Goal: Task Accomplishment & Management: Use online tool/utility

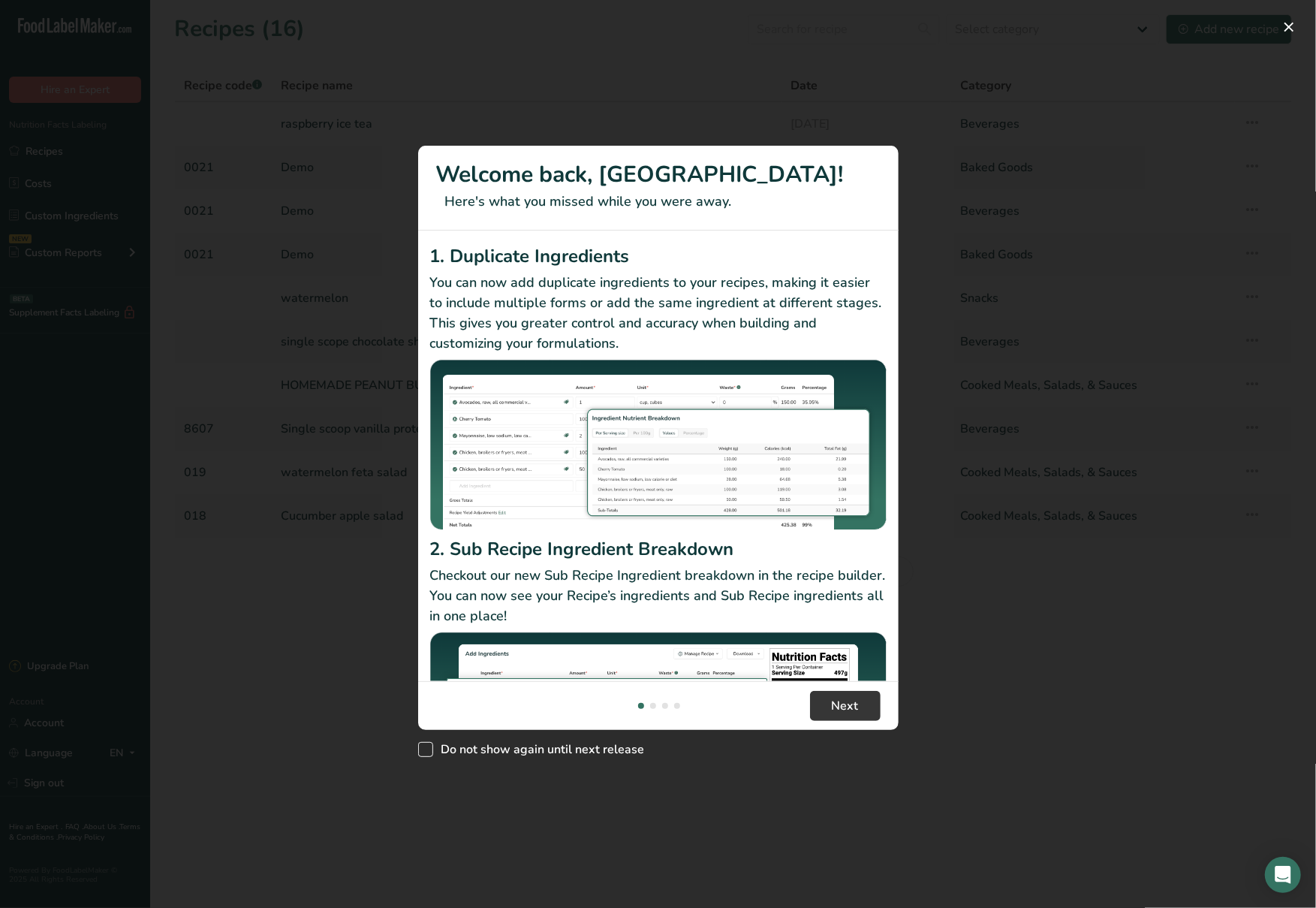
click at [439, 746] on span "Do not show again until next release" at bounding box center [540, 750] width 212 height 15
click at [428, 746] on input "Do not show again until next release" at bounding box center [424, 750] width 10 height 10
checkbox input "true"
click at [1293, 31] on button "New Features" at bounding box center [1289, 27] width 24 height 24
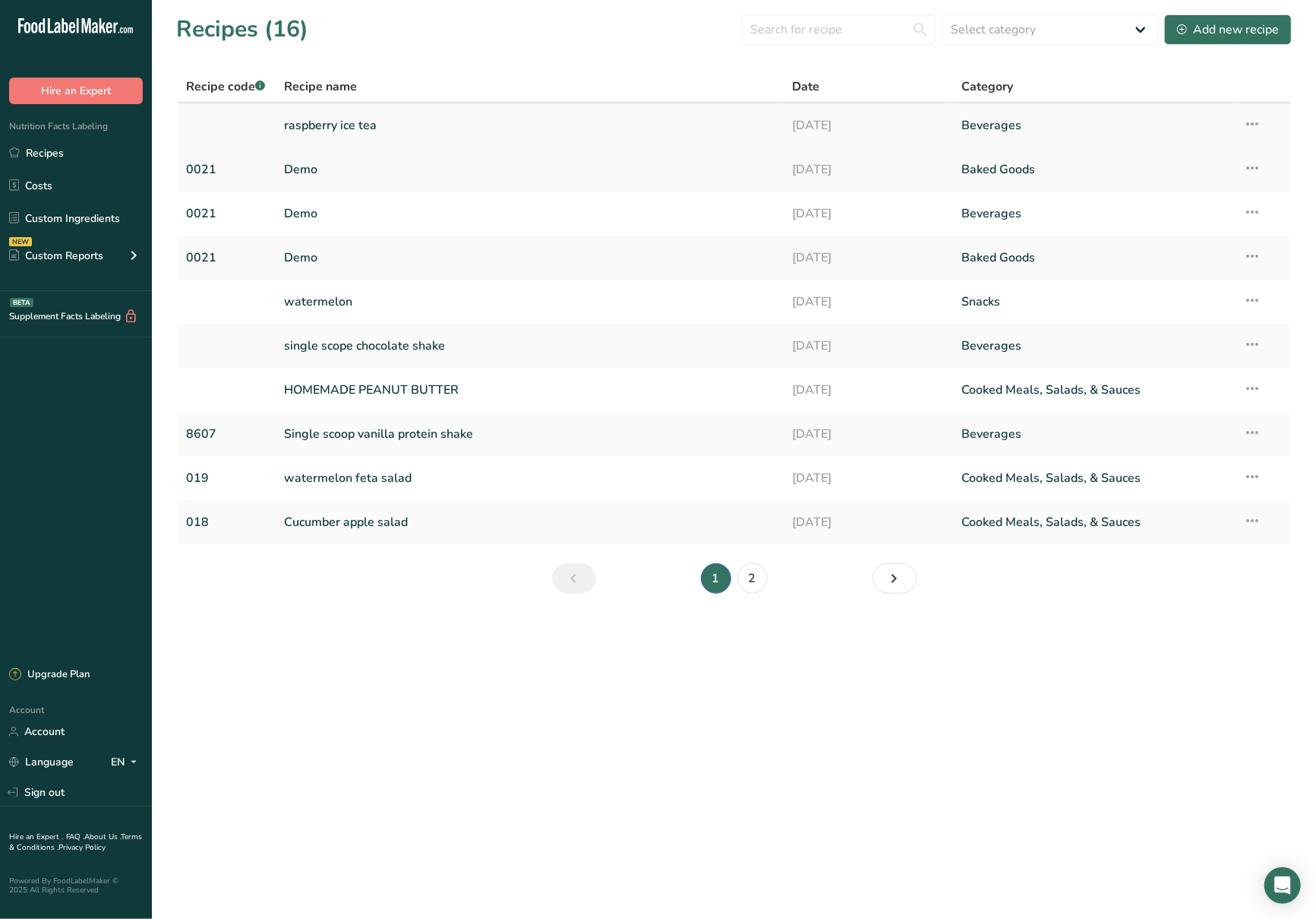
click at [353, 122] on link "raspberry ice tea" at bounding box center [529, 126] width 490 height 32
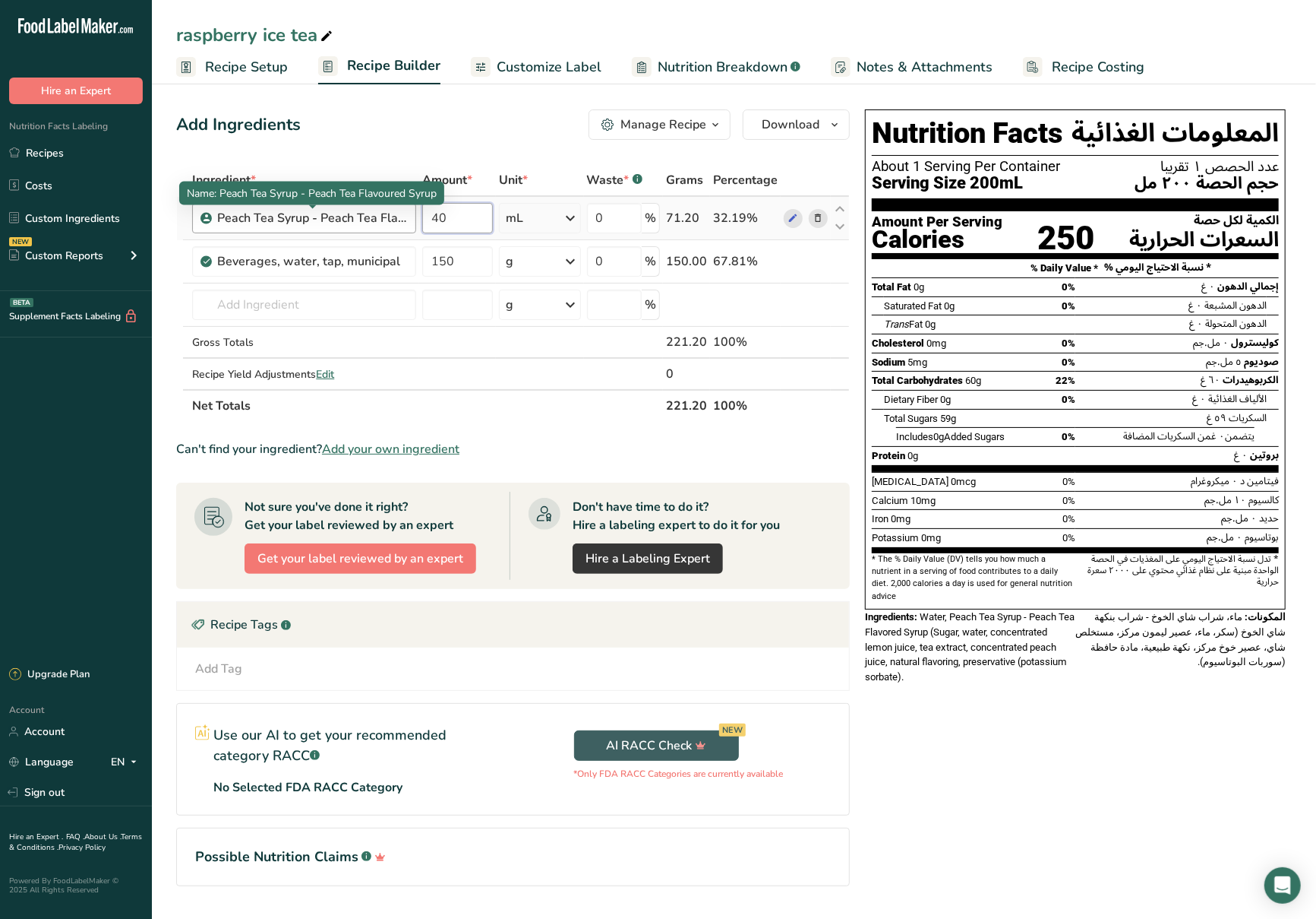
drag, startPoint x: 463, startPoint y: 220, endPoint x: 386, endPoint y: 225, distance: 77.2
click at [386, 225] on tr "Peach Tea Syrup - Peach Tea Flavoured Syrup 40 mL Weight Units g kg mg See more…" at bounding box center [513, 218] width 672 height 43
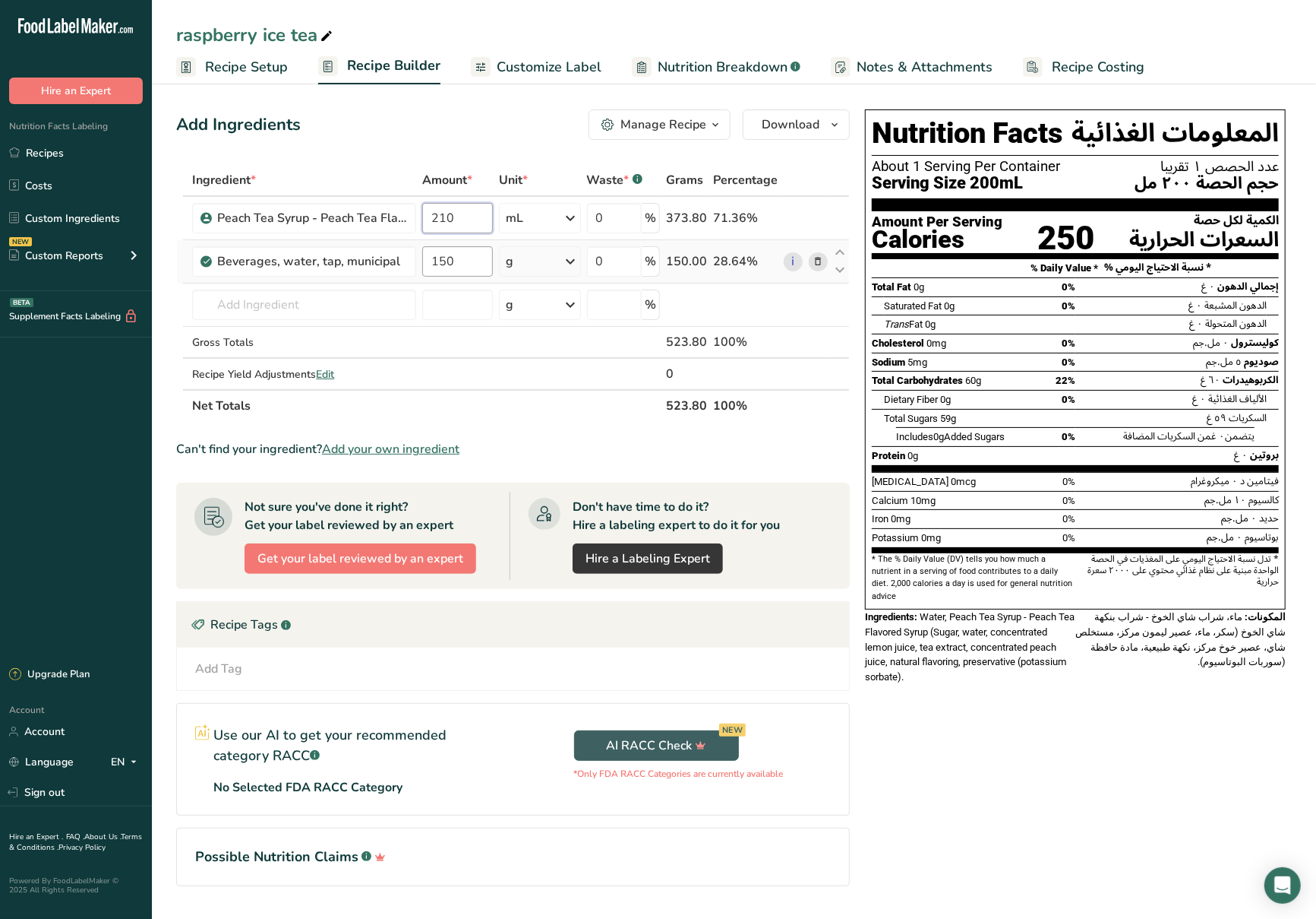
type input "210"
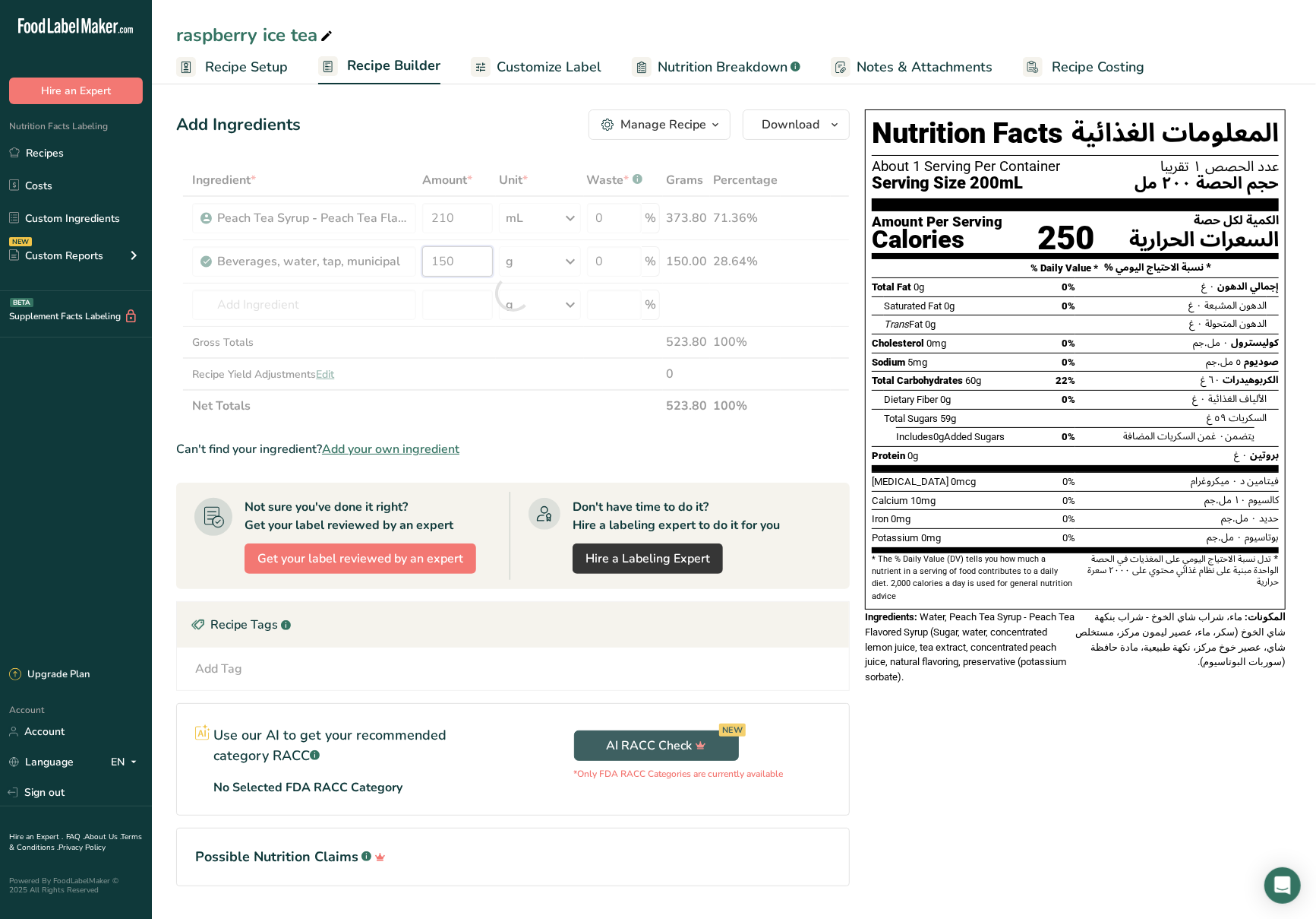
drag, startPoint x: 476, startPoint y: 257, endPoint x: 406, endPoint y: 273, distance: 71.8
click at [406, 273] on div "Ingredient * Amount * Unit * Waste * .a-a{fill:#347362;}.b-a{fill:#fff;} Grams …" at bounding box center [513, 292] width 674 height 257
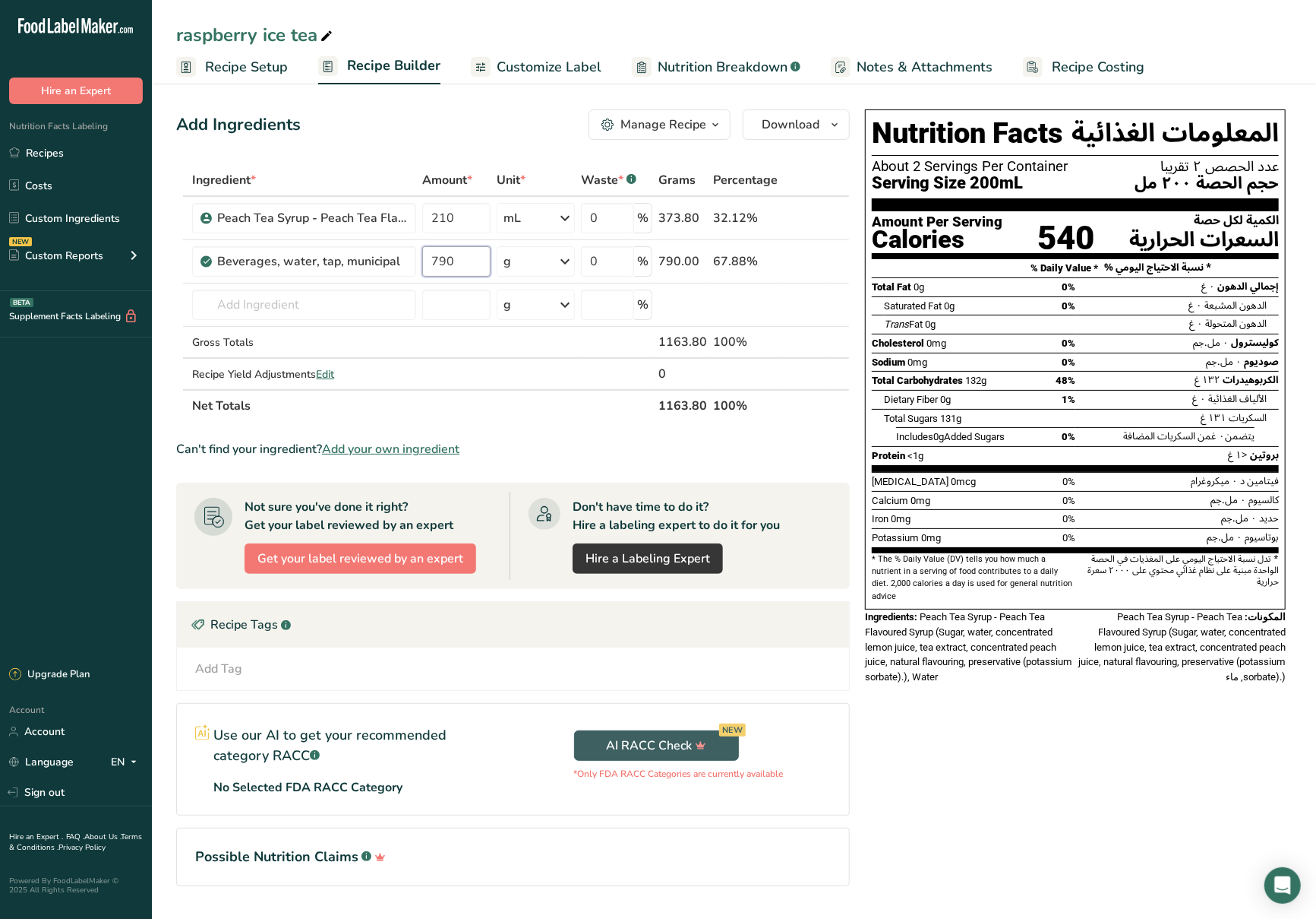
type input "790"
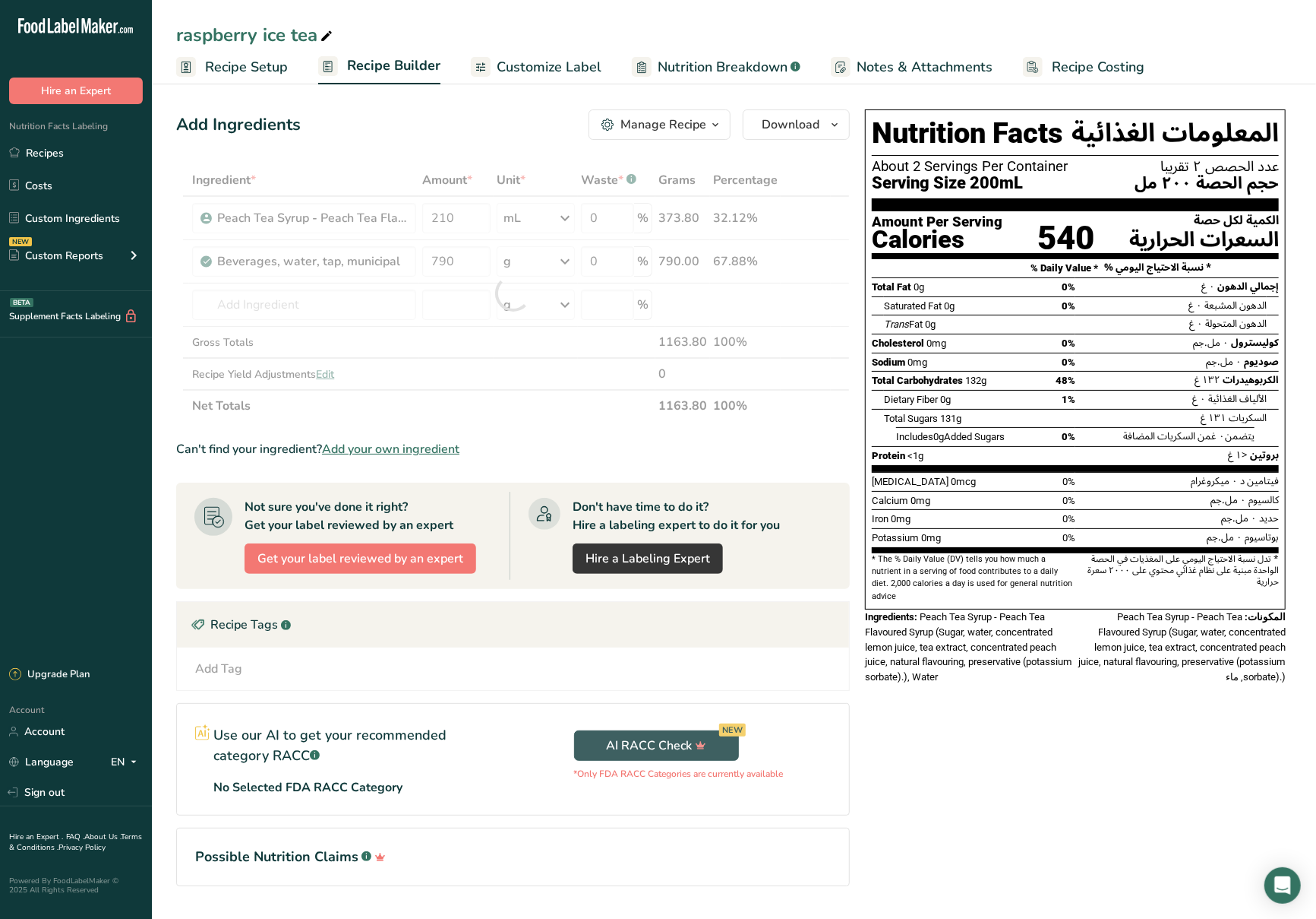
click at [501, 405] on div "Ingredient * Amount * Unit * Waste * .a-a{fill:#347362;}.b-a{fill:#fff;} Grams …" at bounding box center [513, 292] width 674 height 257
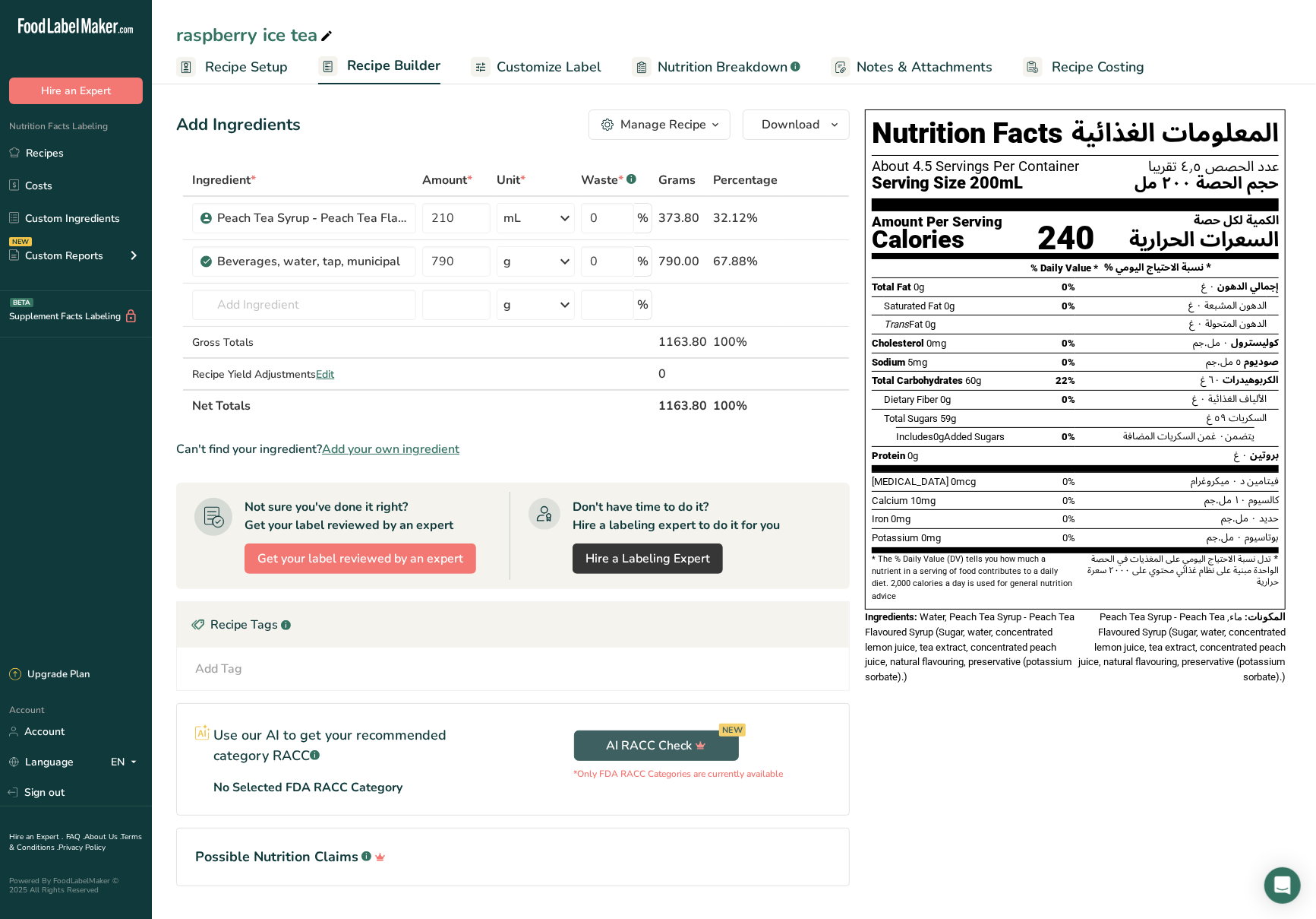
click at [262, 57] on span "Recipe Setup" at bounding box center [246, 68] width 83 height 20
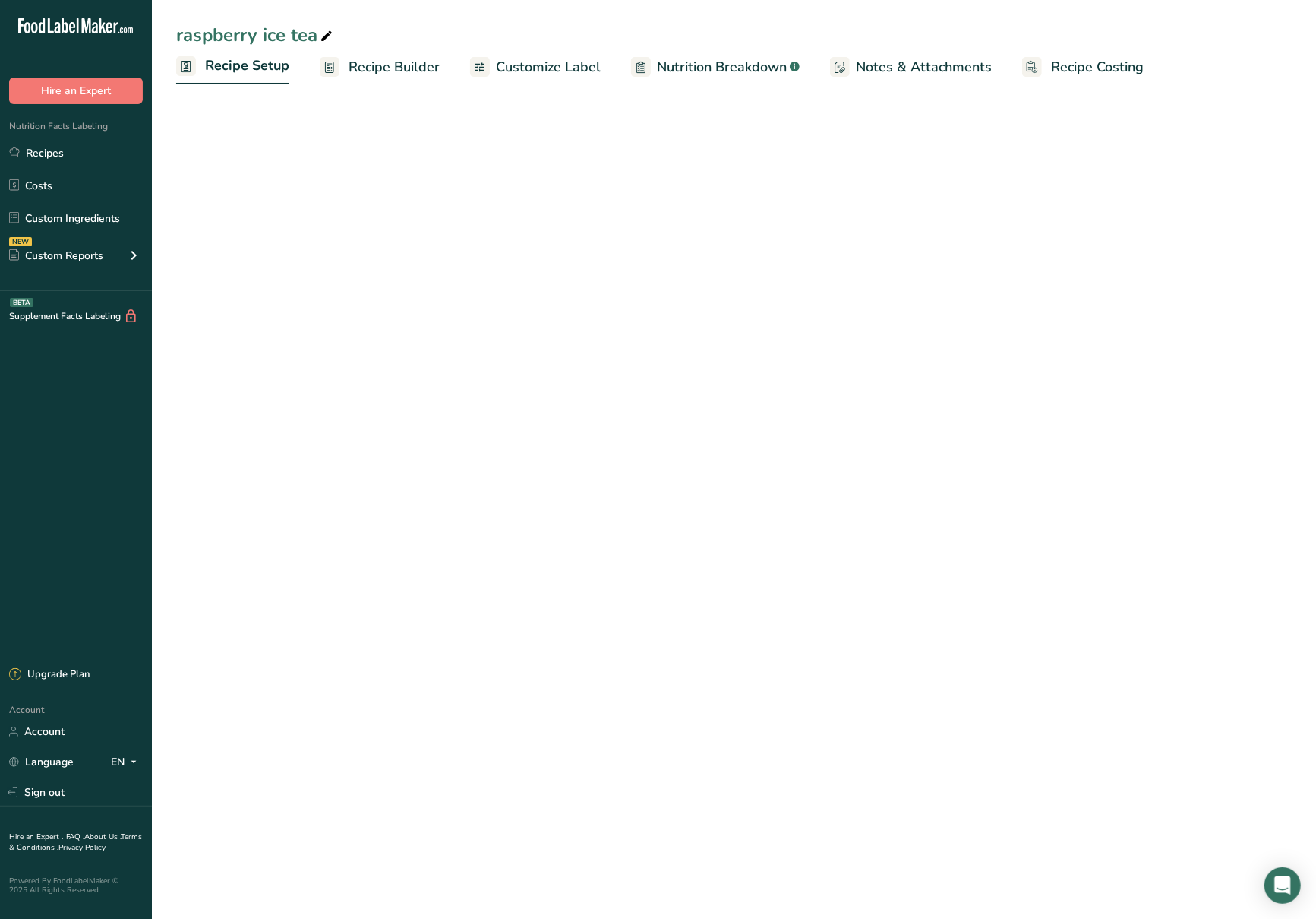
select select "17"
select select "22"
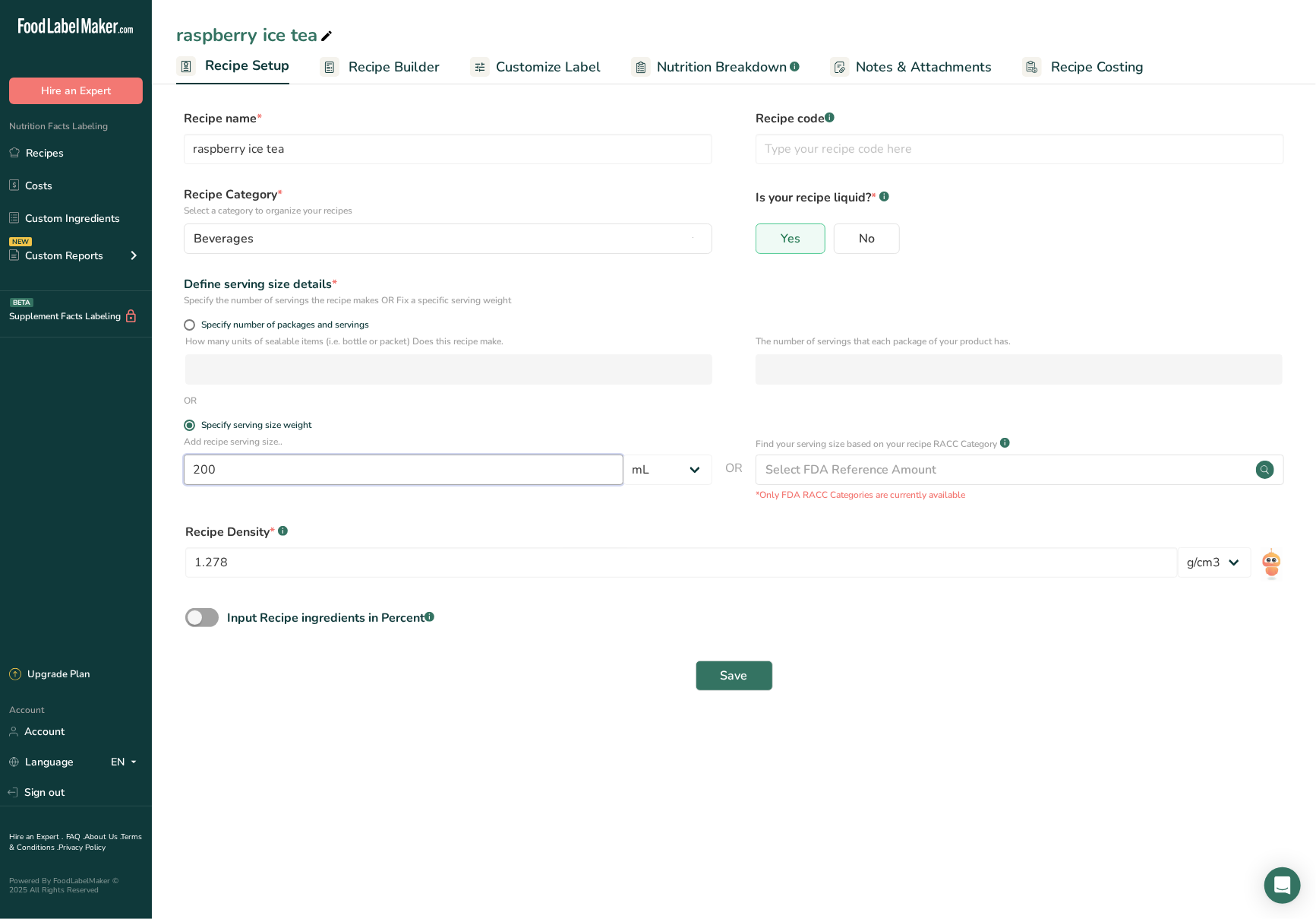
click at [389, 478] on input "200" at bounding box center [403, 469] width 440 height 30
type input "2"
type input "330"
click at [733, 670] on span "Save" at bounding box center [735, 676] width 27 height 19
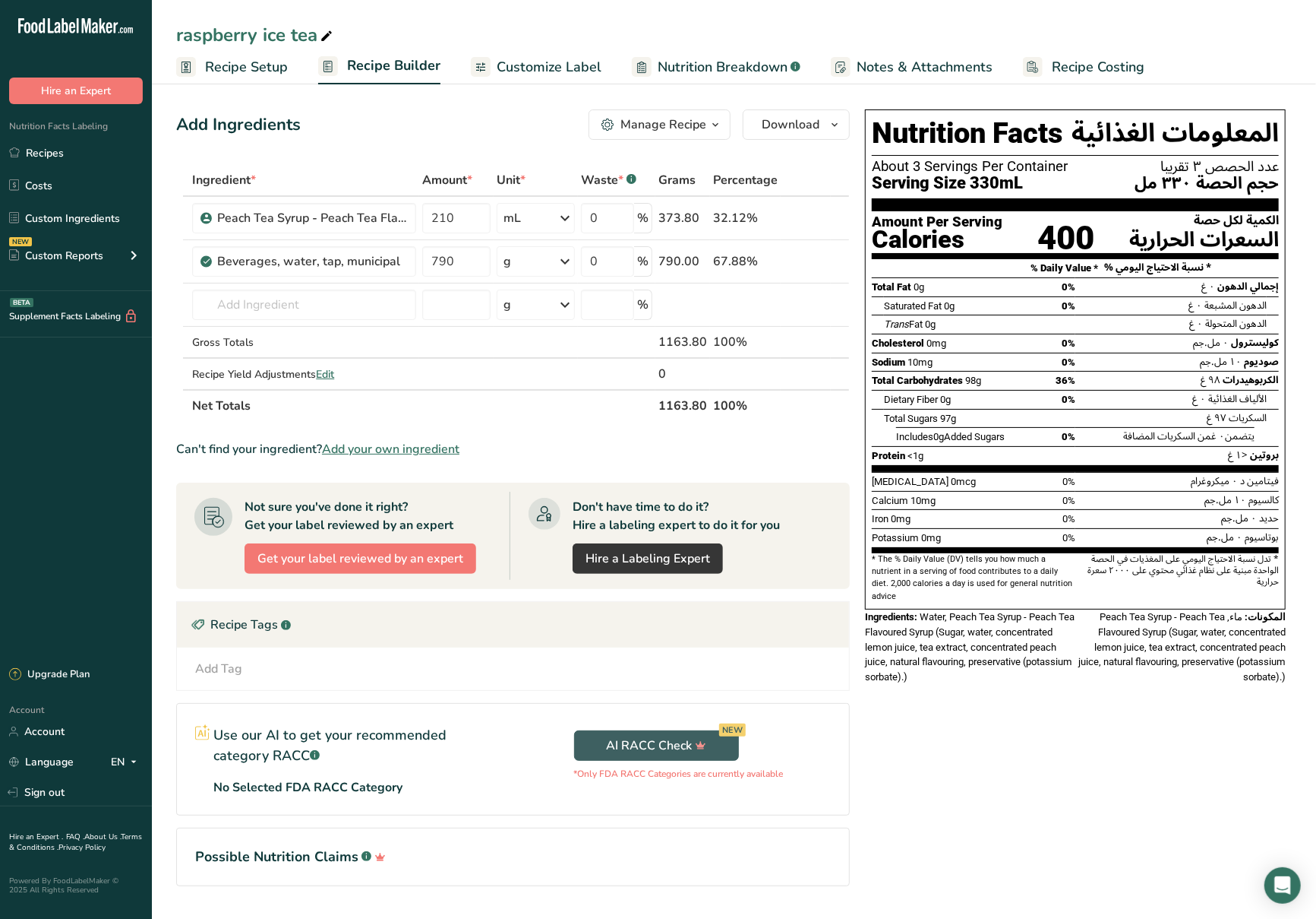
click at [240, 67] on span "Recipe Setup" at bounding box center [246, 68] width 83 height 20
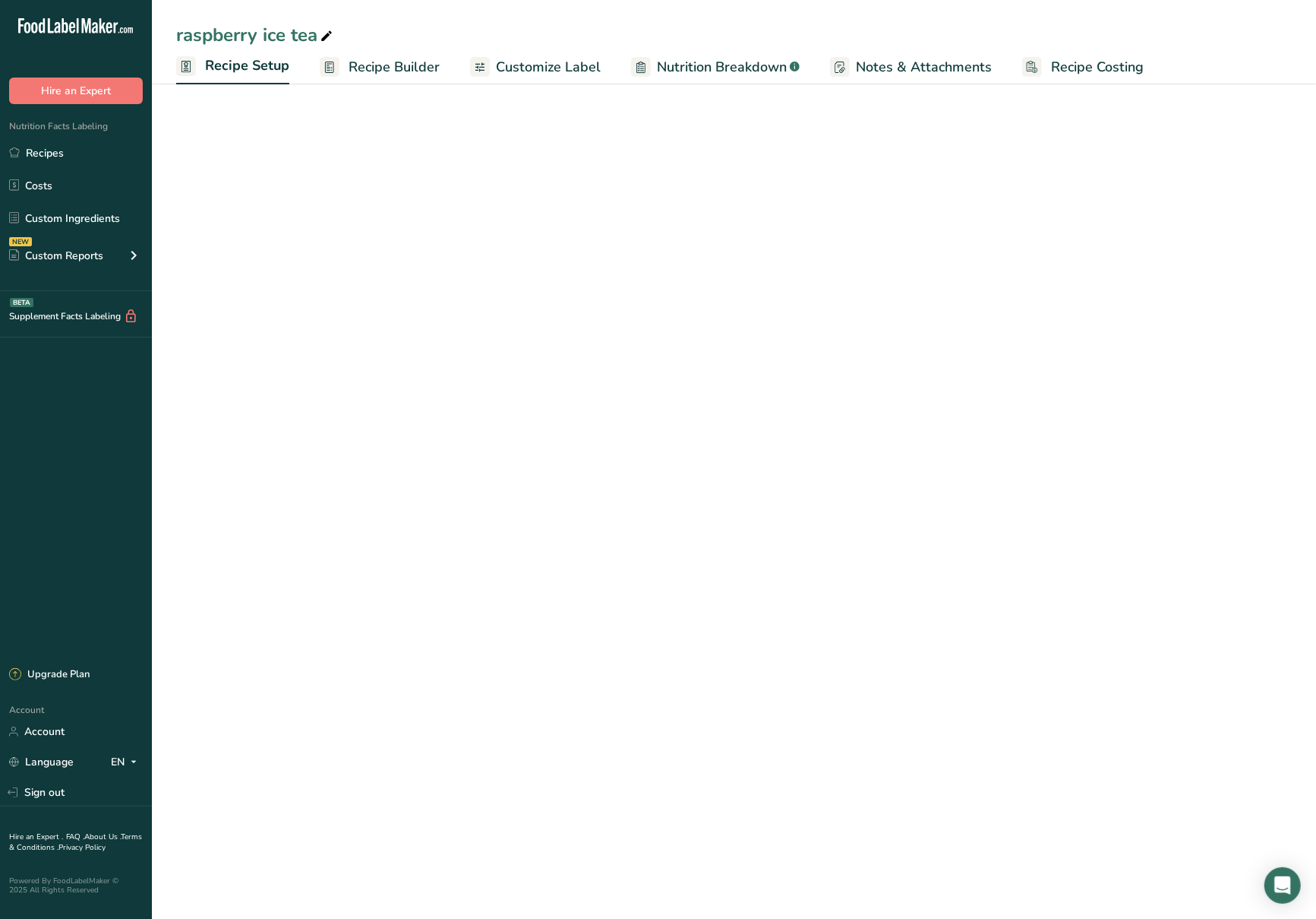
select select "17"
select select "22"
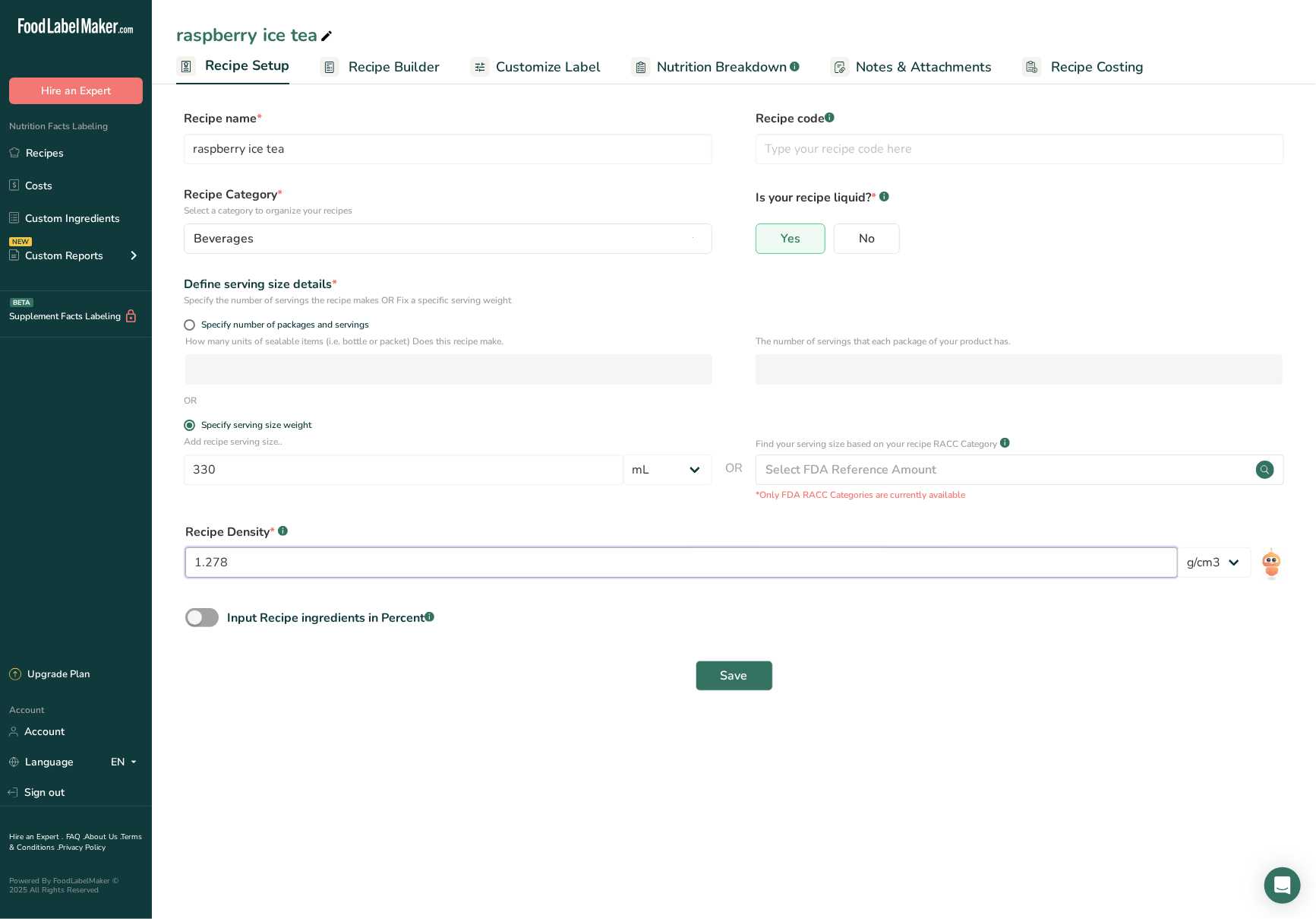
drag, startPoint x: 871, startPoint y: 564, endPoint x: 10, endPoint y: 570, distance: 861.0
click at [10, 570] on div ".a-20{fill:#fff;} Hire an Expert Nutrition Facts Labeling Recipes Costs Custom …" at bounding box center [658, 459] width 1316 height 919
click at [753, 675] on button "Save" at bounding box center [735, 675] width 78 height 30
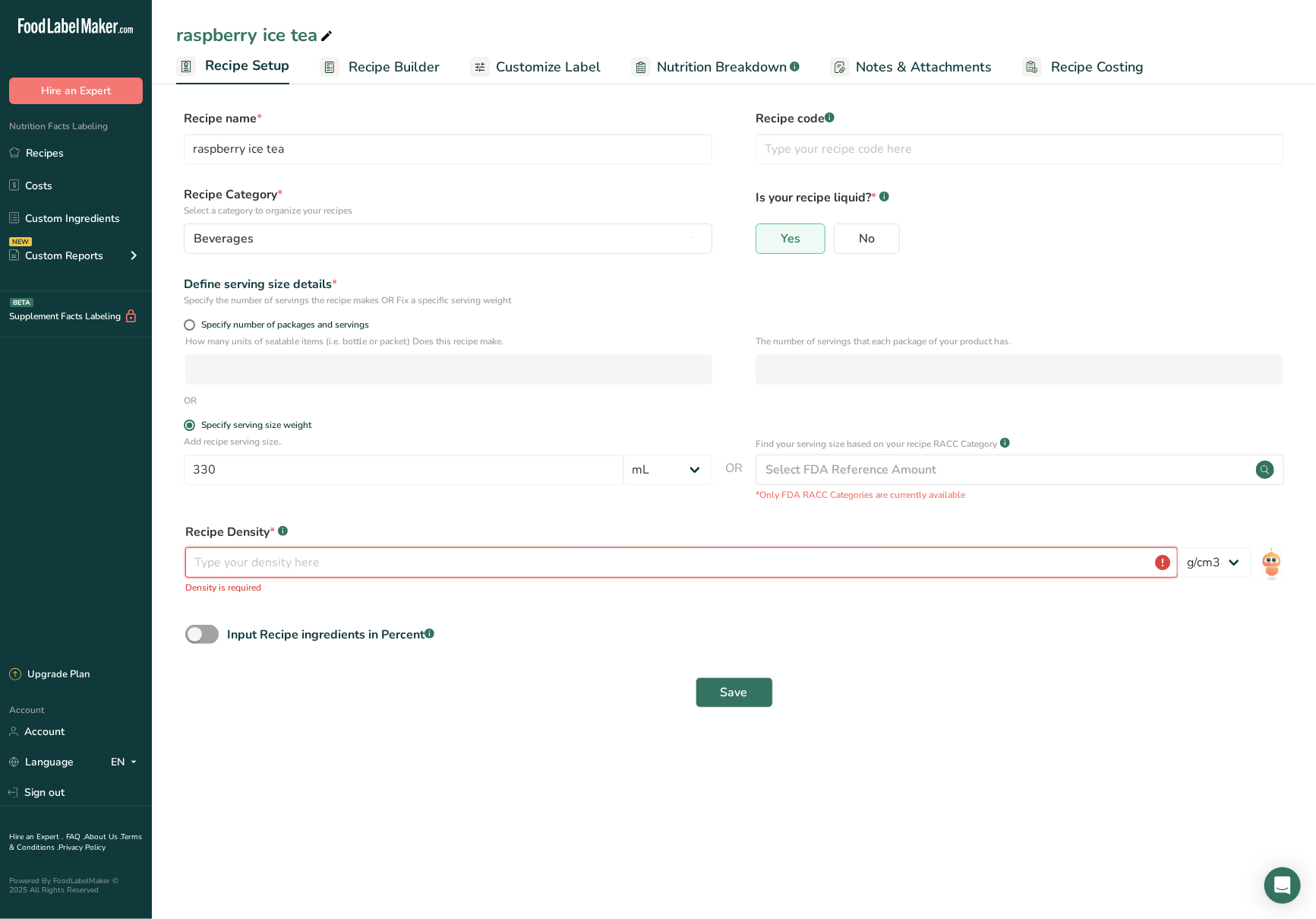
click at [461, 563] on input "number" at bounding box center [682, 562] width 993 height 30
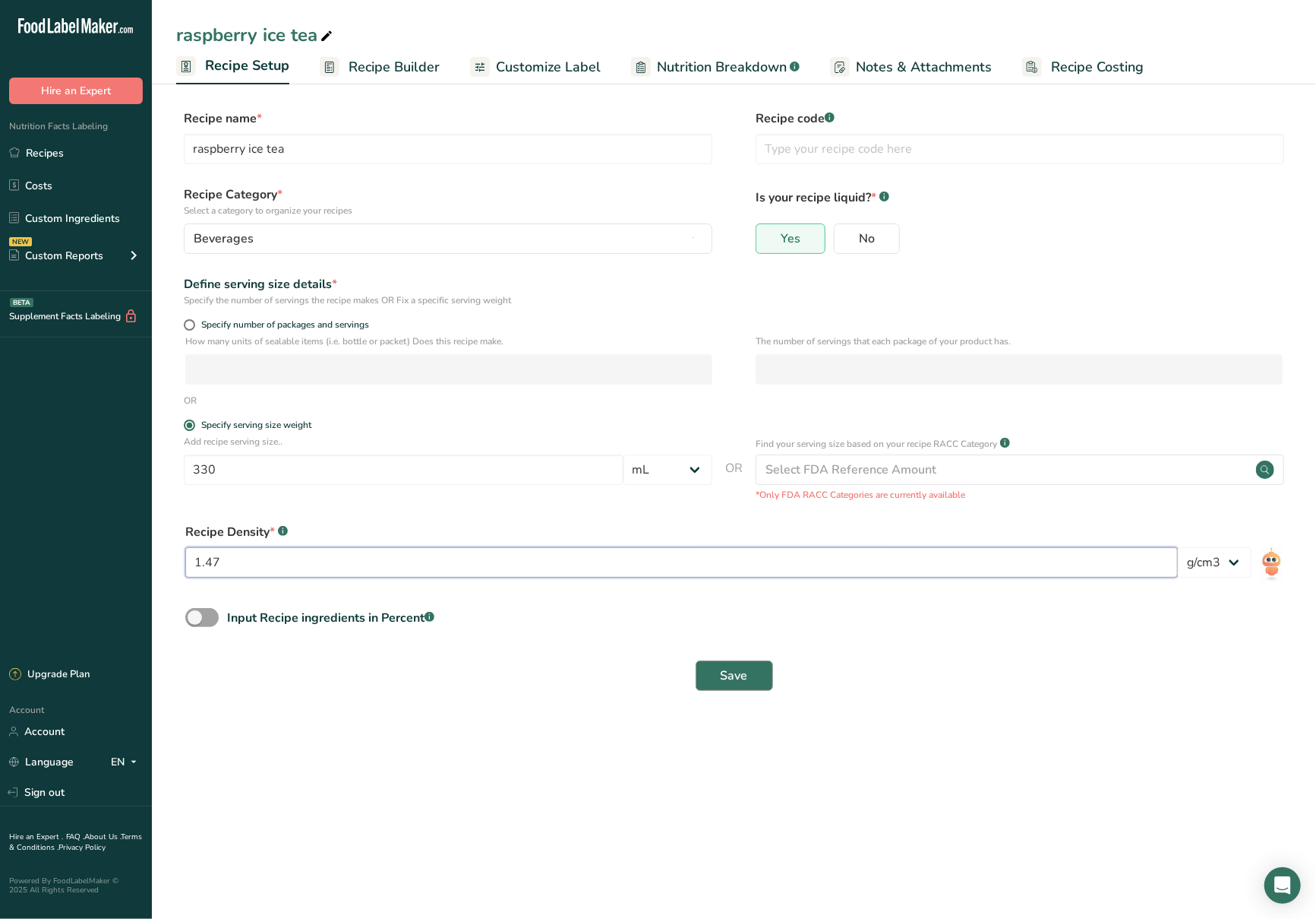
type input "1.47"
click at [719, 673] on button "Save" at bounding box center [735, 675] width 78 height 30
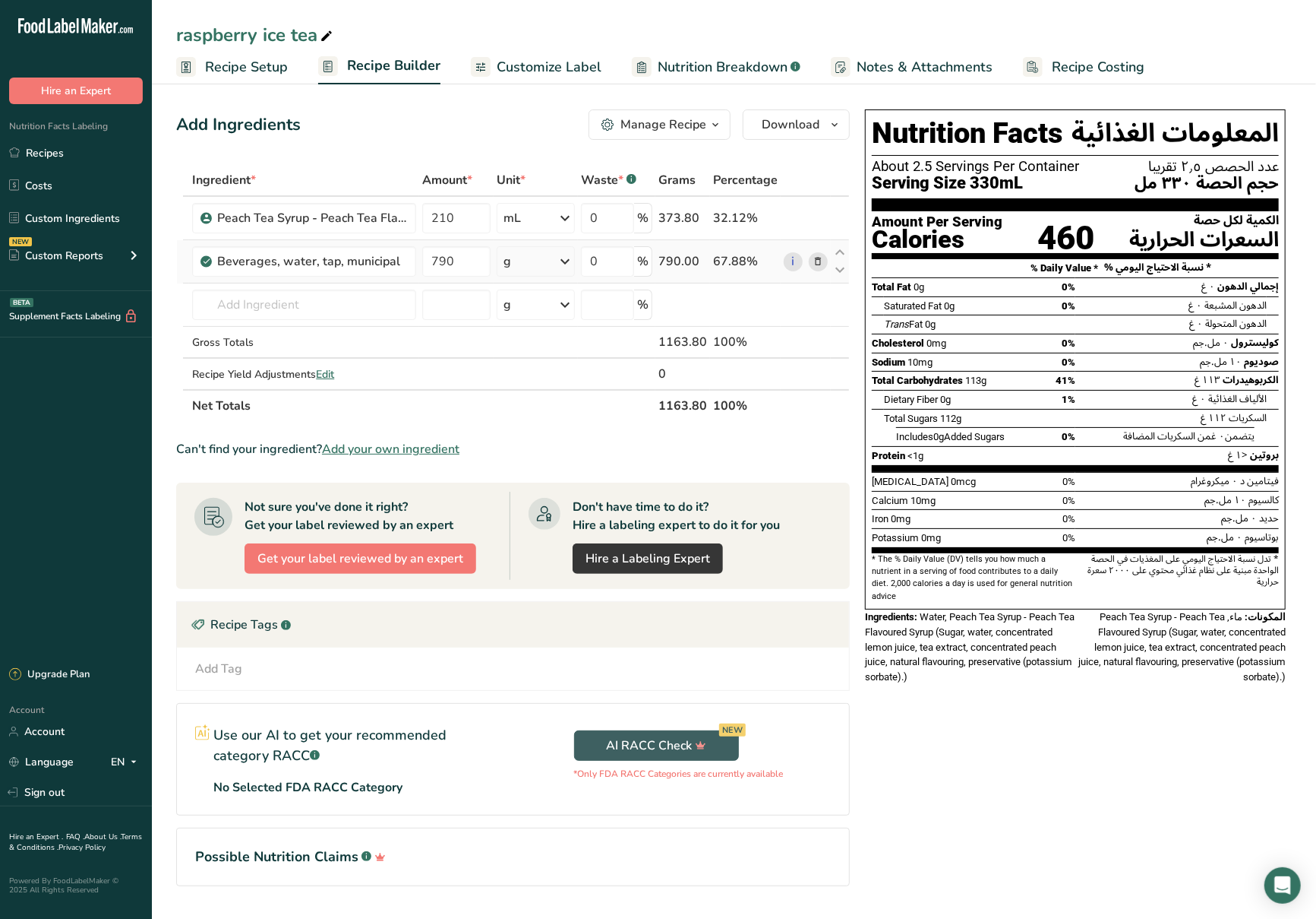
click at [517, 266] on div "g" at bounding box center [536, 262] width 78 height 30
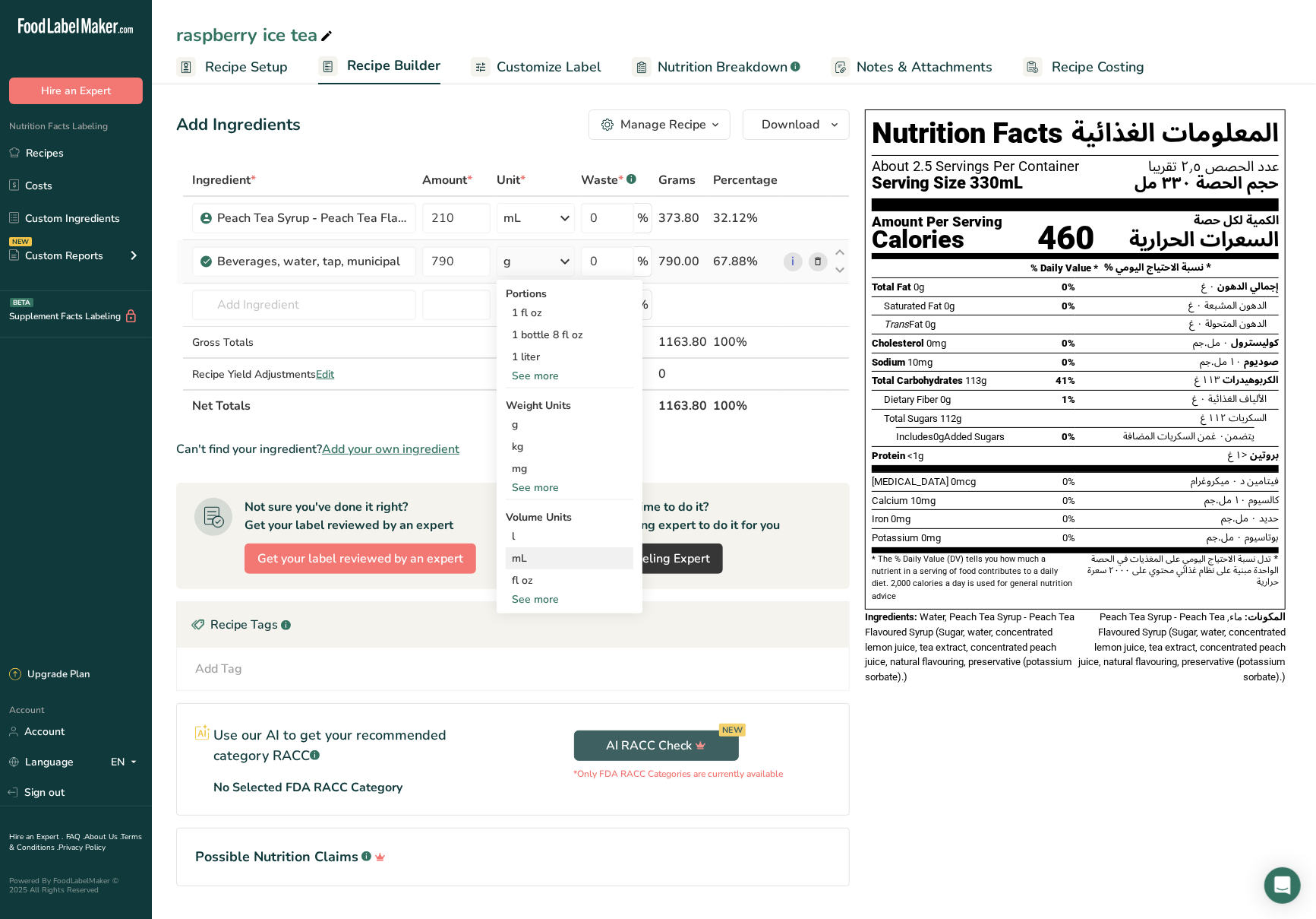
click at [563, 552] on div "mL" at bounding box center [569, 558] width 116 height 16
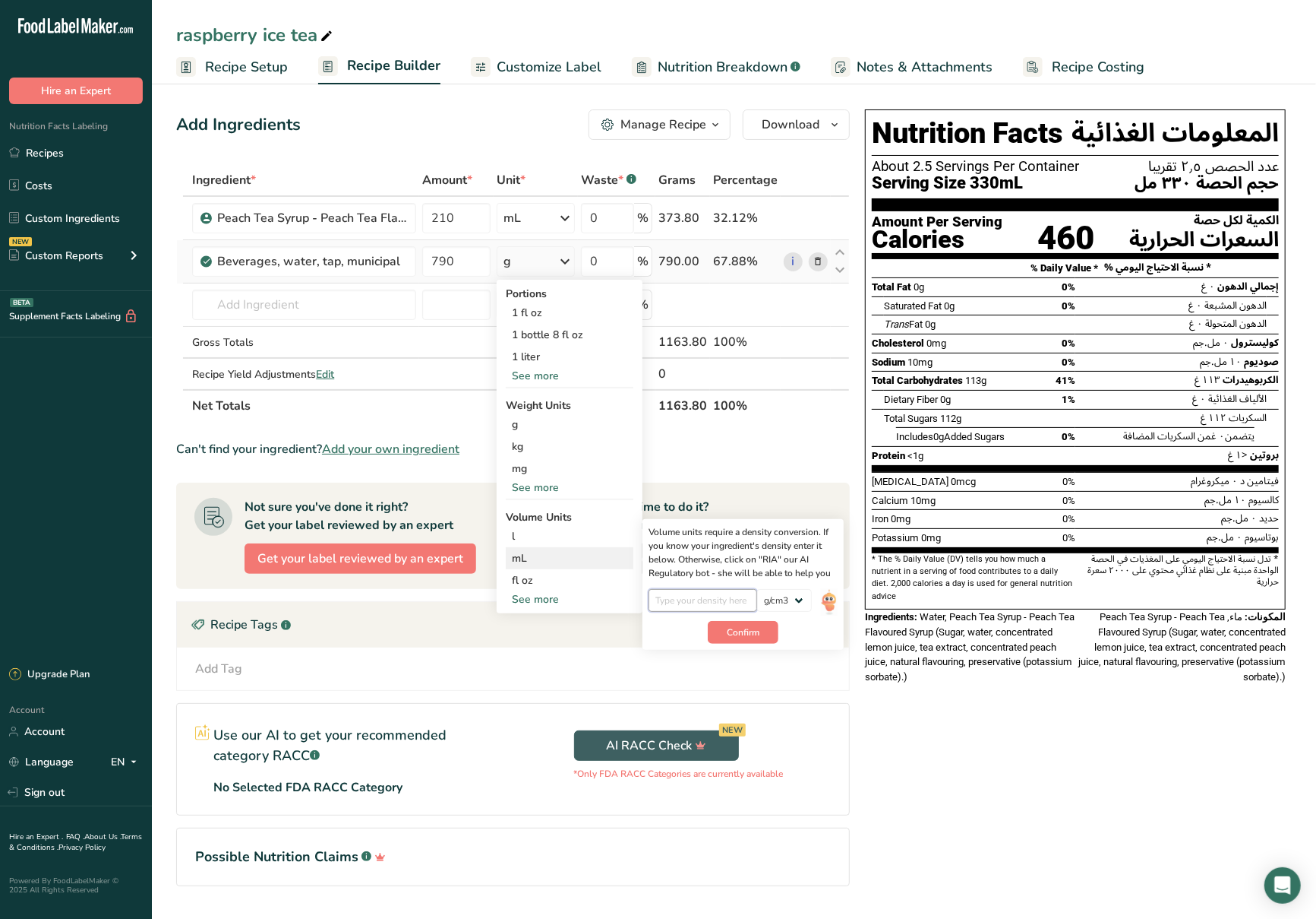
click at [712, 602] on input "number" at bounding box center [703, 600] width 109 height 23
type input "1"
click at [752, 622] on button "Confirm" at bounding box center [743, 632] width 71 height 23
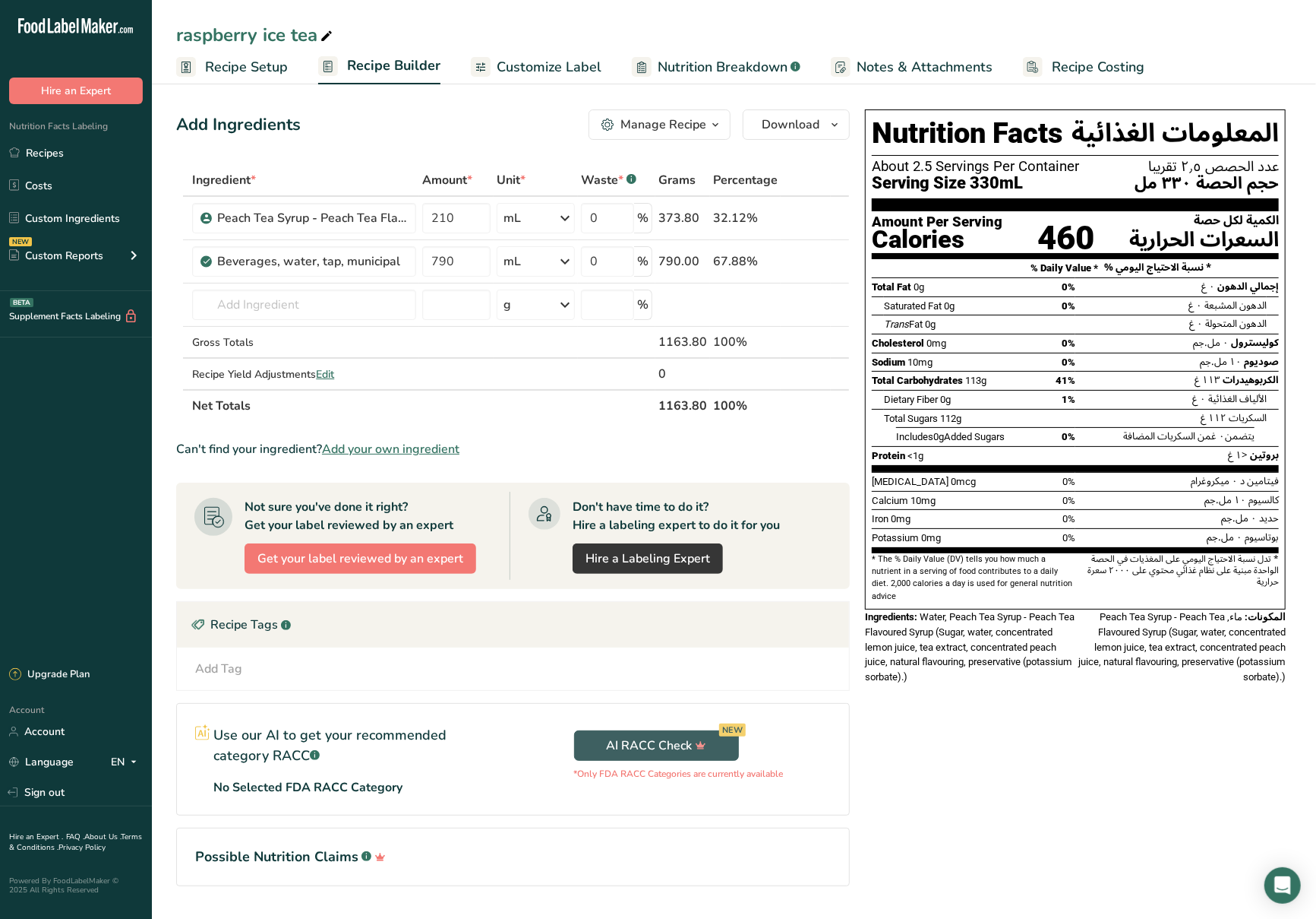
click at [566, 68] on span "Customize Label" at bounding box center [549, 68] width 105 height 20
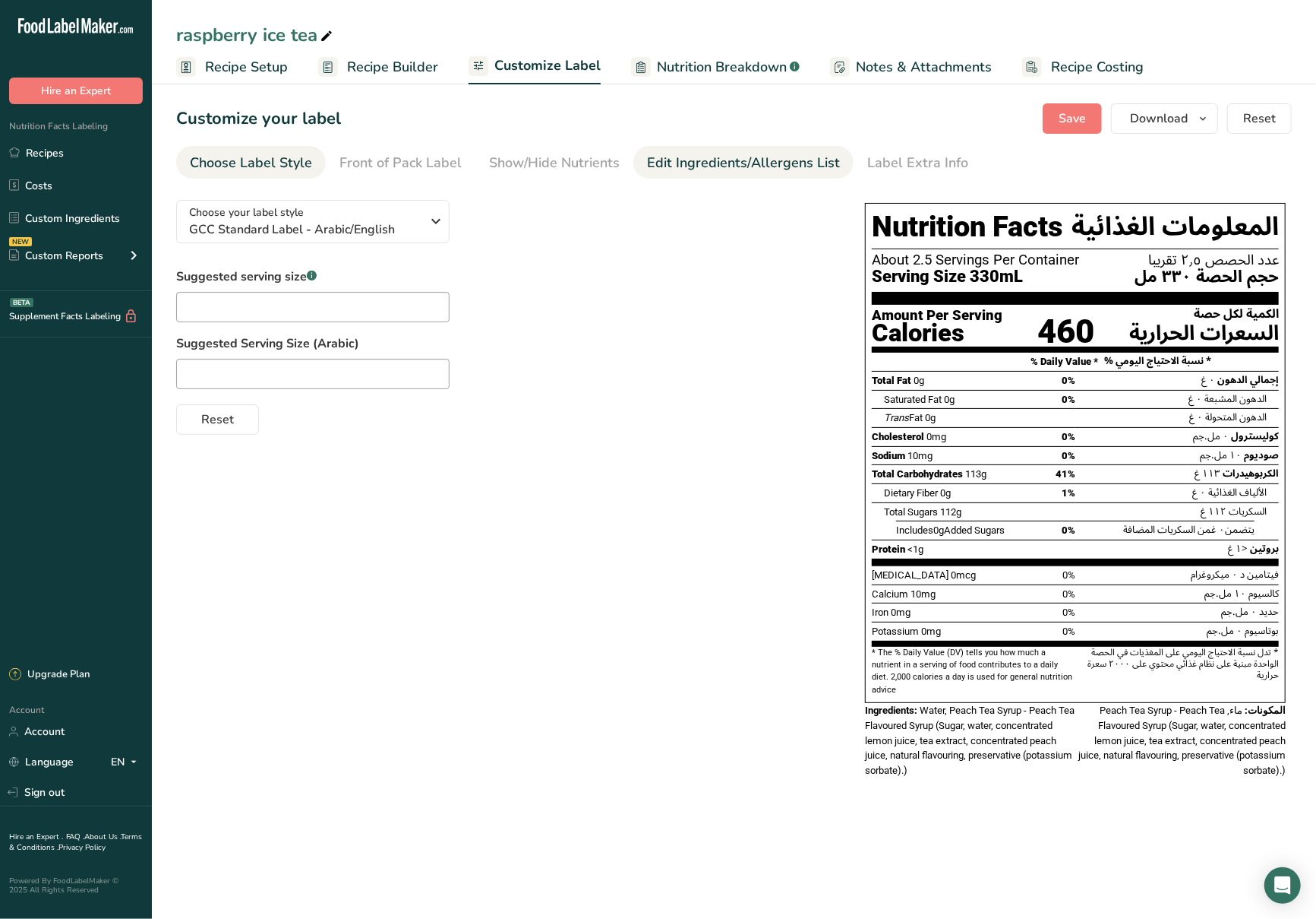
click at [649, 167] on div "Edit Ingredients/Allergens List" at bounding box center [743, 163] width 193 height 20
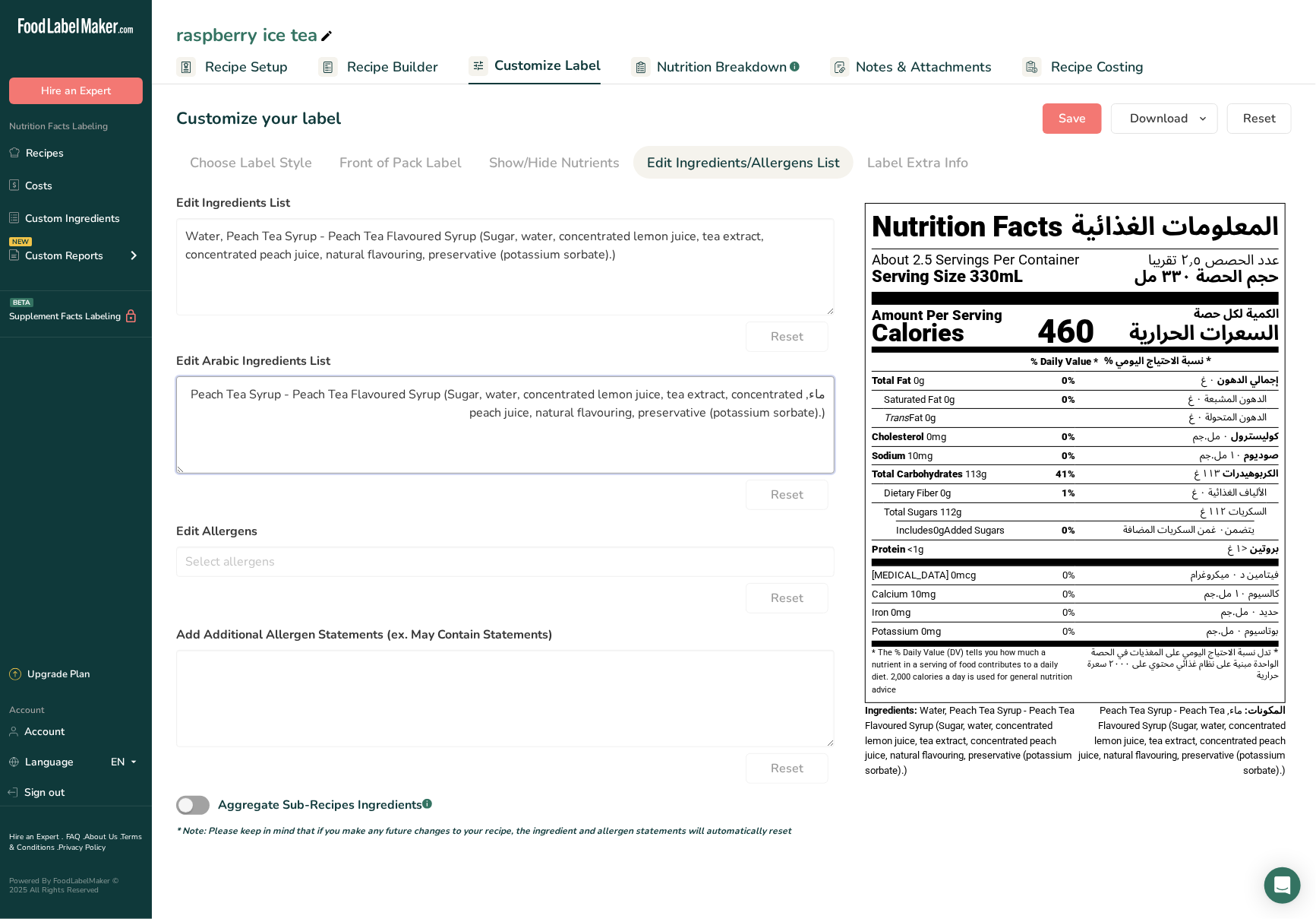
drag, startPoint x: 459, startPoint y: 438, endPoint x: 201, endPoint y: 385, distance: 263.4
click at [201, 385] on textarea "ماء, Peach Tea Syrup - Peach Tea Flavoured Syrup (Sugar, water, concentrated le…" at bounding box center [505, 424] width 659 height 97
drag, startPoint x: 475, startPoint y: 426, endPoint x: 202, endPoint y: 391, distance: 275.2
click at [202, 391] on textarea "ماء, Peach Tea Syrup - Peach Tea Flavoured Syrup (Sugar, water, concentrated le…" at bounding box center [505, 424] width 659 height 97
paste textarea "شراب شاي الخوخ - شراب بنكهة شاي الخوخ (سكر، ماء، عصير ليمون مركز، مستخلص شاي، ع…"
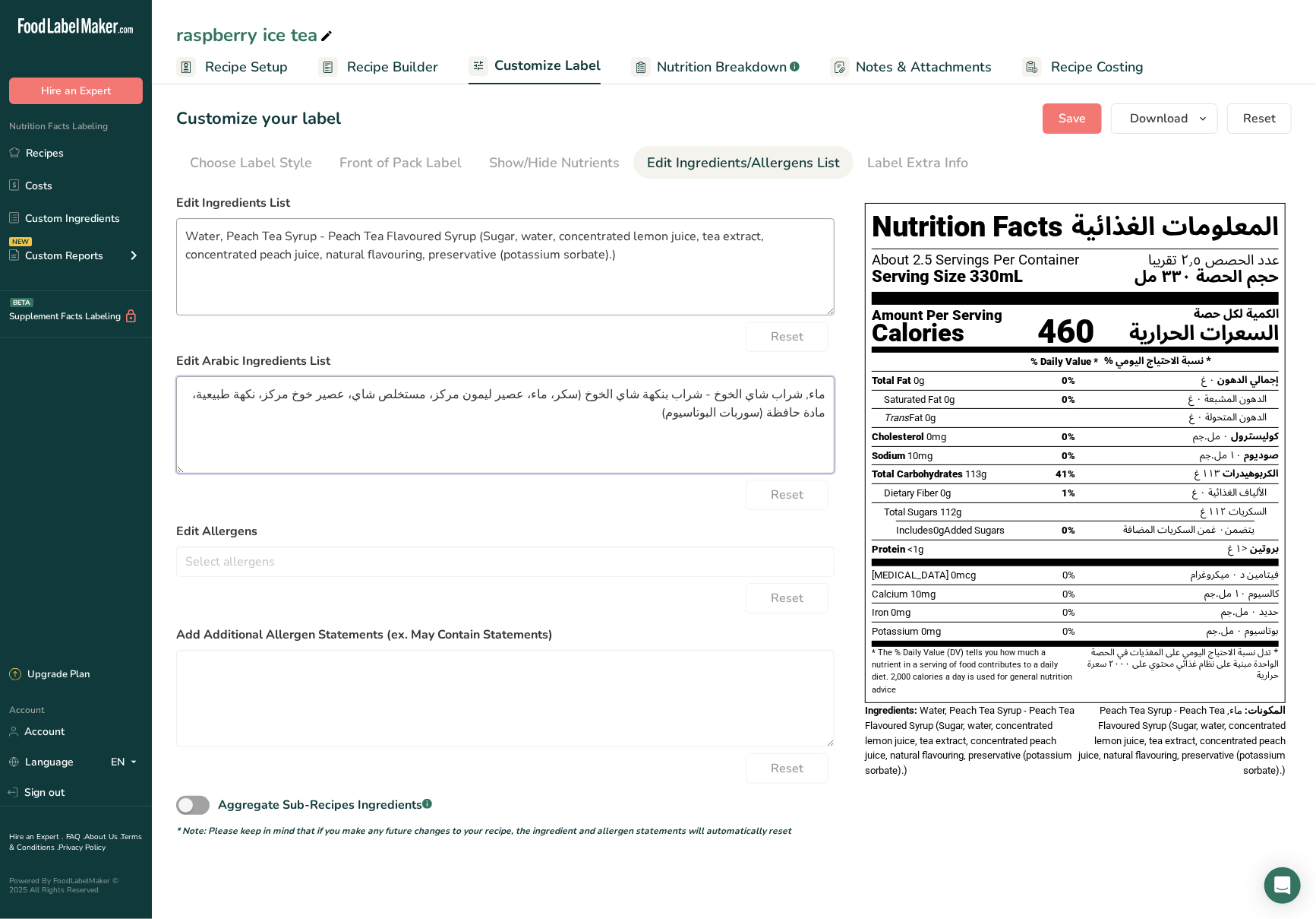
type textarea "ماء, شراب شاي الخوخ - شراب بنكهة شاي الخوخ (سكر، ماء، عصير ليمون مركز، مستخلص ش…"
click at [742, 258] on textarea "Water, Peach Tea Syrup - Peach Tea Flavoured Syrup (Sugar, water, concentrated …" at bounding box center [505, 266] width 659 height 97
type textarea "Water, Peach Tea Syrup - Peach Tea Flavored Syrup (Sugar, water, concentrated l…"
click at [1080, 125] on span "Save" at bounding box center [1072, 119] width 27 height 19
click at [101, 203] on link "Custom Ingredients" at bounding box center [76, 218] width 152 height 29
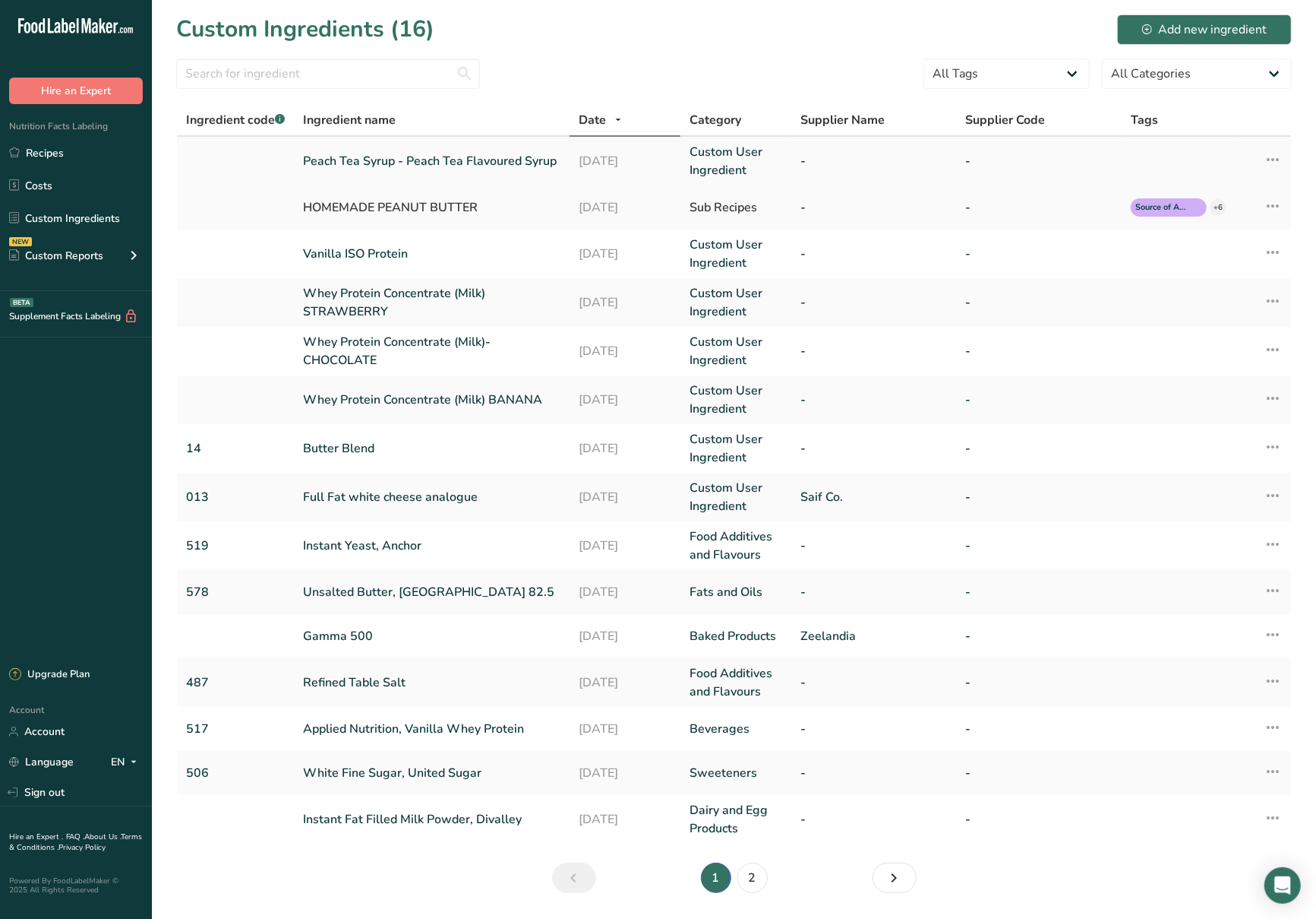
click at [359, 161] on link "Peach Tea Syrup - Peach Tea Flavoured Syrup" at bounding box center [431, 161] width 257 height 19
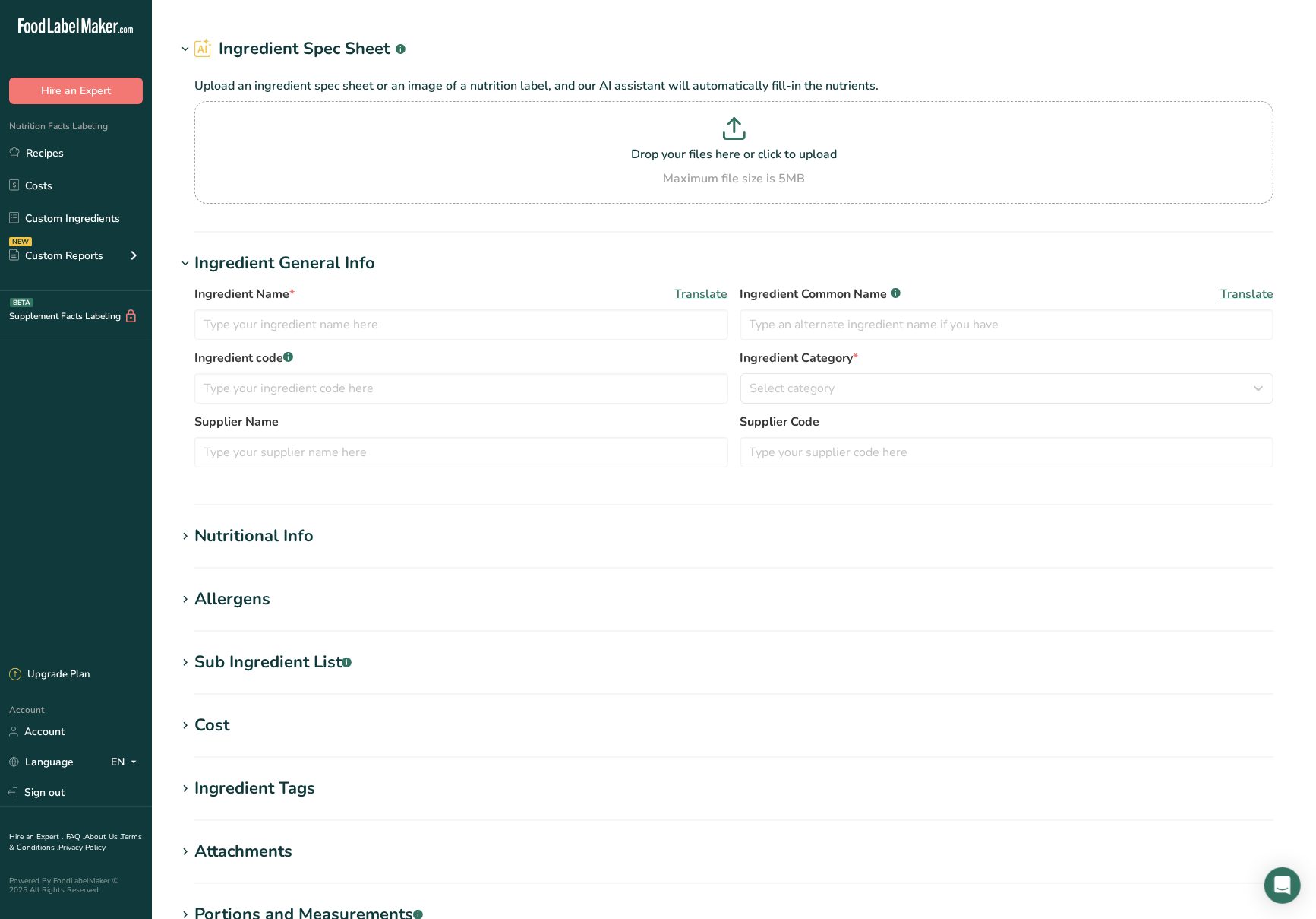
type input "Peach Tea Syrup - Peach Tea Flavoured Syrup"
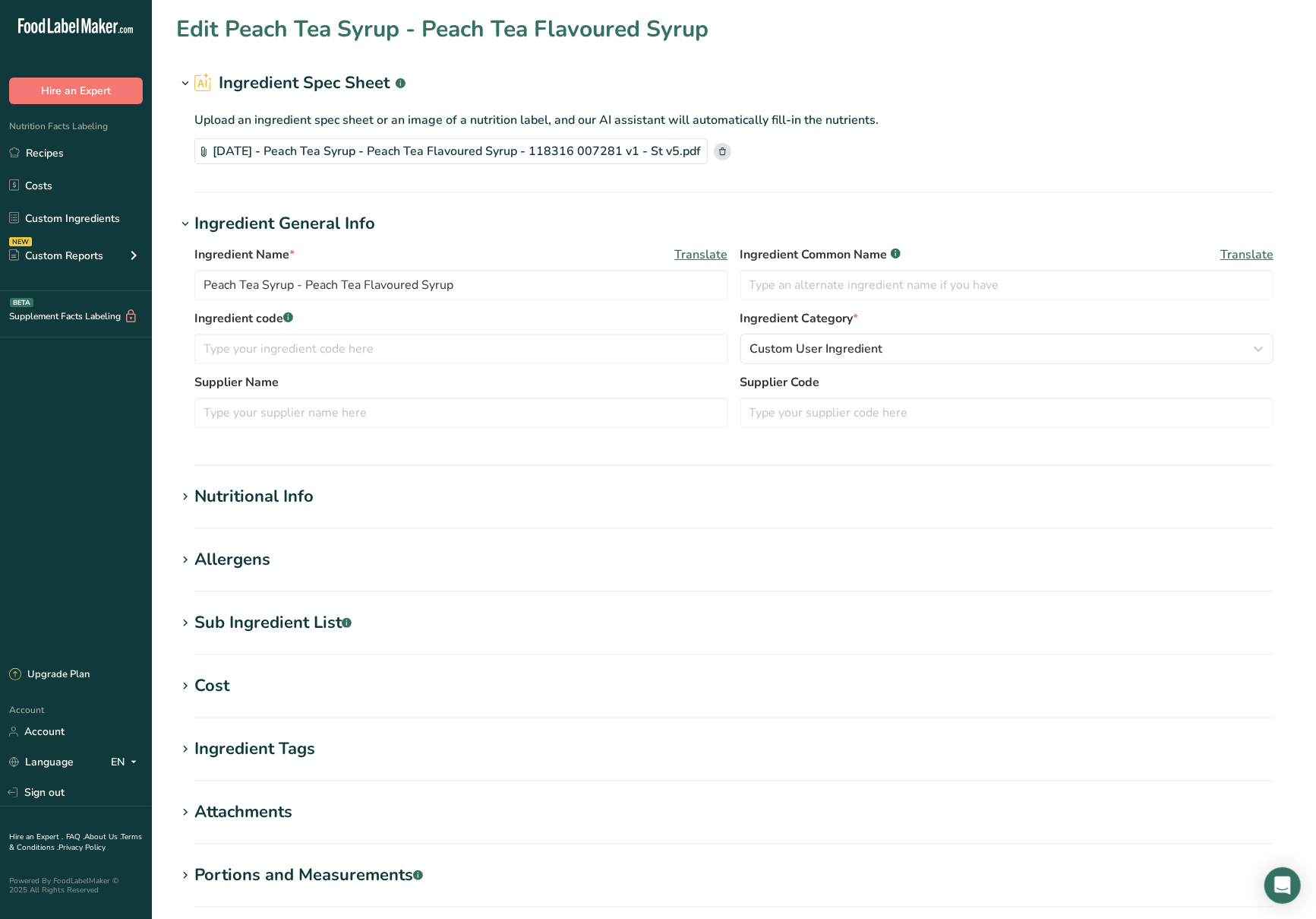
click at [305, 503] on div "Nutritional Info" at bounding box center [254, 497] width 119 height 25
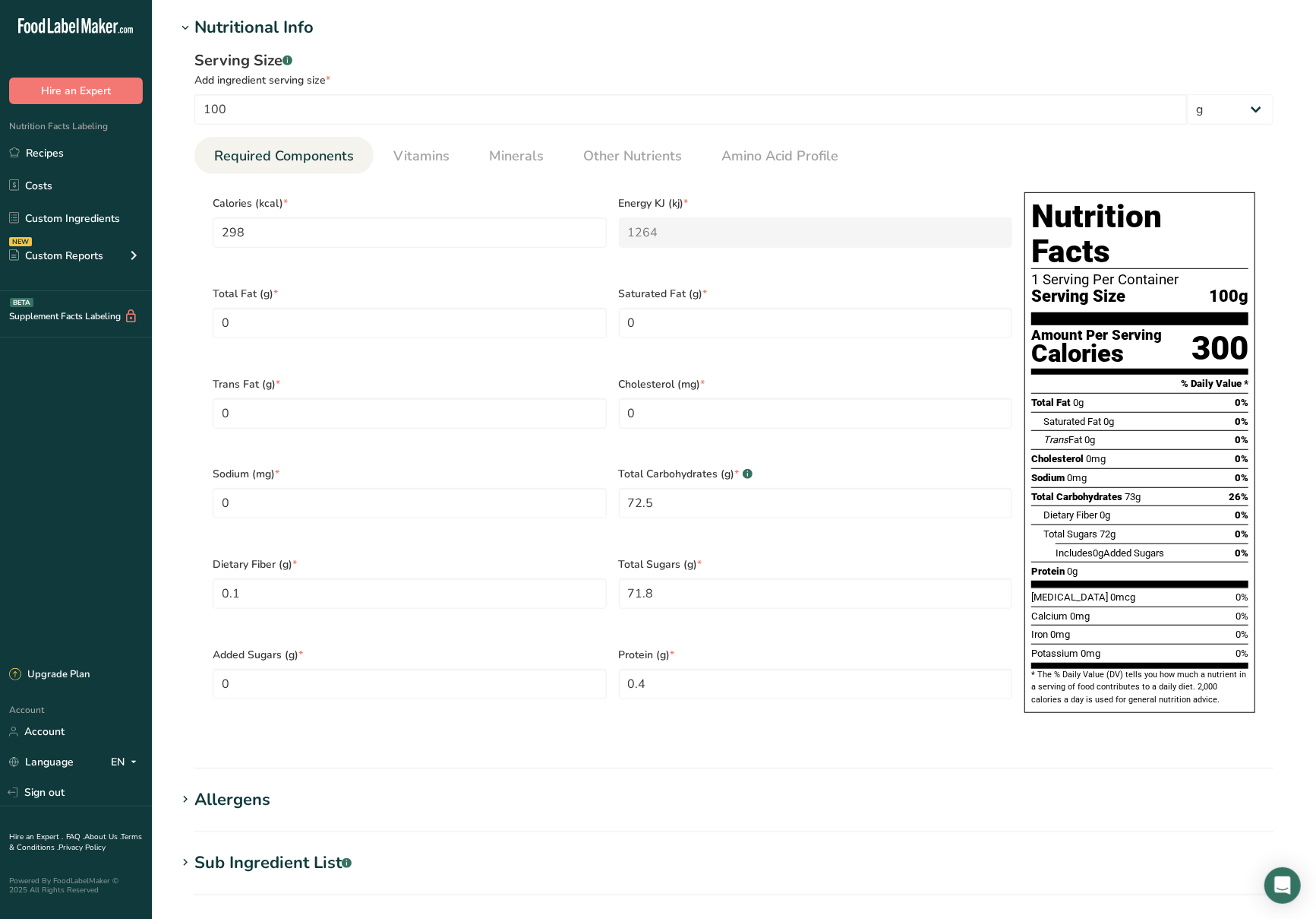
scroll to position [506, 0]
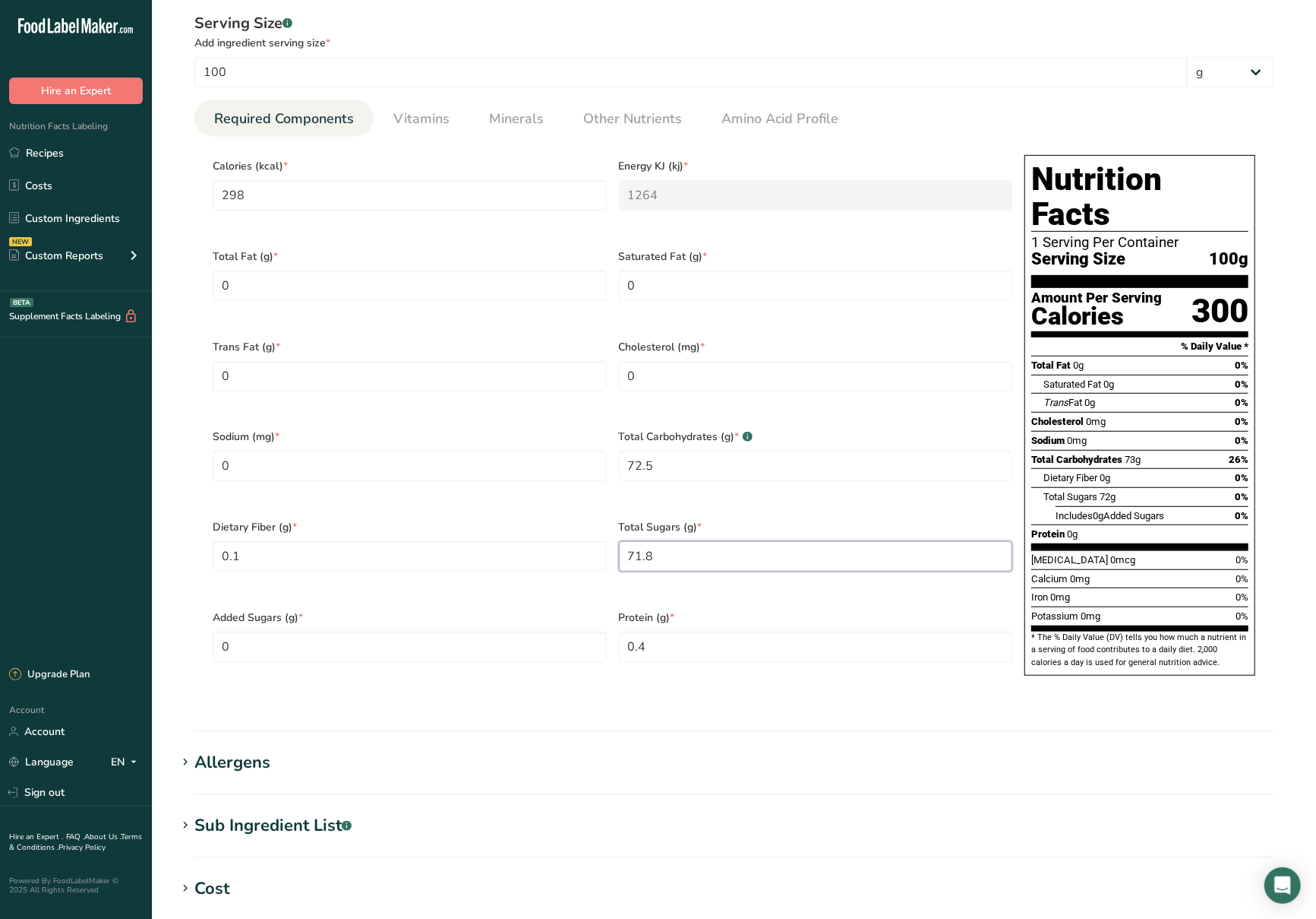
click at [887, 541] on Sugars "71.8" at bounding box center [816, 556] width 394 height 30
click at [650, 675] on div "Serving Size .a-a{fill:#347362;}.b-a{fill:#fff;} Add ingredient serving size * …" at bounding box center [734, 358] width 1116 height 709
drag, startPoint x: 40, startPoint y: 834, endPoint x: 433, endPoint y: 715, distance: 410.6
click at [433, 715] on section "Edit Peach Tea Syrup - Peach Tea Flavoured Syrup Ingredient Spec Sheet .a-a{fil…" at bounding box center [734, 370] width 1164 height 1752
click at [457, 153] on div "Calories (kcal) * 298" at bounding box center [410, 193] width 407 height 90
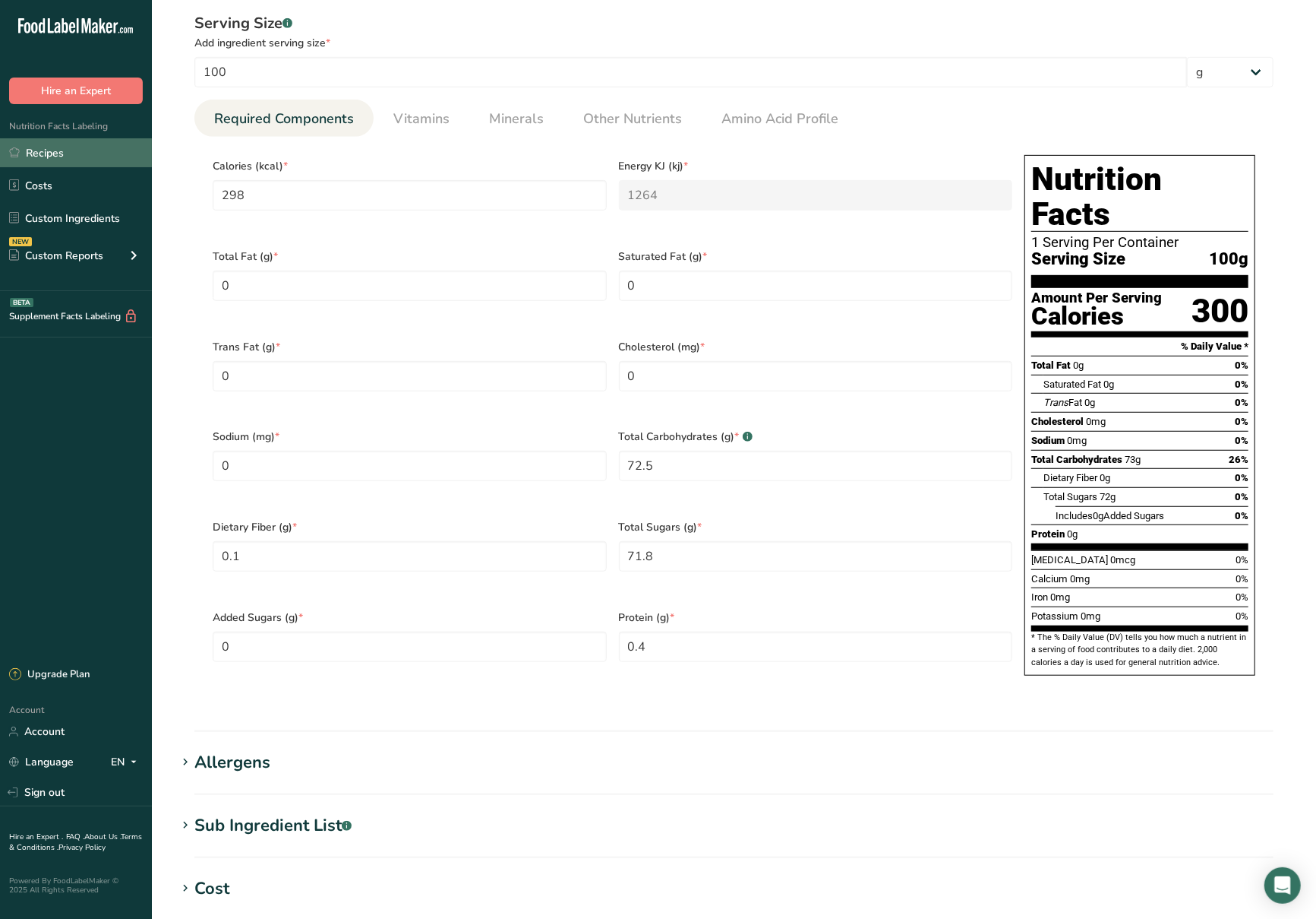
click at [59, 163] on link "Recipes" at bounding box center [76, 153] width 152 height 29
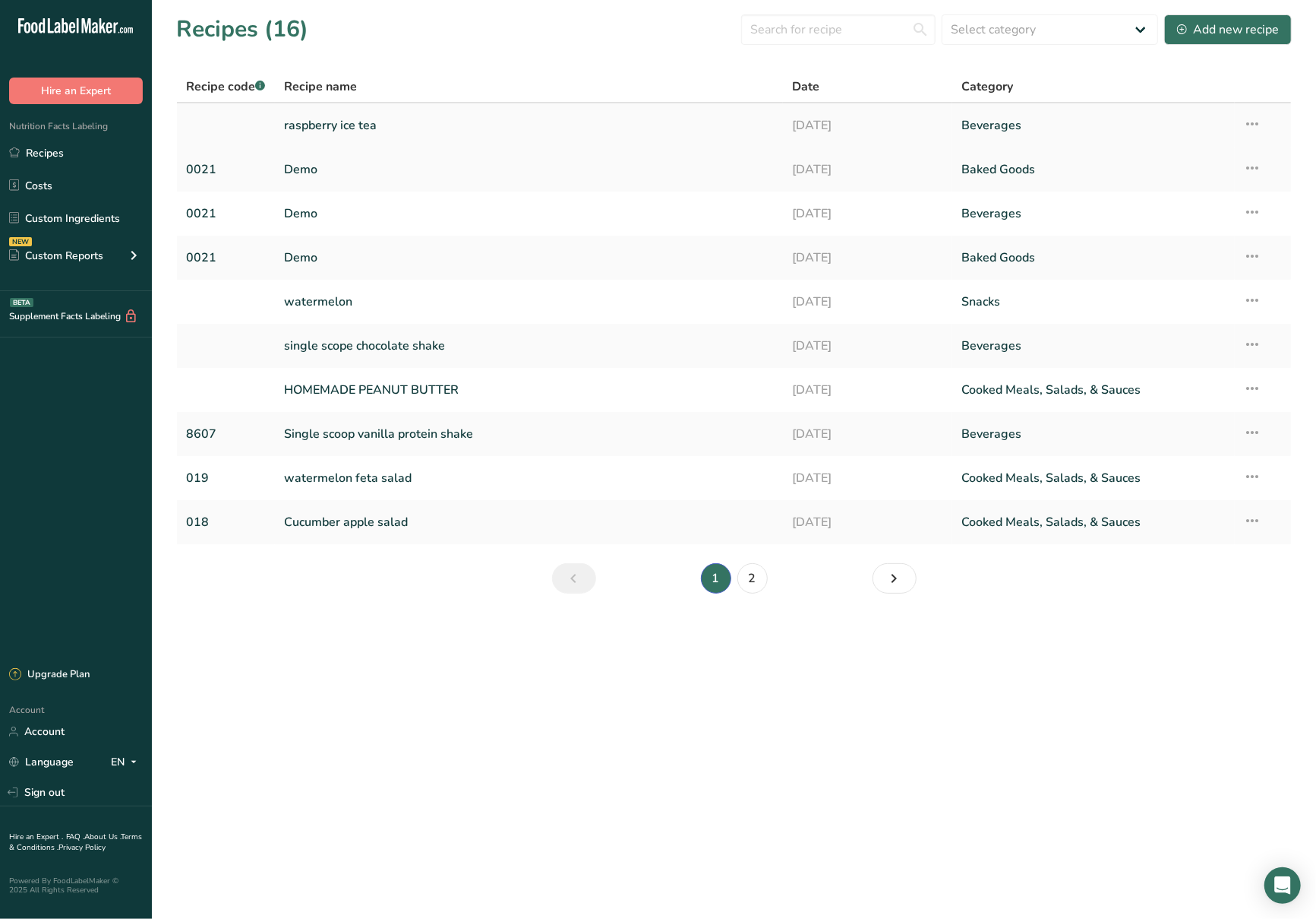
click at [507, 135] on link "raspberry ice tea" at bounding box center [529, 126] width 490 height 32
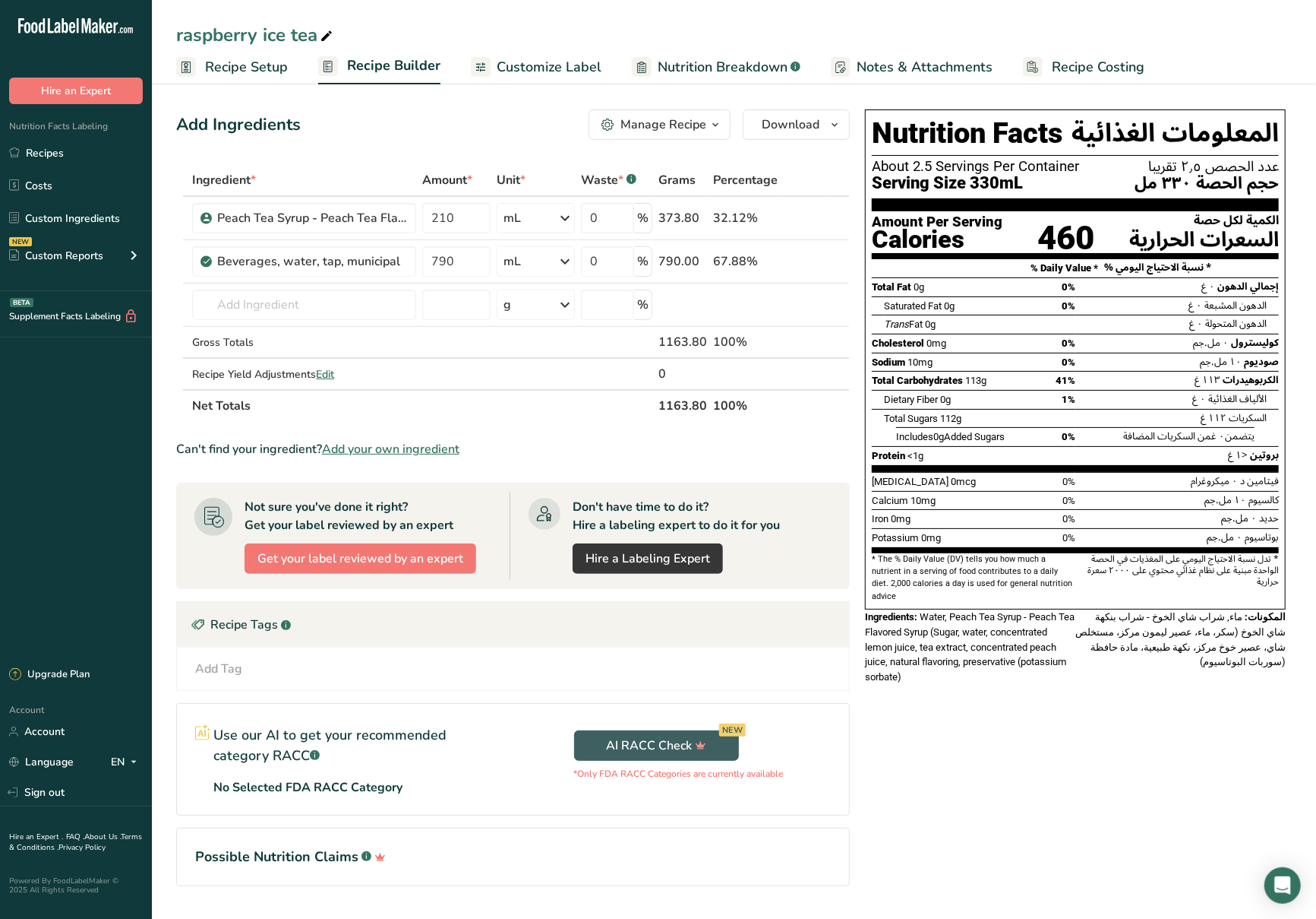
click at [247, 57] on span "Recipe Setup" at bounding box center [246, 68] width 83 height 20
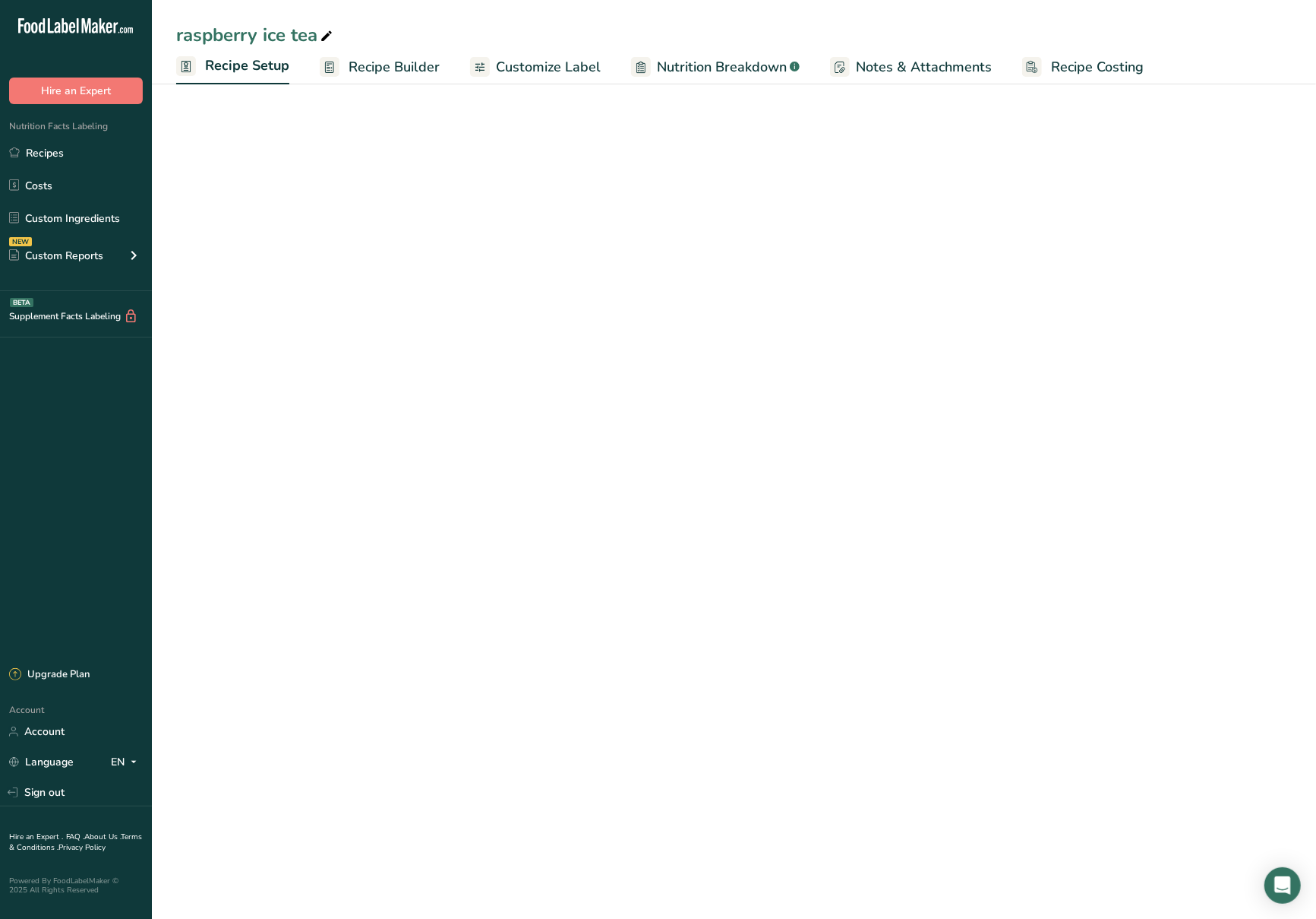
select select "17"
select select "22"
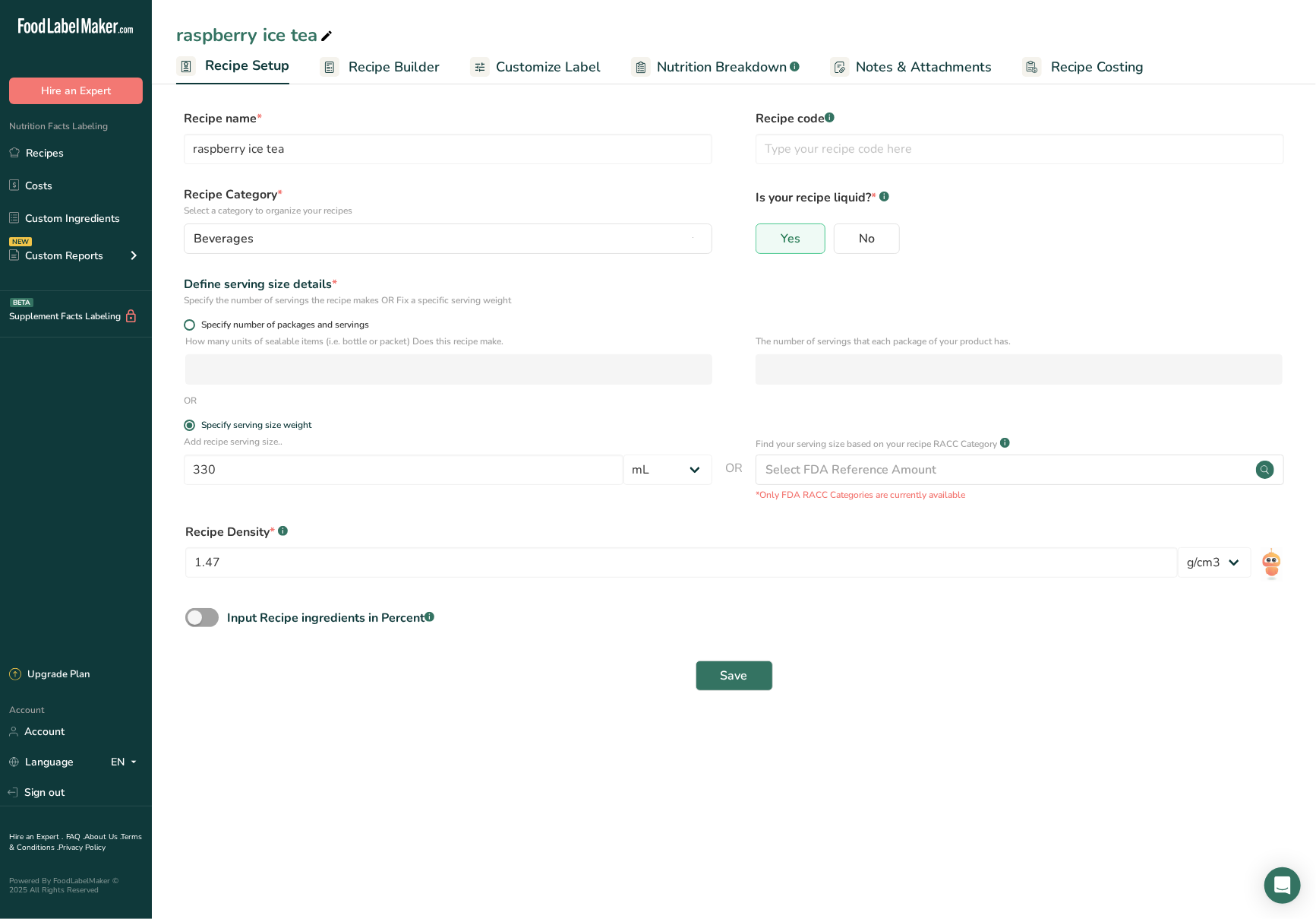
click at [201, 324] on span "Specify number of packages and servings" at bounding box center [282, 325] width 174 height 12
click at [194, 324] on input "Specify number of packages and servings" at bounding box center [189, 325] width 10 height 10
radio input "true"
radio input "false"
select select "0"
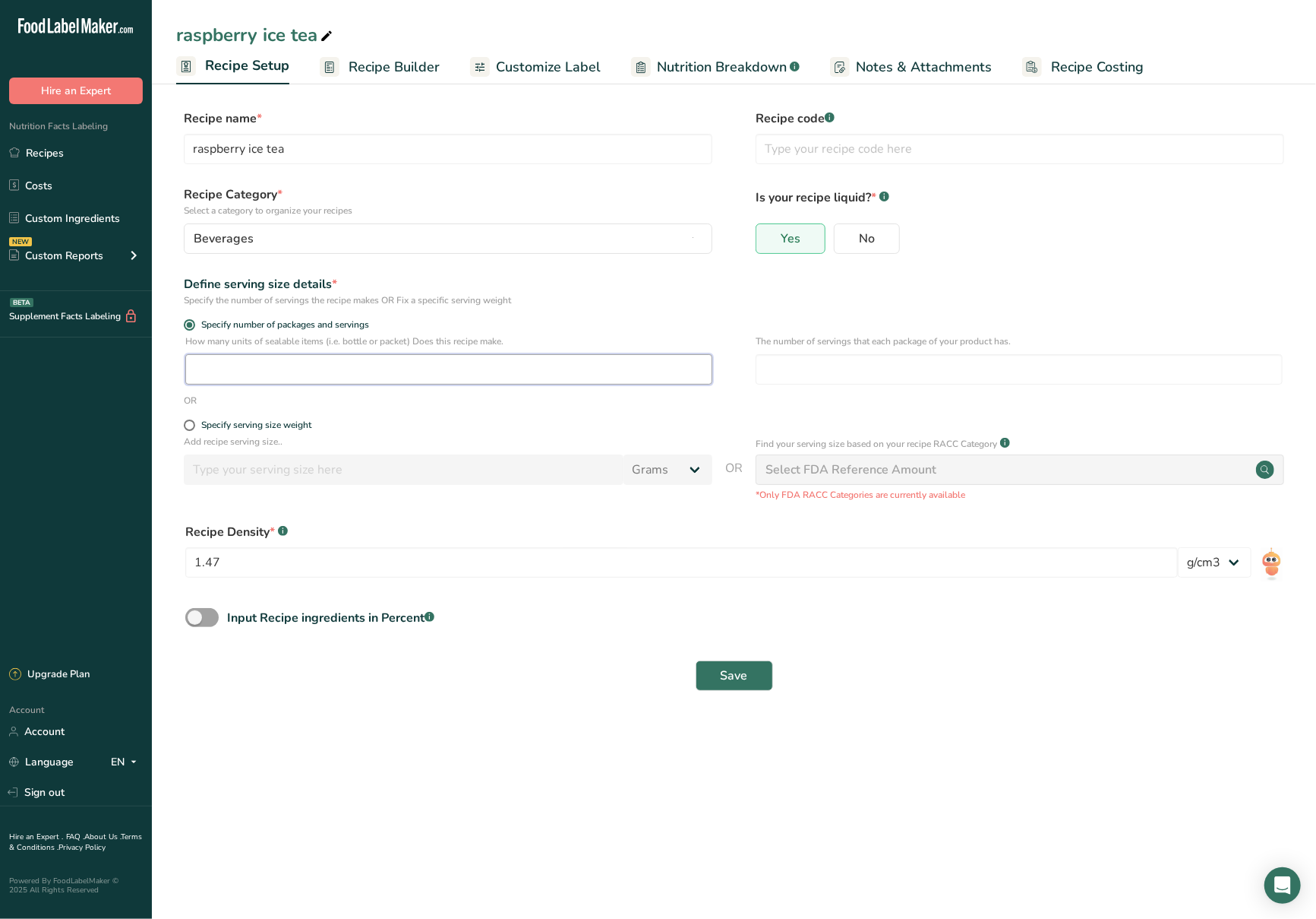
click at [256, 369] on input "number" at bounding box center [449, 370] width 527 height 30
type input "3"
click at [973, 377] on input "number" at bounding box center [1019, 370] width 527 height 30
type input "1"
click at [693, 73] on span "Nutrition Breakdown" at bounding box center [722, 68] width 130 height 20
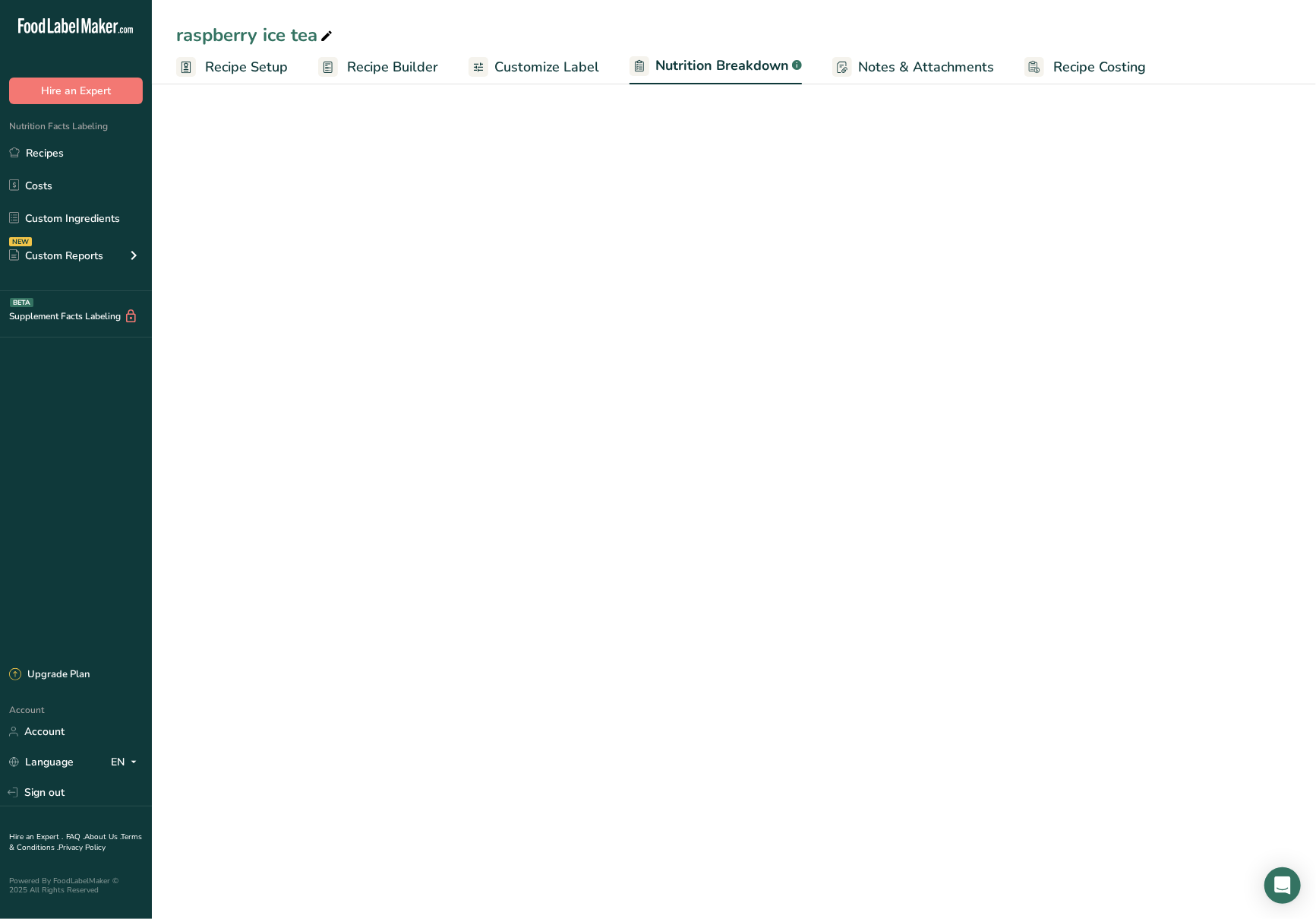
select select "Calories"
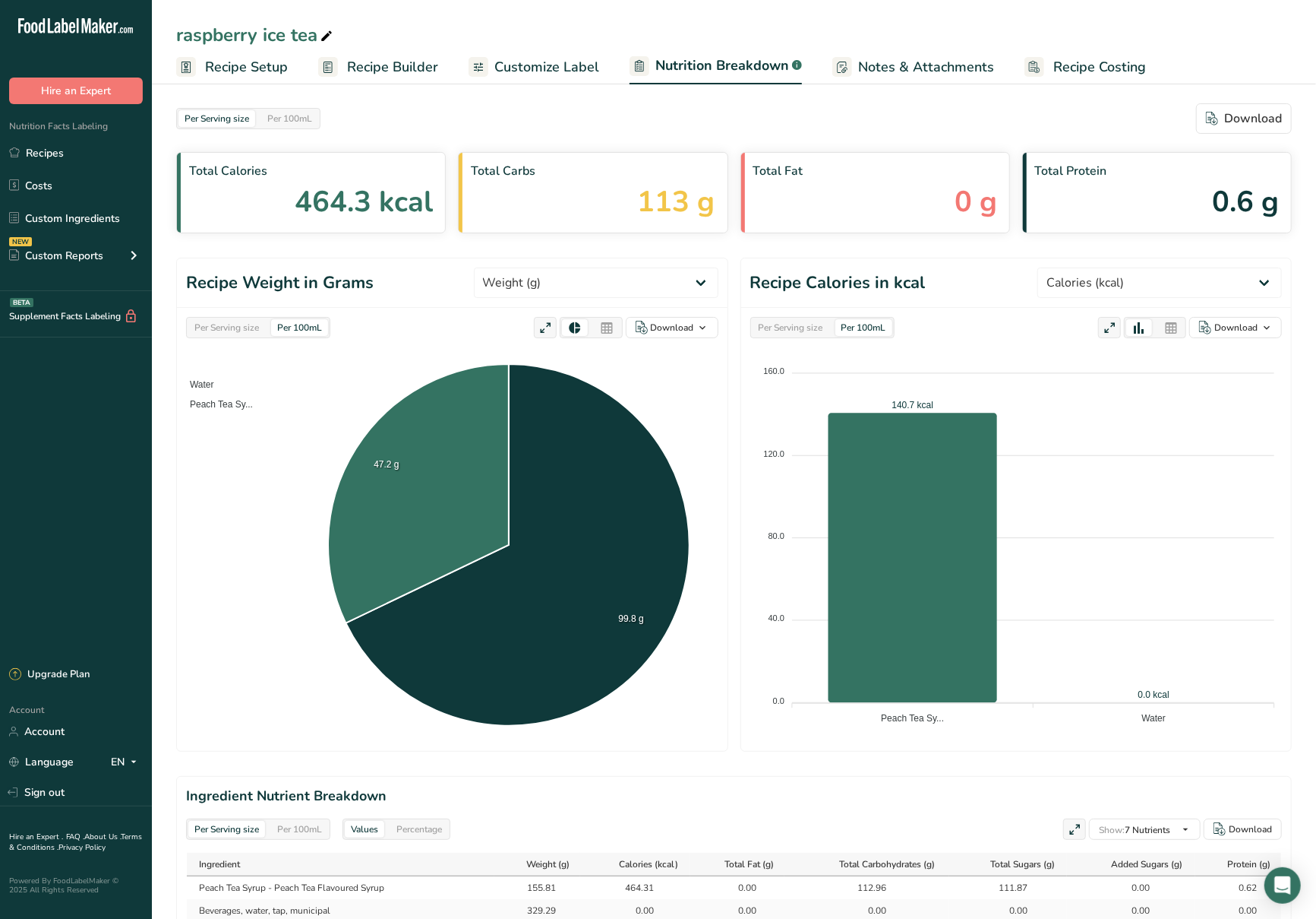
click at [404, 65] on span "Recipe Builder" at bounding box center [393, 68] width 91 height 20
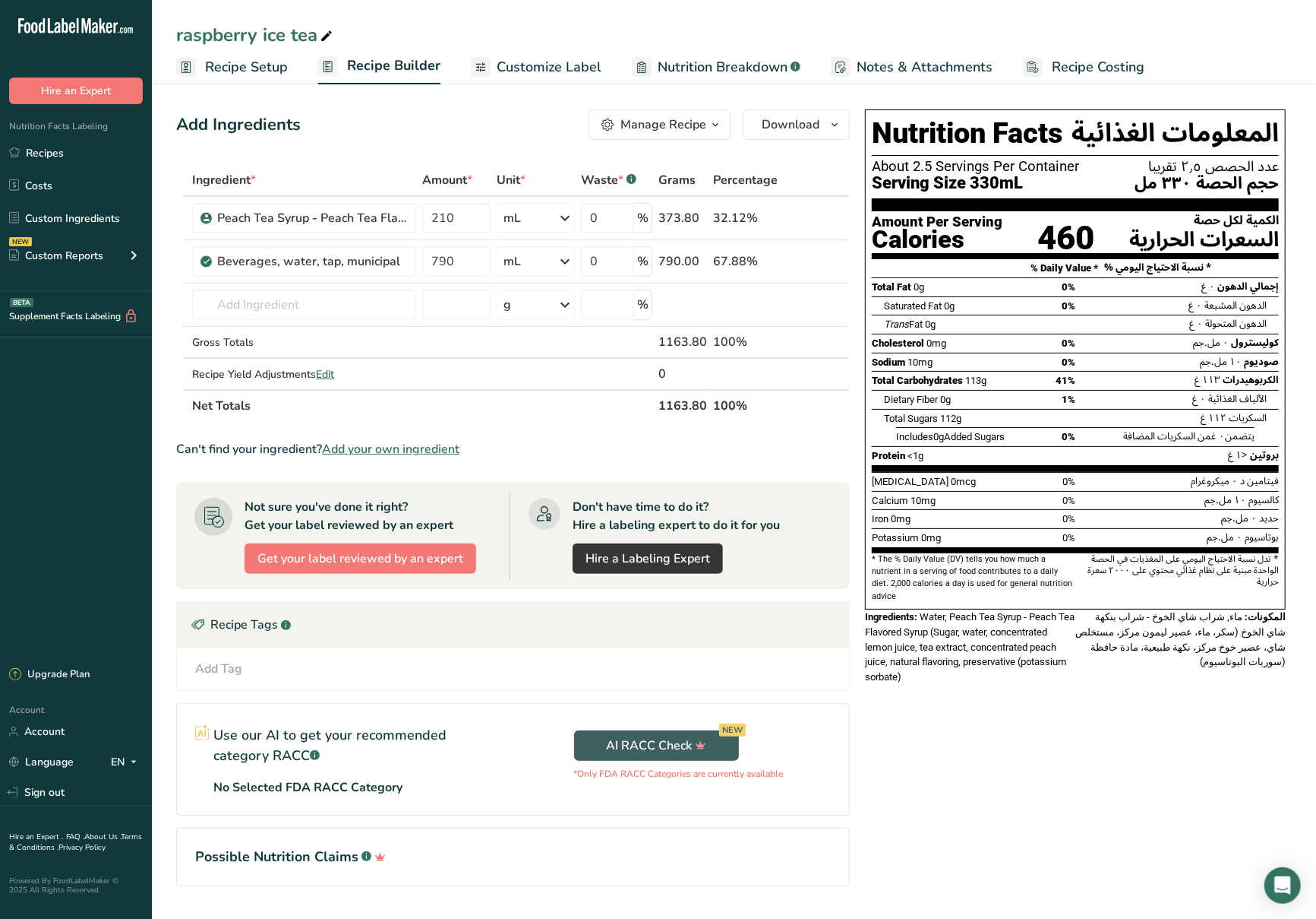
click at [250, 65] on span "Recipe Setup" at bounding box center [246, 68] width 83 height 20
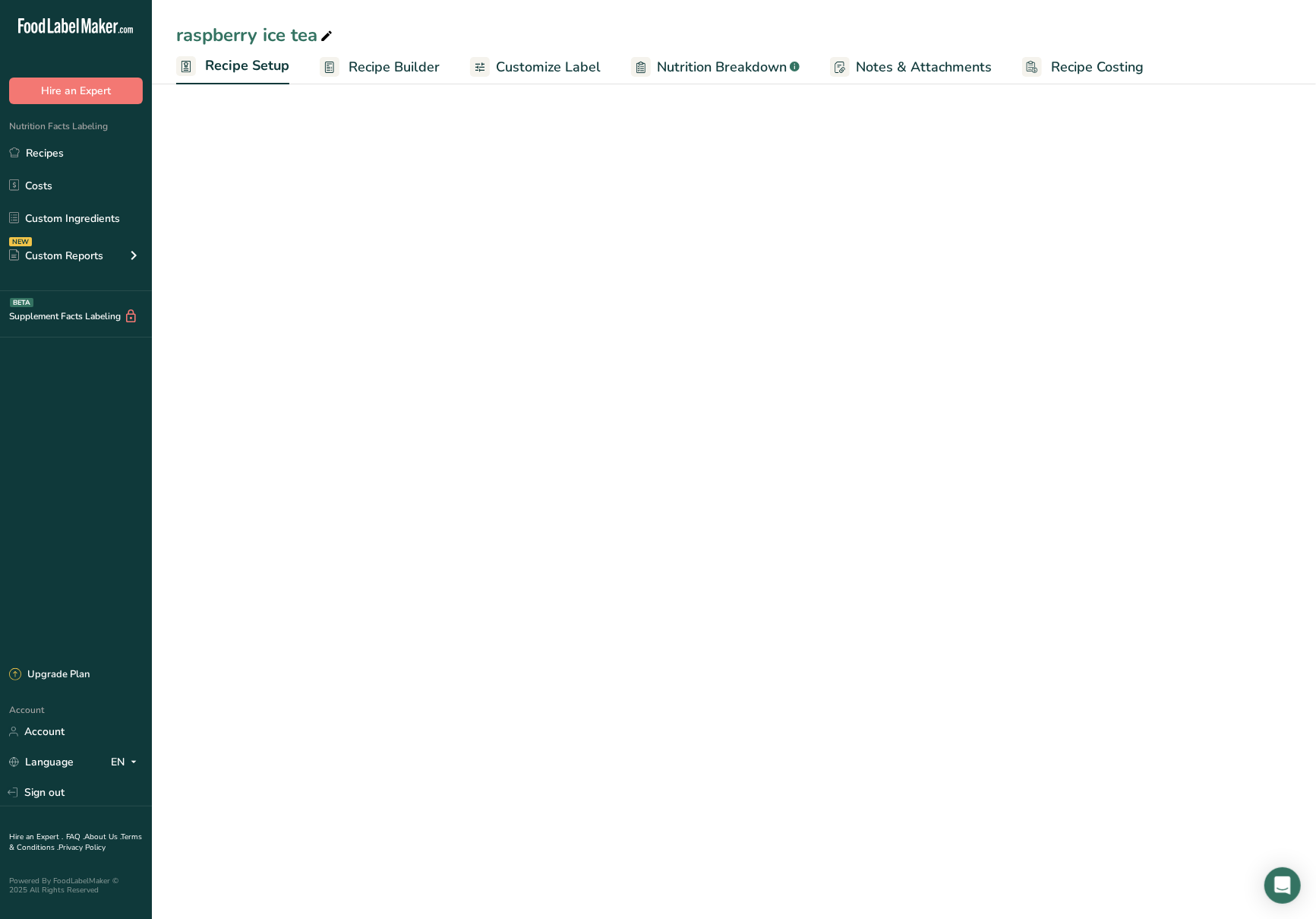
select select "17"
select select "22"
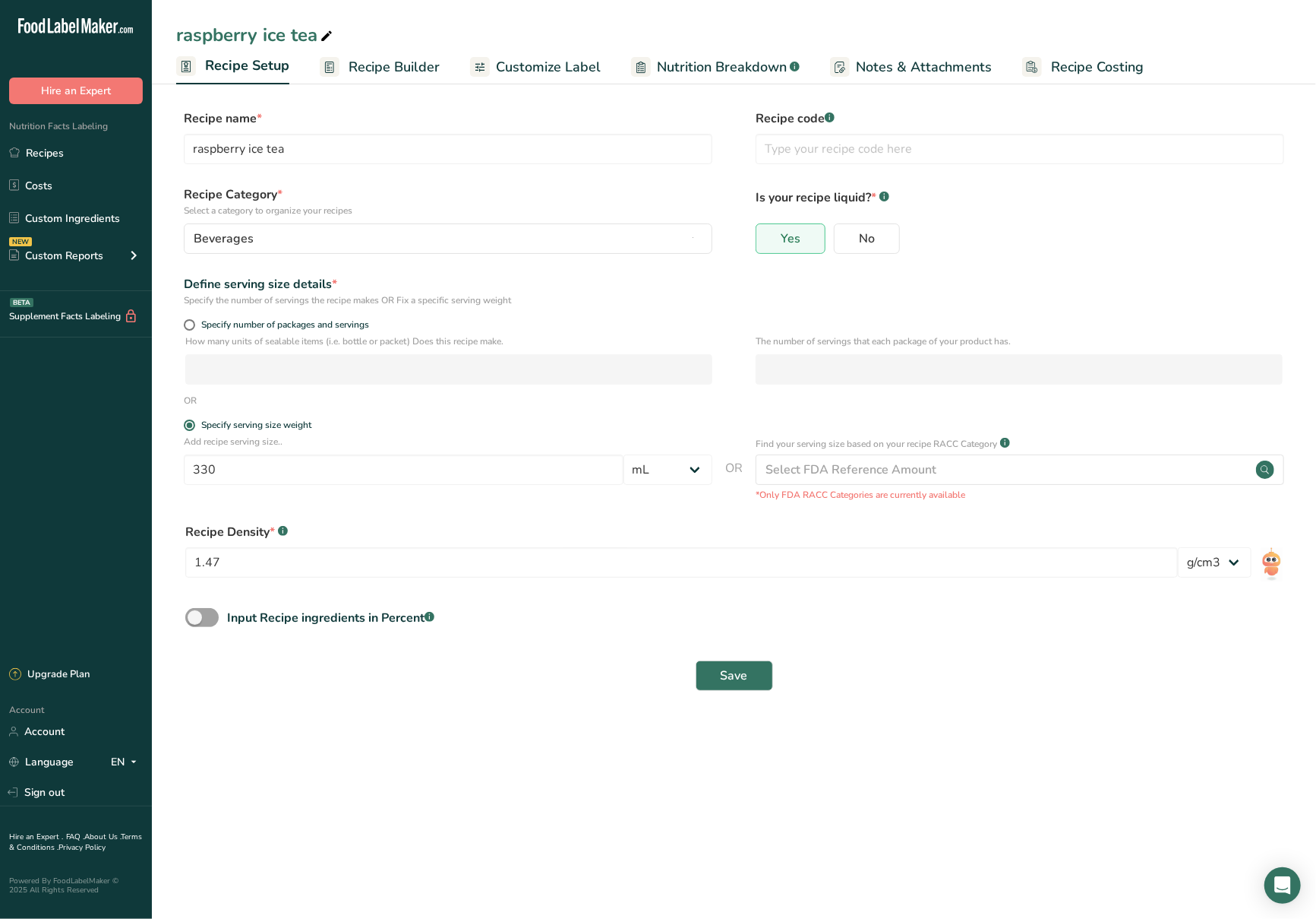
click at [189, 313] on form "Recipe name * raspberry ice tea Recipe code .a-a{fill:#347362;}.b-a{fill:#fff;}…" at bounding box center [734, 405] width 1116 height 591
click at [192, 329] on span at bounding box center [190, 325] width 12 height 12
click at [192, 329] on input "Specify number of packages and servings" at bounding box center [189, 325] width 10 height 10
radio input "true"
radio input "false"
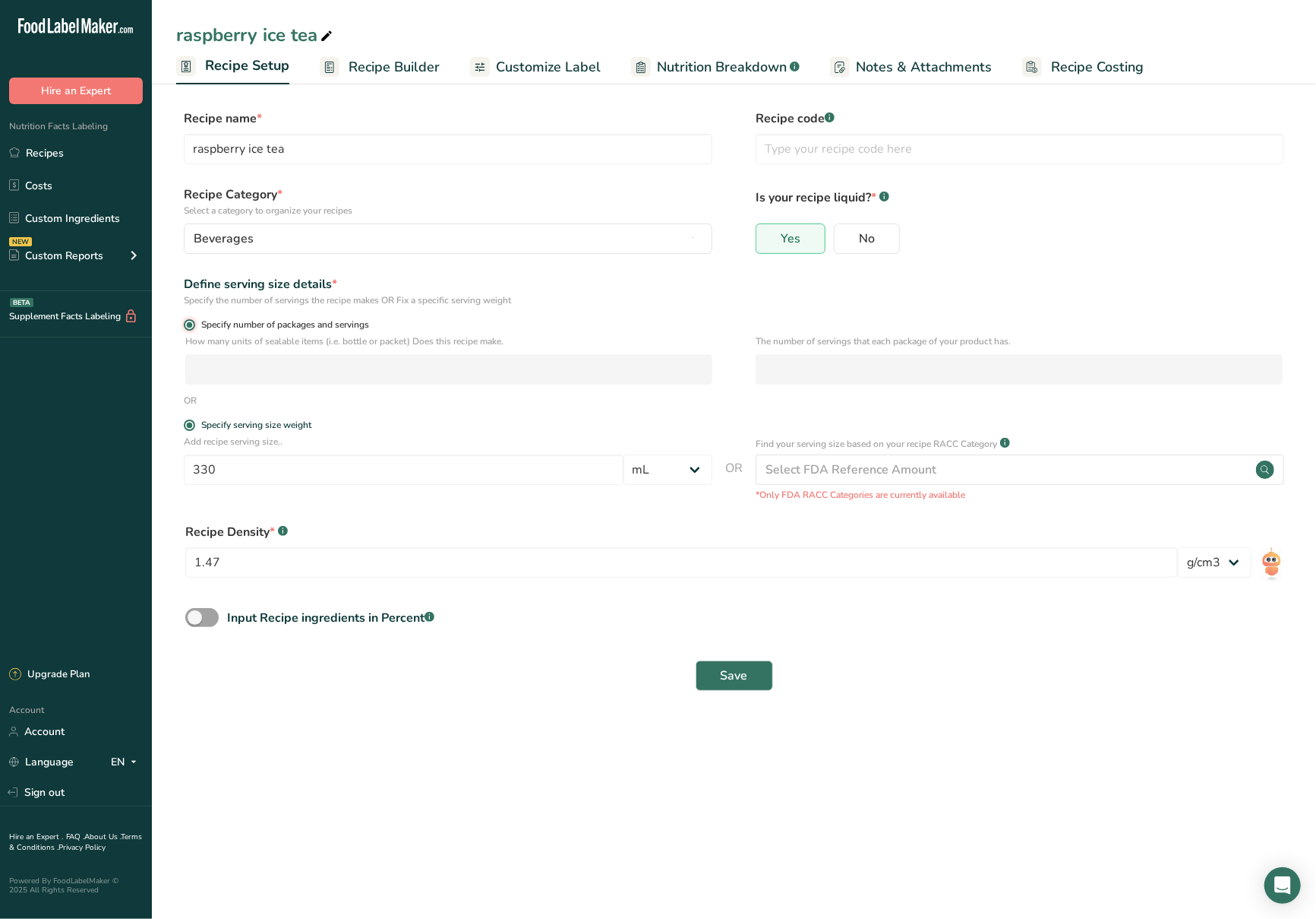
select select "0"
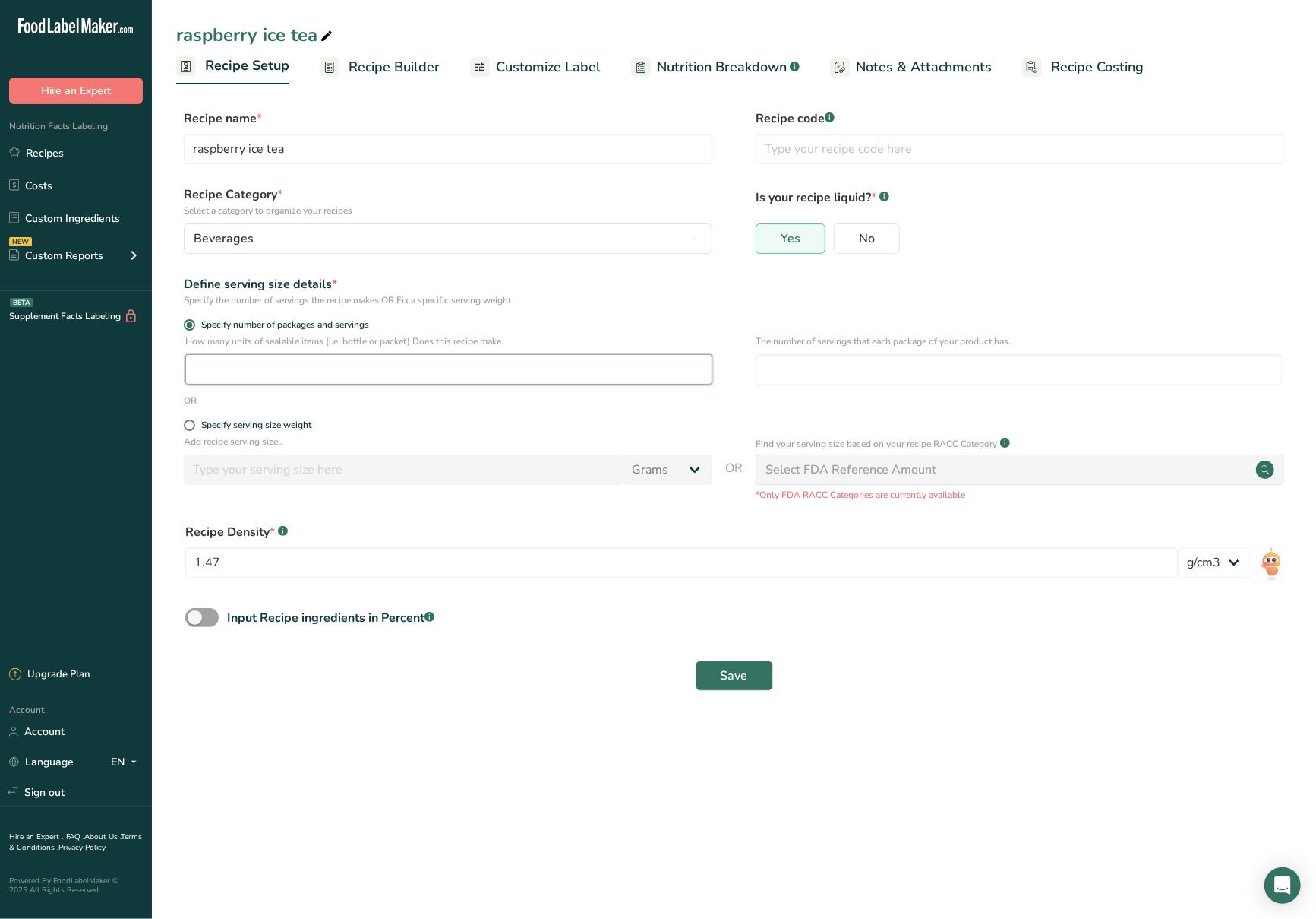
click at [353, 372] on input "number" at bounding box center [449, 370] width 527 height 30
type input "3"
click at [969, 381] on input "number" at bounding box center [1019, 370] width 527 height 30
type input "1"
click at [742, 663] on button "Save" at bounding box center [735, 675] width 78 height 30
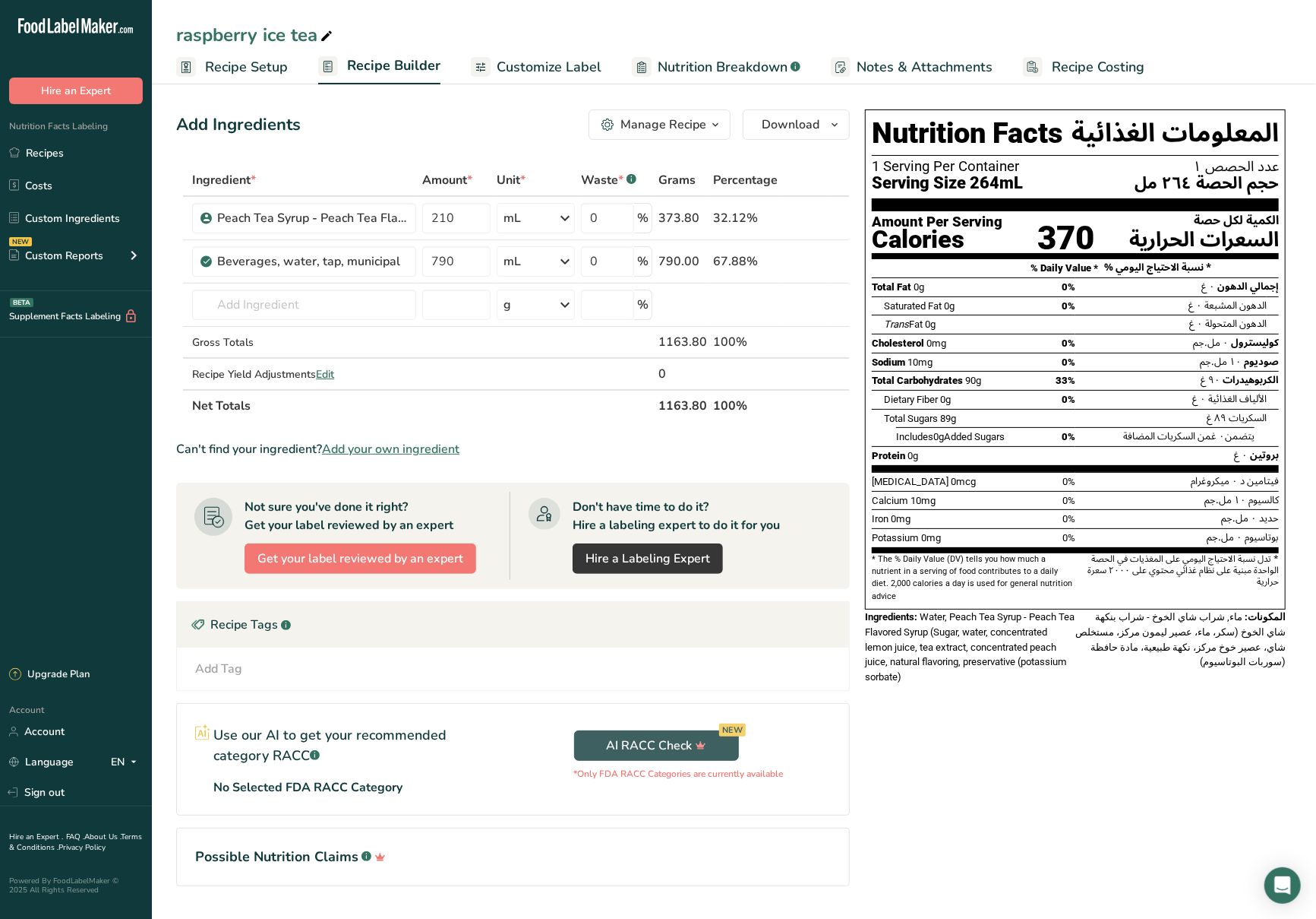
click at [240, 68] on span "Recipe Setup" at bounding box center [246, 68] width 83 height 20
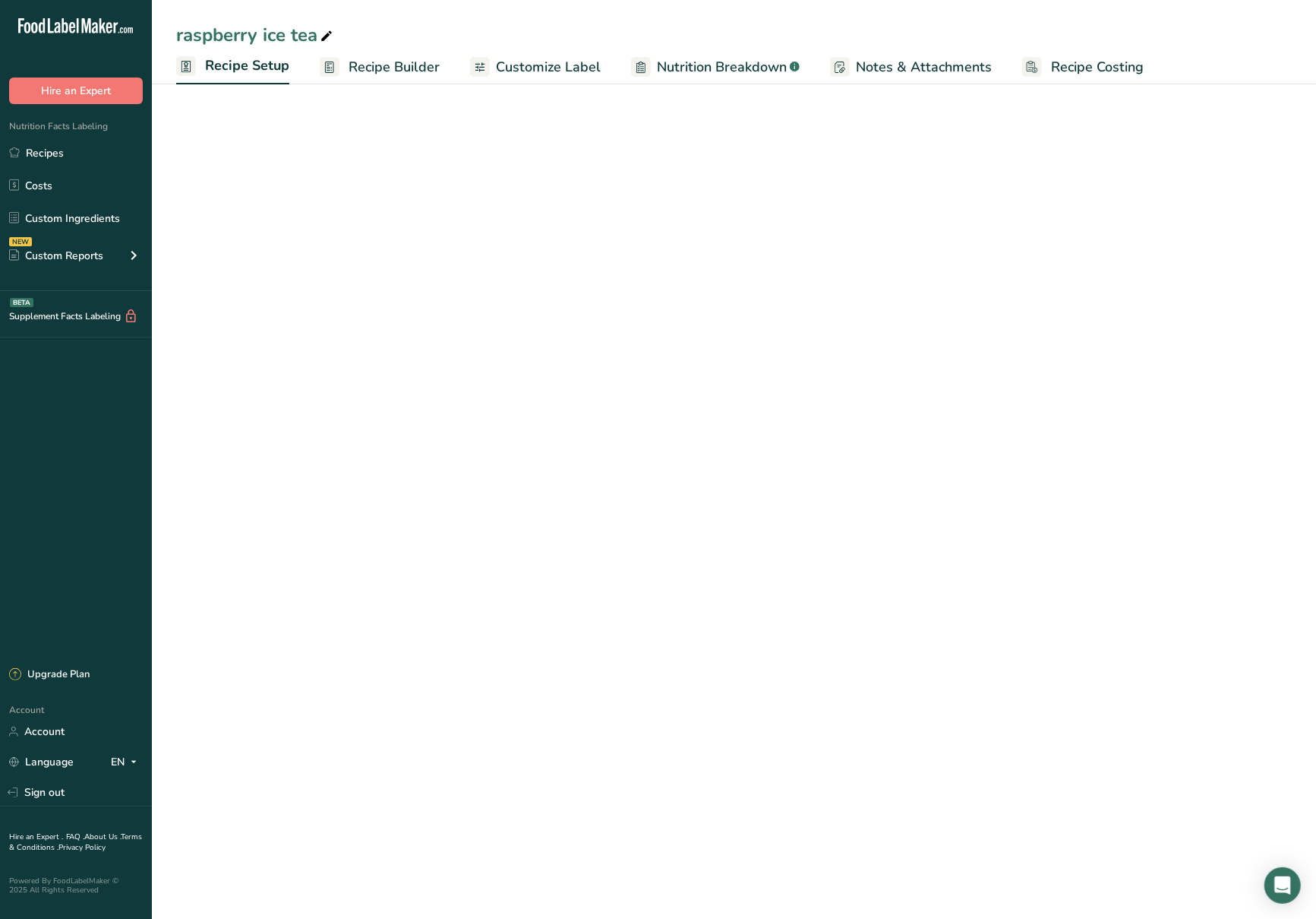
select select "22"
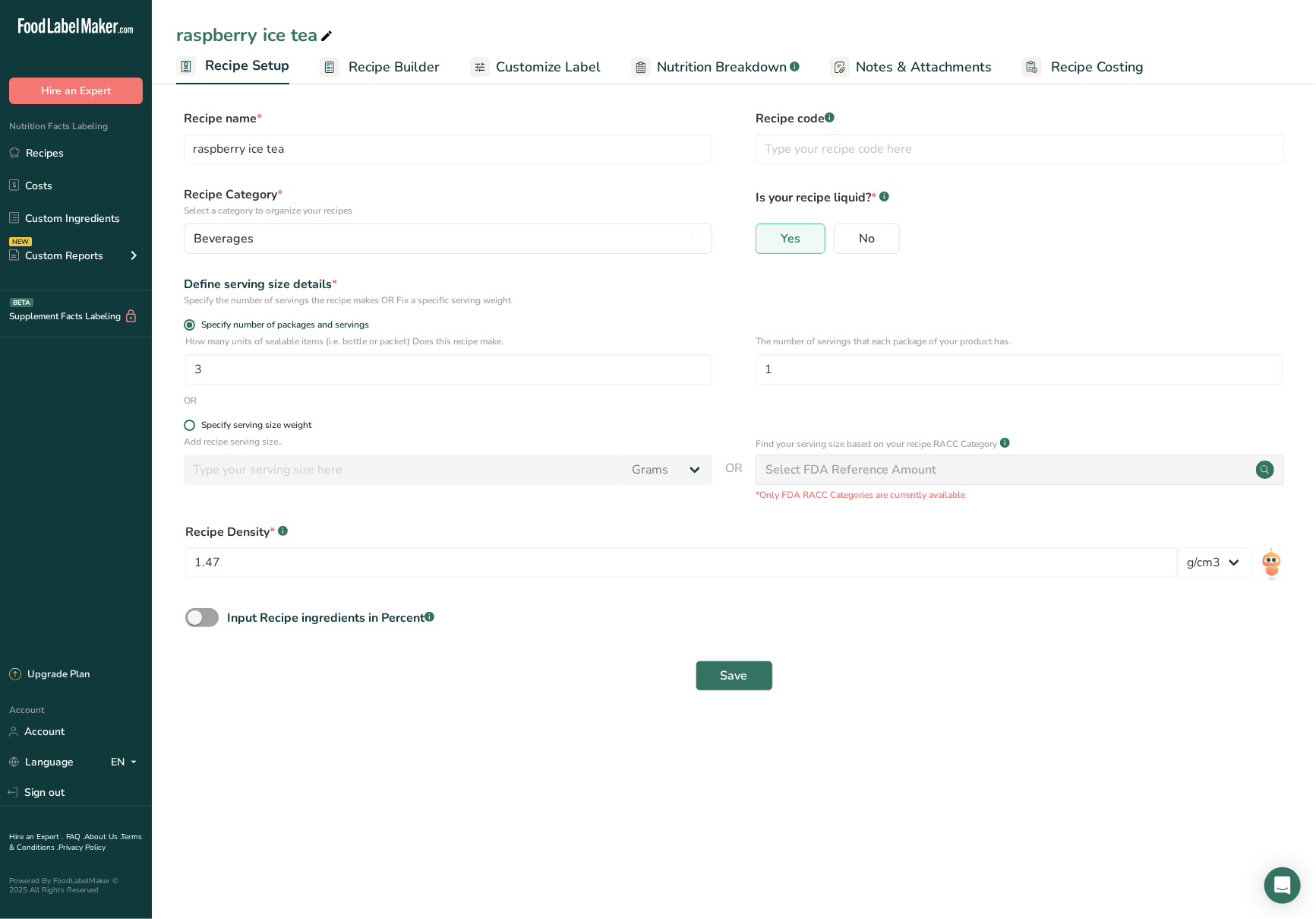
click at [247, 420] on div "Specify serving size weight" at bounding box center [256, 425] width 111 height 12
click at [194, 420] on input "Specify serving size weight" at bounding box center [189, 425] width 10 height 10
radio input "true"
radio input "false"
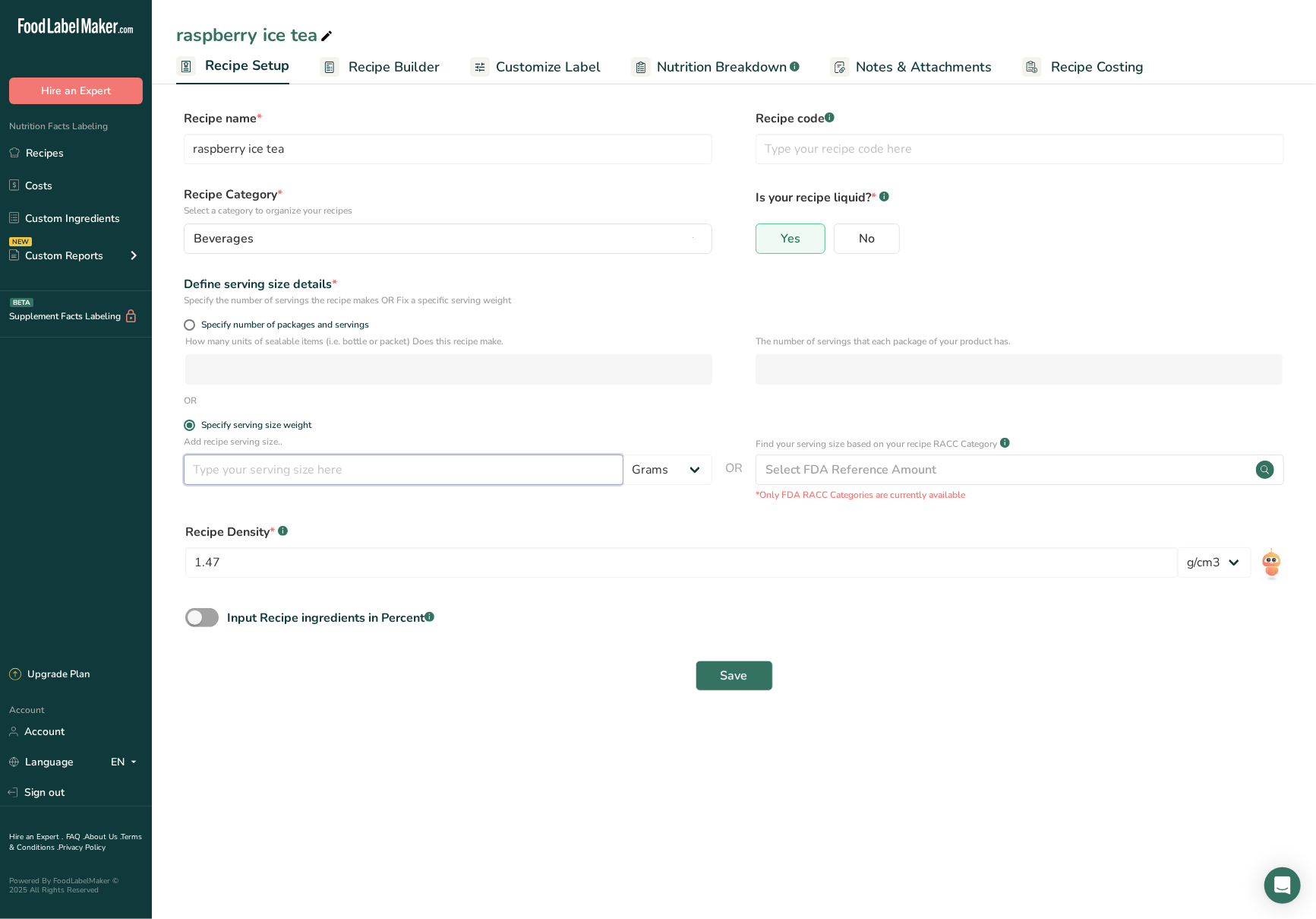
click at [286, 465] on input "number" at bounding box center [403, 469] width 440 height 30
type input "330"
click at [198, 626] on span at bounding box center [202, 617] width 34 height 19
click at [195, 622] on input "Input Recipe ingredients in Percent .a-a{fill:#347362;}.b-a{fill:#fff;}" at bounding box center [191, 618] width 10 height 10
checkbox input "true"
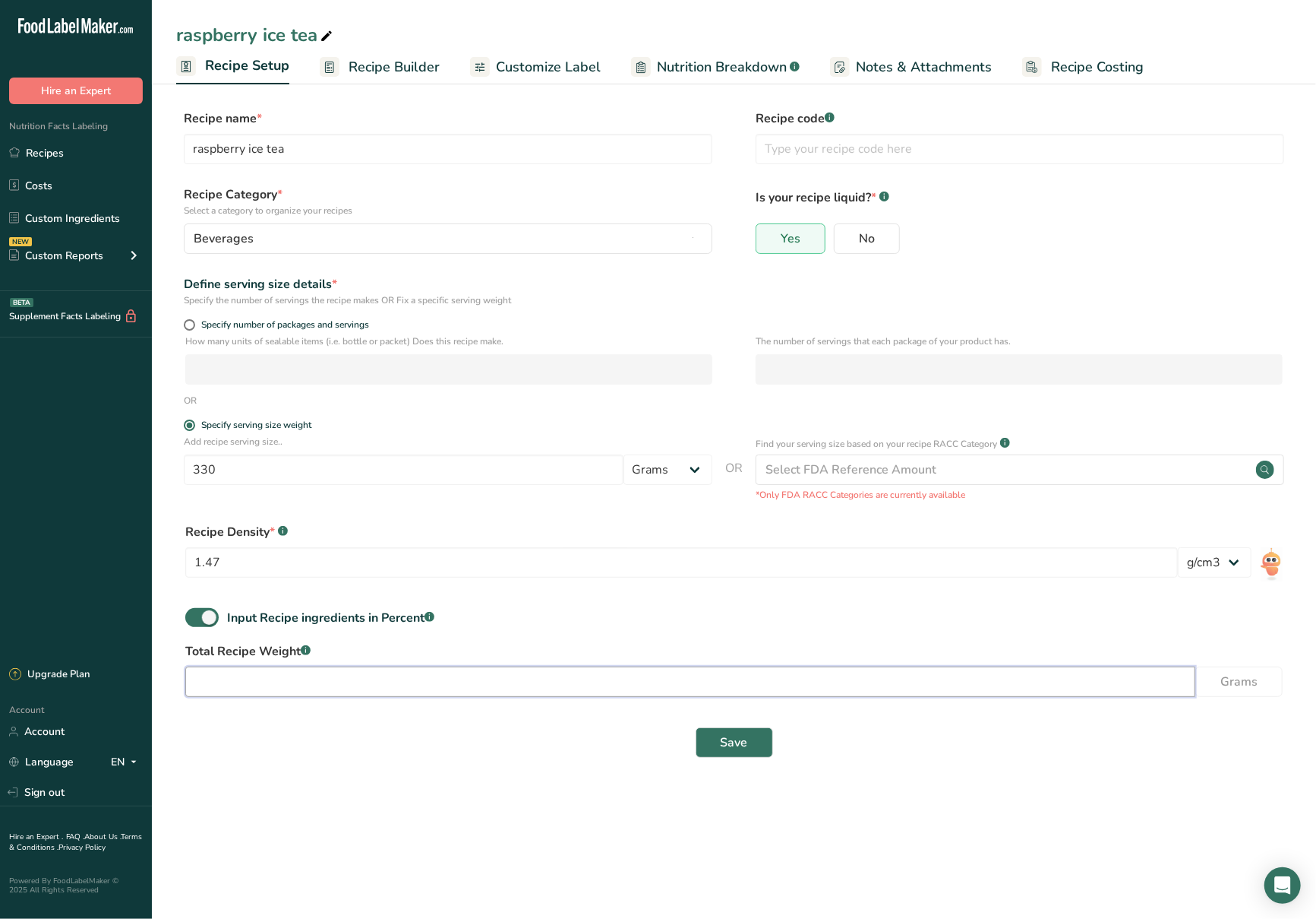
click at [601, 694] on input "number" at bounding box center [691, 682] width 1011 height 30
type input "330"
click at [749, 743] on button "Save" at bounding box center [735, 743] width 78 height 30
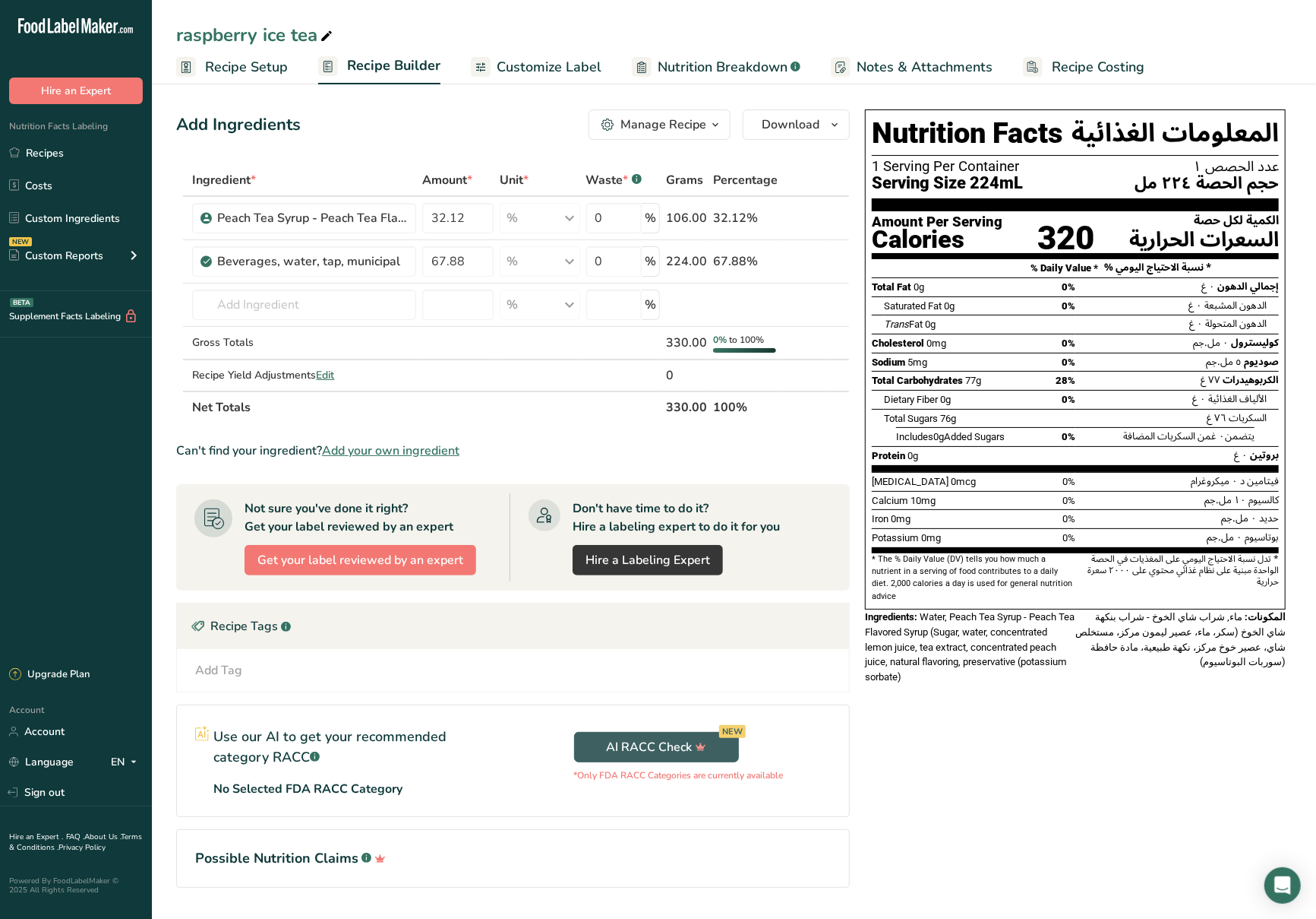
click at [278, 65] on span "Recipe Setup" at bounding box center [246, 68] width 83 height 20
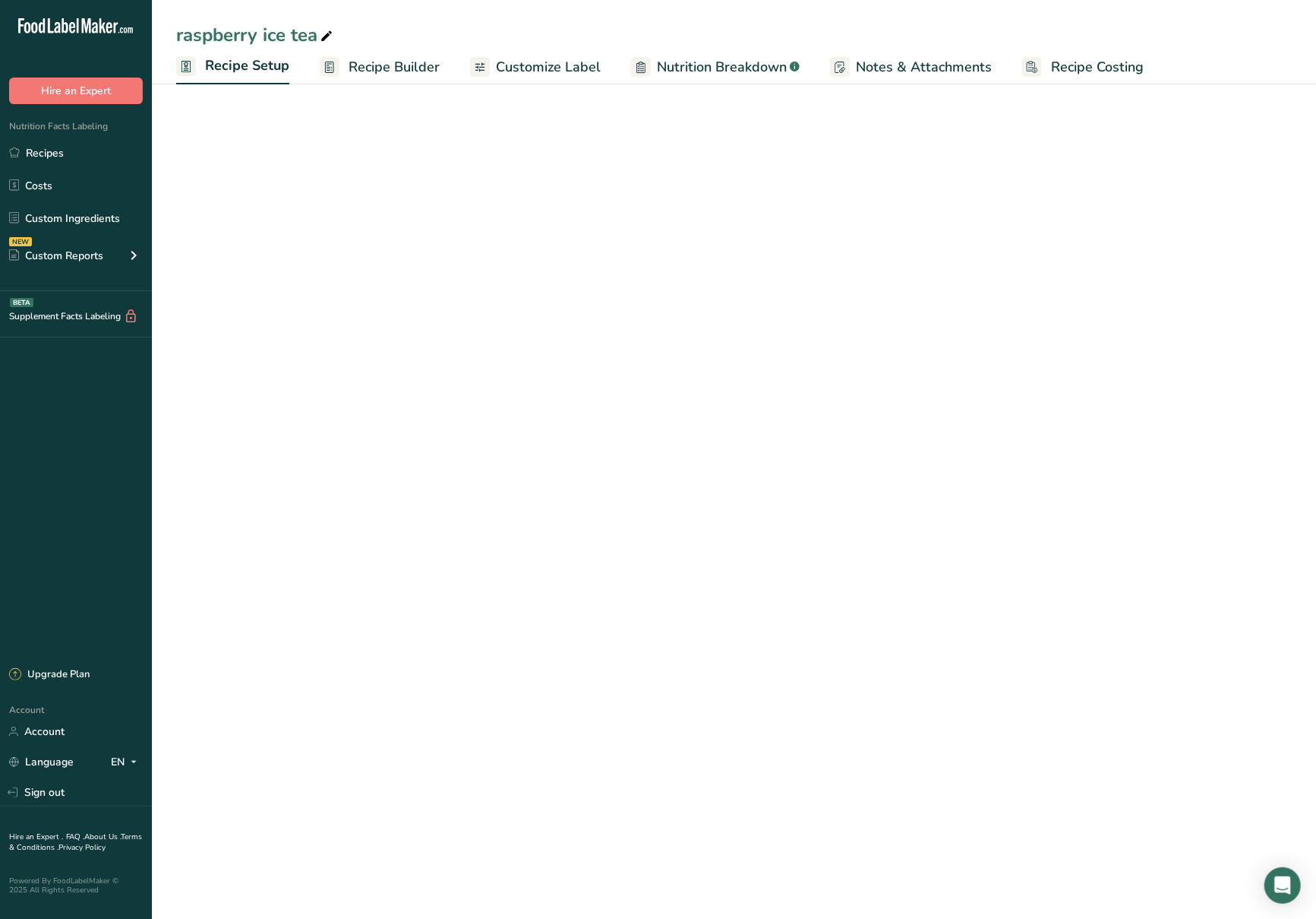
select select "22"
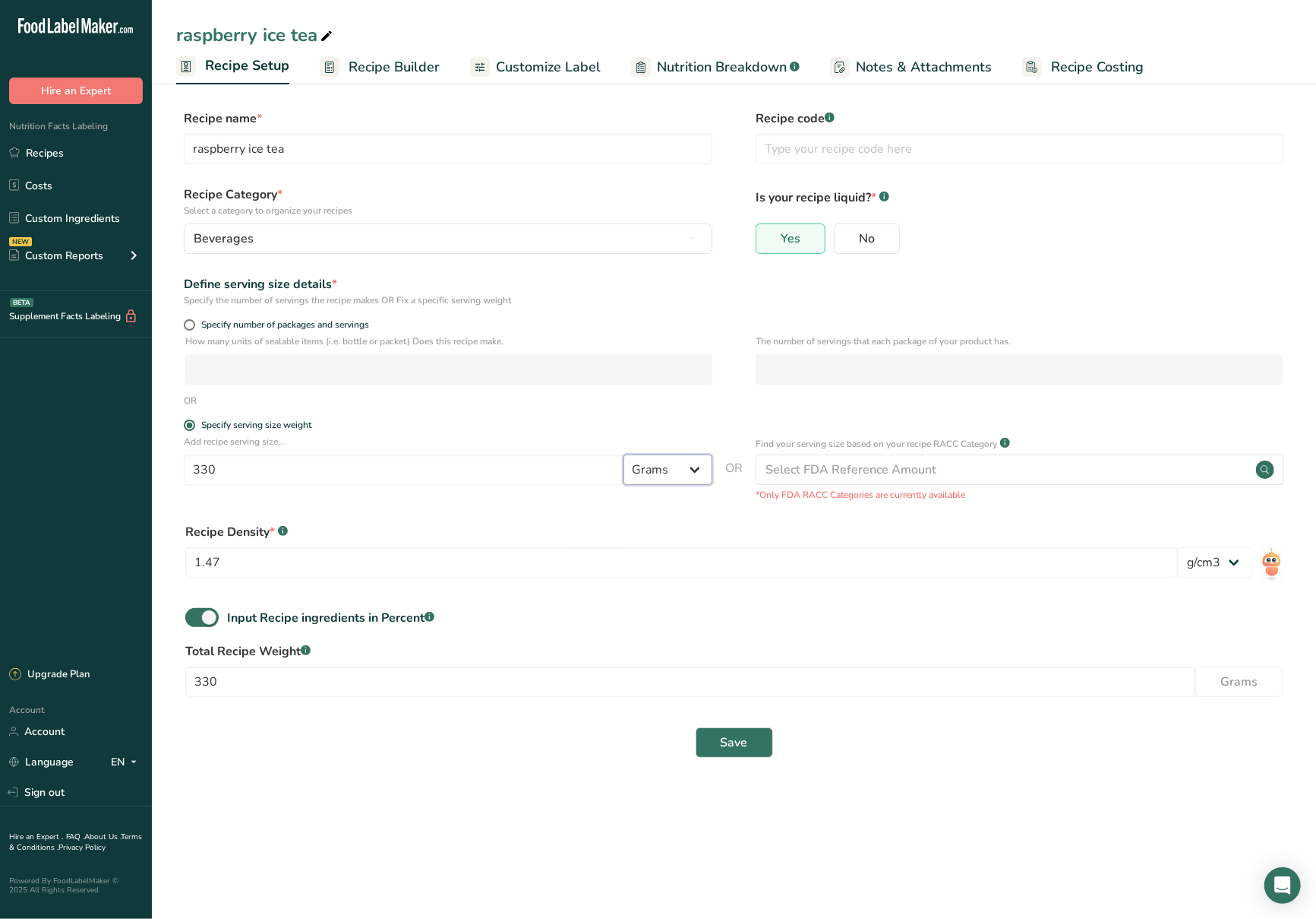
click at [694, 473] on select "Grams kg mg mcg lb oz l mL fl oz tbsp tsp cup qt gallon" at bounding box center [667, 469] width 89 height 30
select select "17"
click at [623, 456] on select "Grams kg mg mcg lb oz l mL fl oz tbsp tsp cup qt gallon" at bounding box center [667, 469] width 89 height 30
click at [739, 742] on span "Save" at bounding box center [735, 743] width 27 height 19
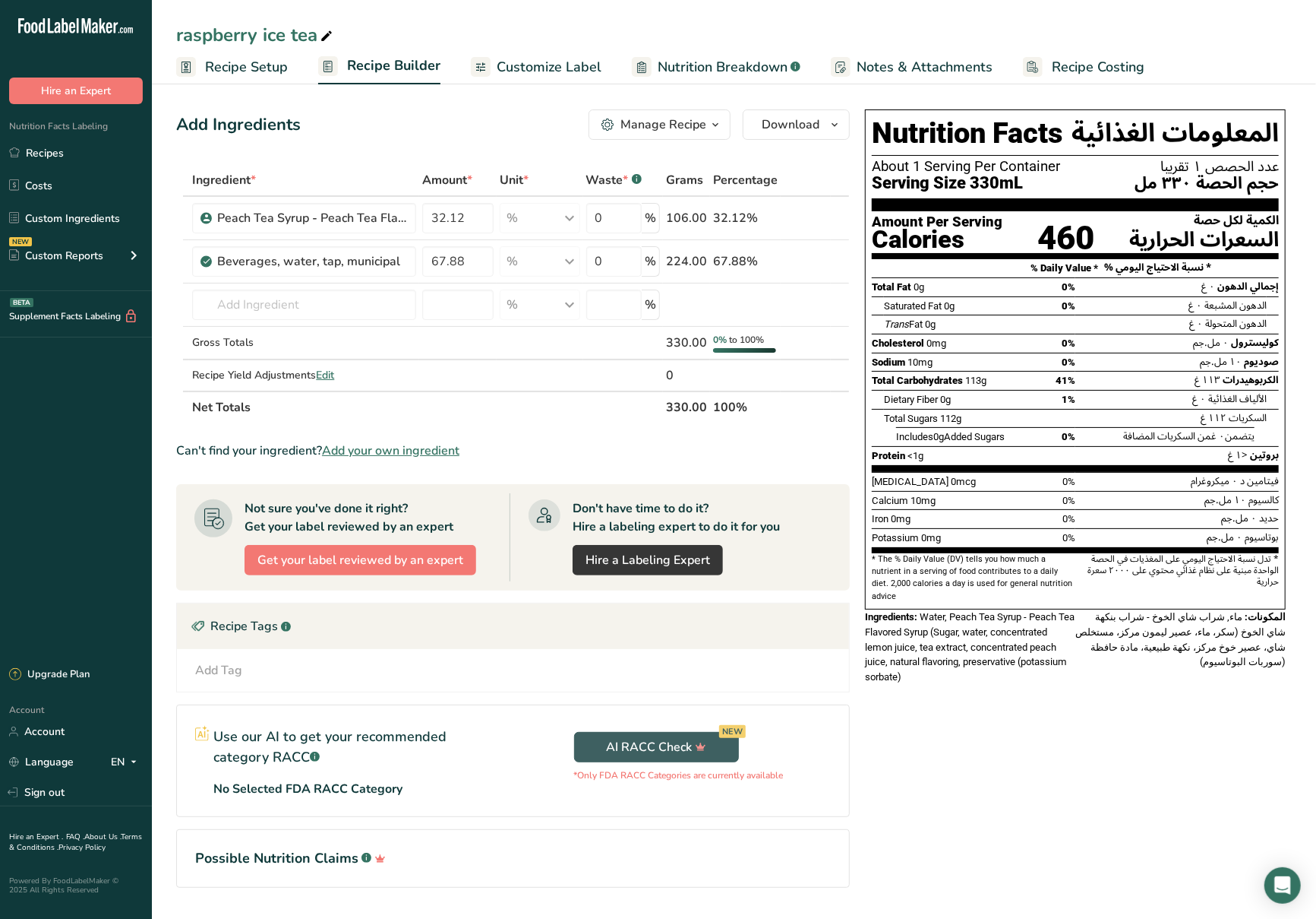
click at [231, 57] on span "Recipe Setup" at bounding box center [246, 68] width 83 height 20
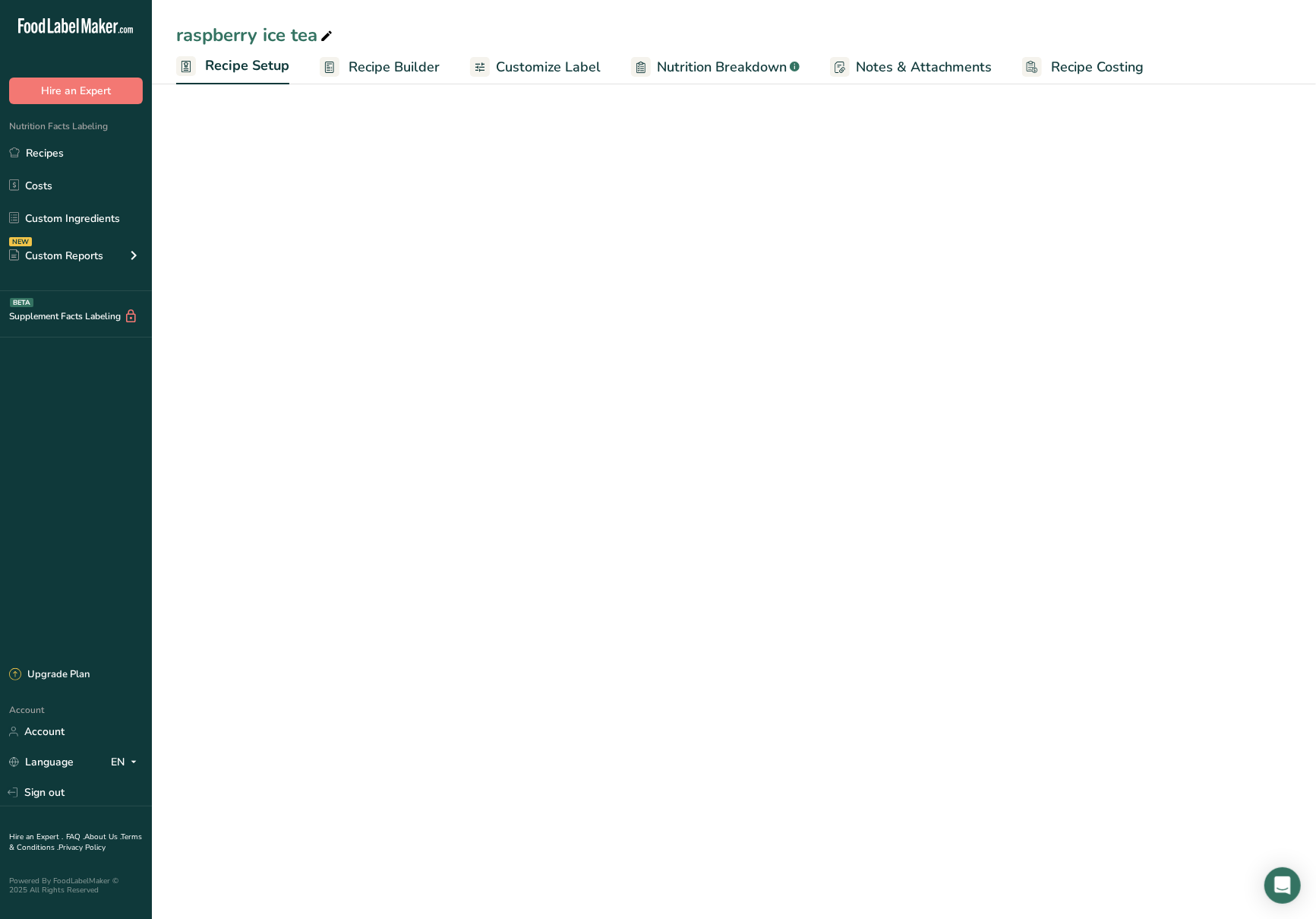
select select "17"
select select "22"
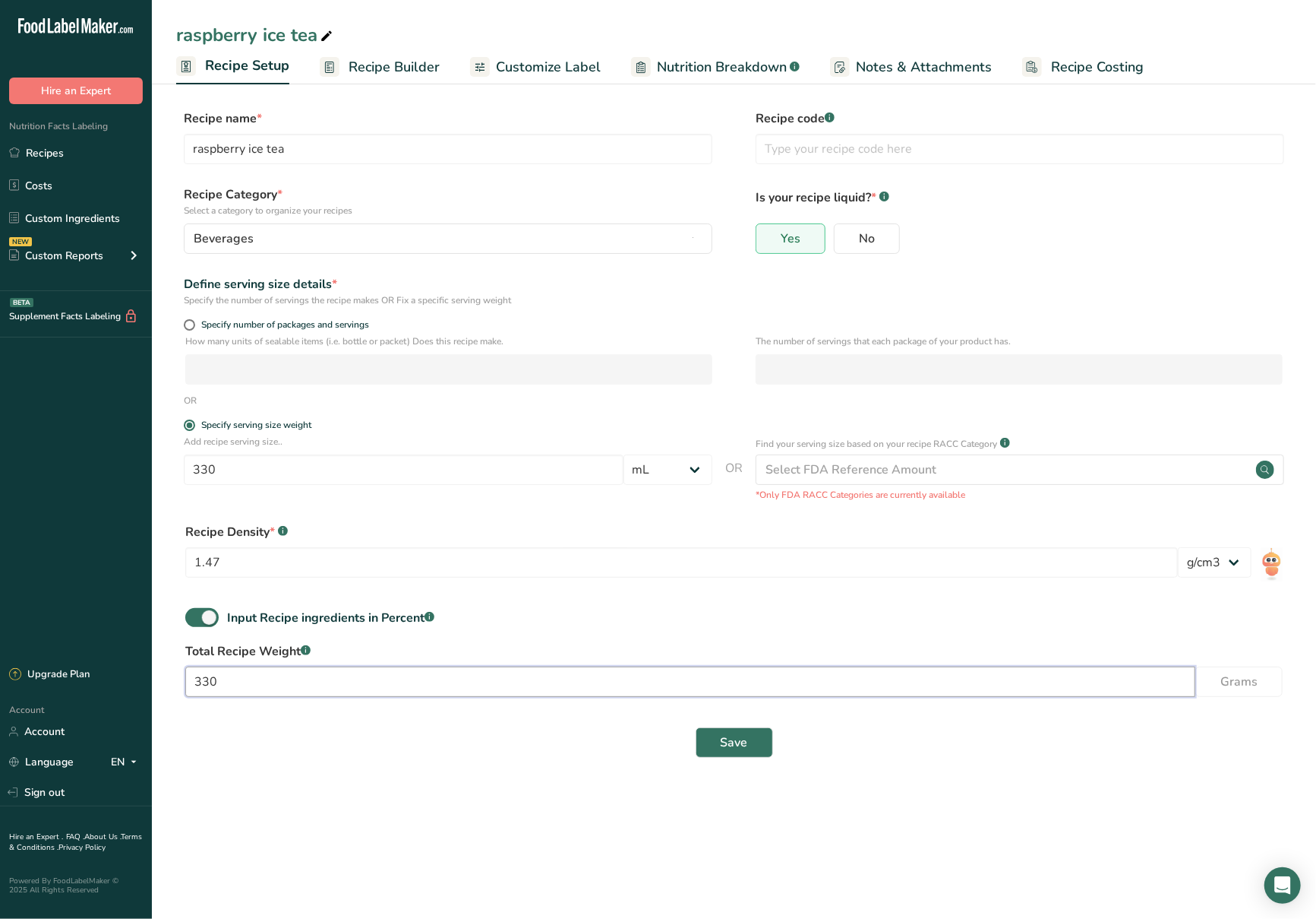
drag, startPoint x: 698, startPoint y: 673, endPoint x: 174, endPoint y: 666, distance: 524.0
click at [174, 666] on section "Recipe name * raspberry ice tea Recipe code .a-a{fill:#347362;}.b-a{fill:#fff;}…" at bounding box center [734, 435] width 1164 height 712
type input "300"
click at [751, 732] on button "Save" at bounding box center [735, 743] width 78 height 30
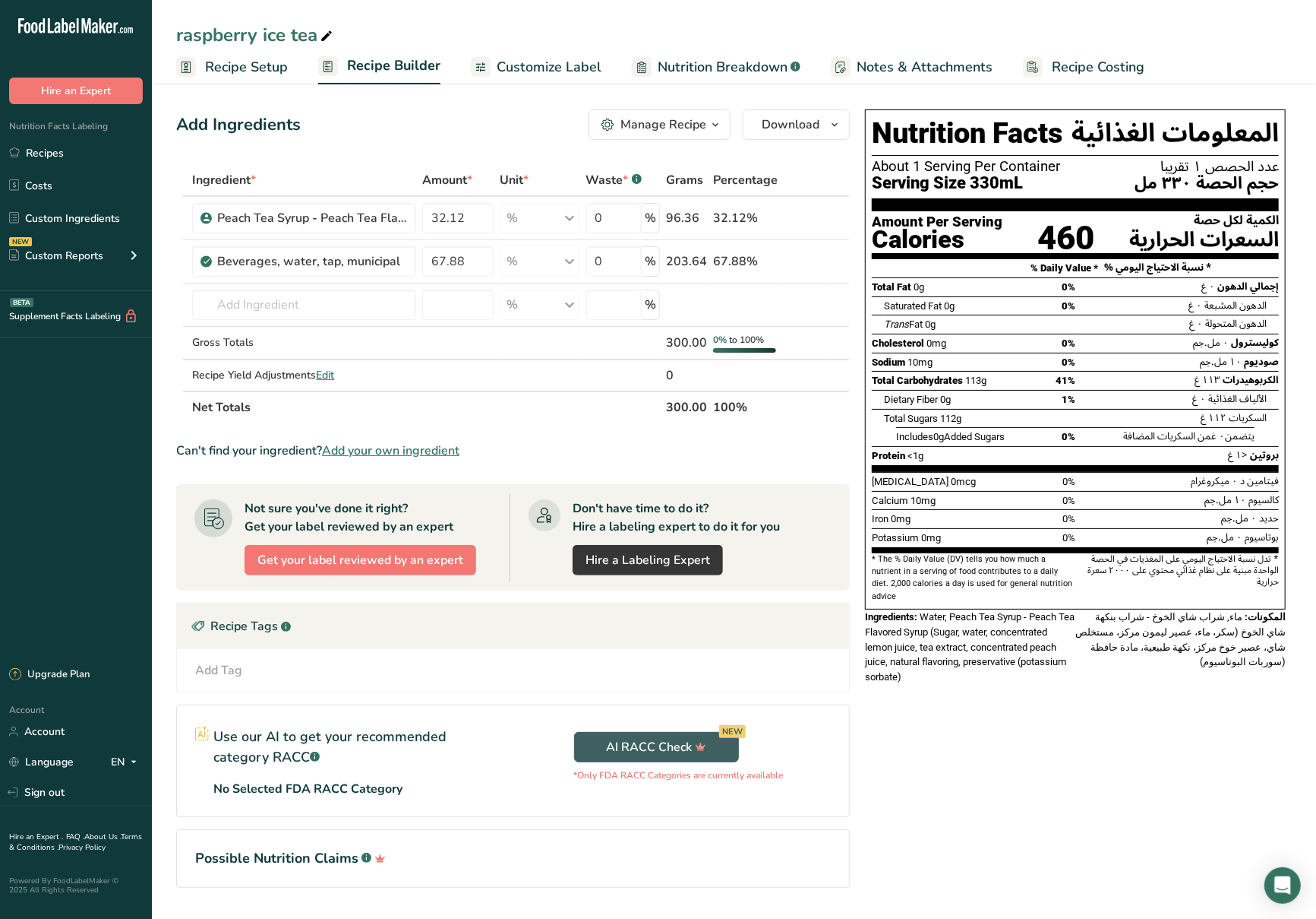
click at [211, 70] on span "Recipe Setup" at bounding box center [246, 68] width 83 height 20
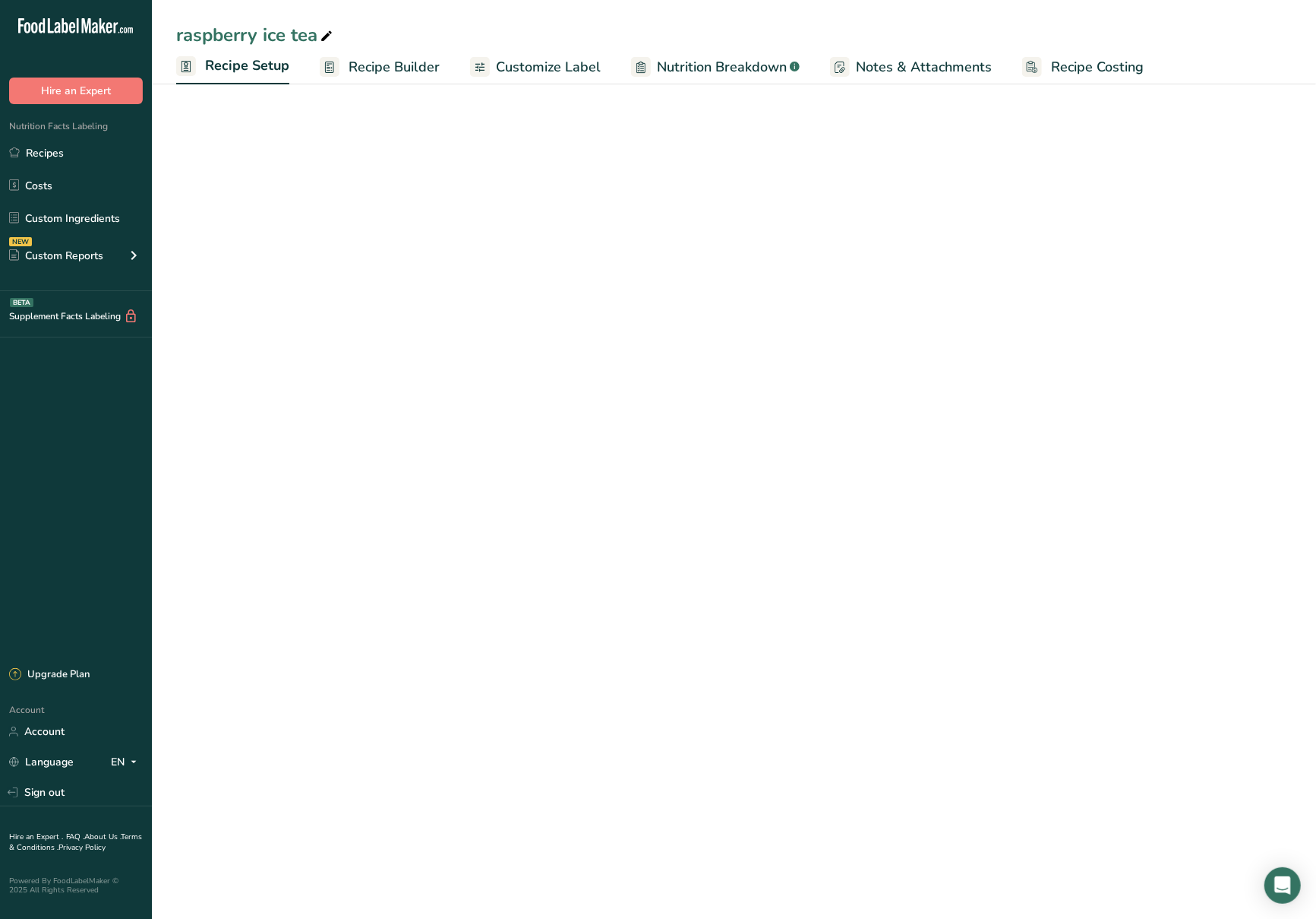
select select "17"
select select "22"
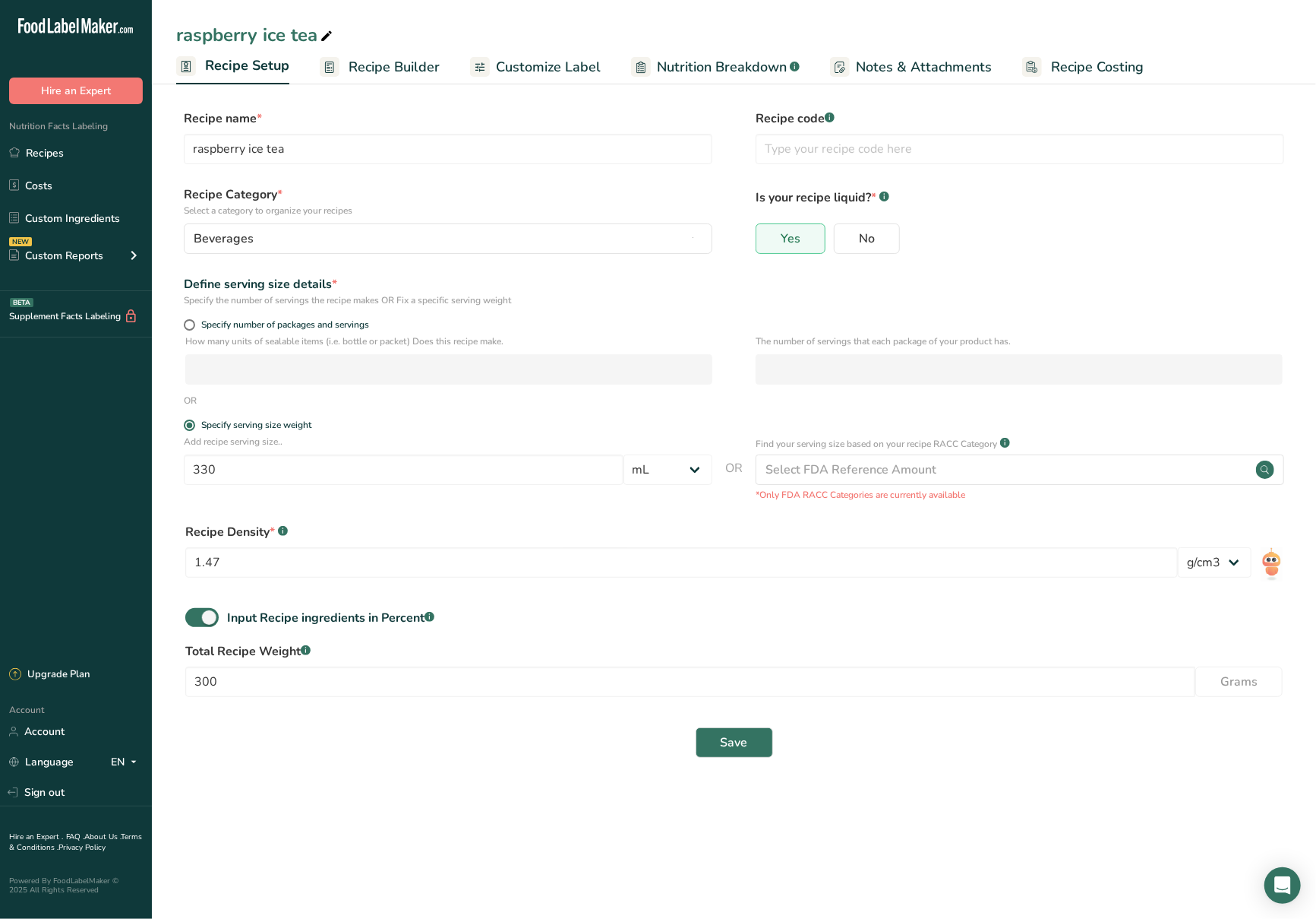
click at [363, 64] on span "Recipe Builder" at bounding box center [394, 68] width 91 height 20
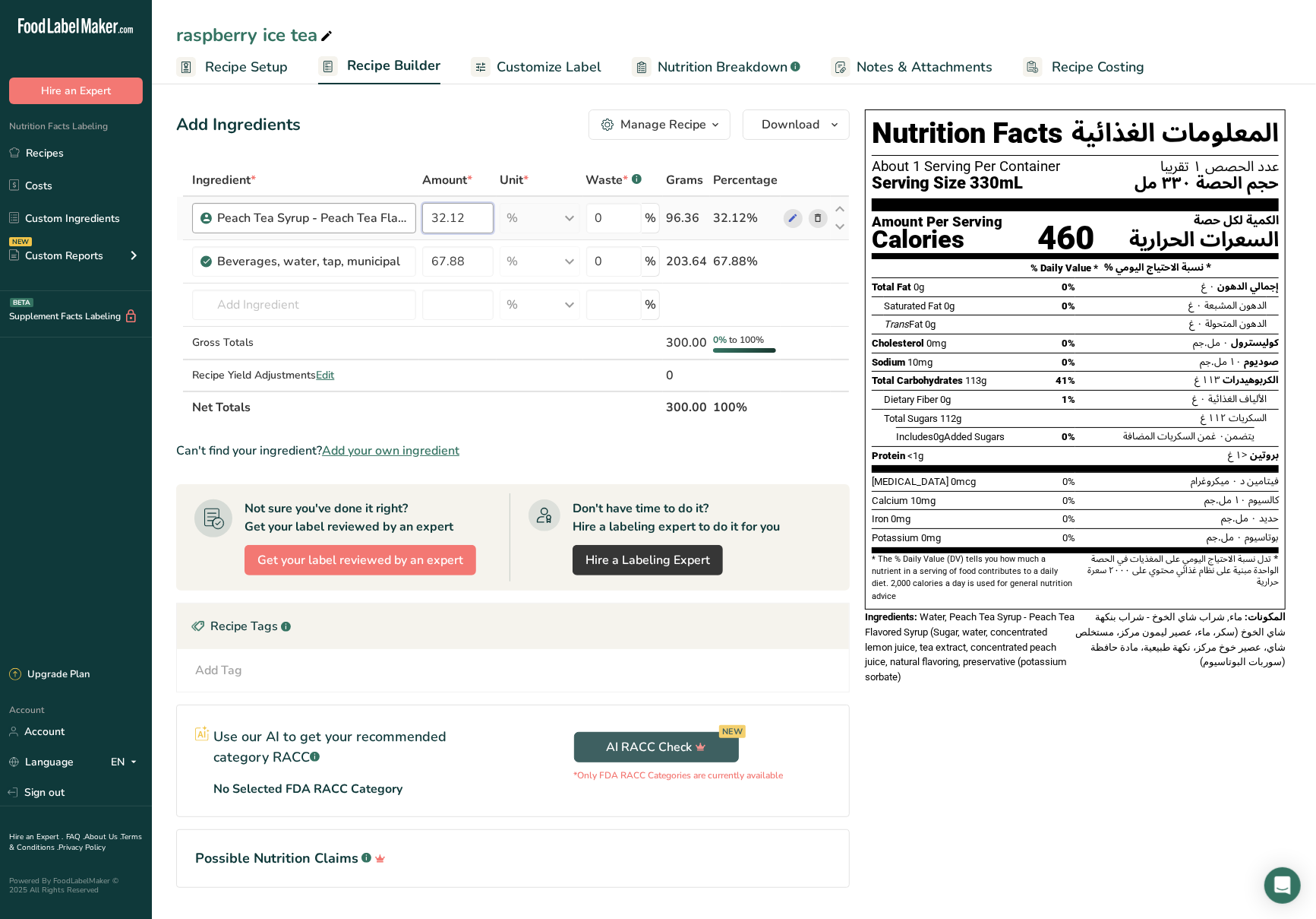
drag, startPoint x: 475, startPoint y: 219, endPoint x: 408, endPoint y: 224, distance: 67.2
click at [408, 224] on tr "Peach Tea Syrup - Peach Tea Flavoured Syrup 32.12 % Weight Units g kg mg See mo…" at bounding box center [513, 218] width 672 height 43
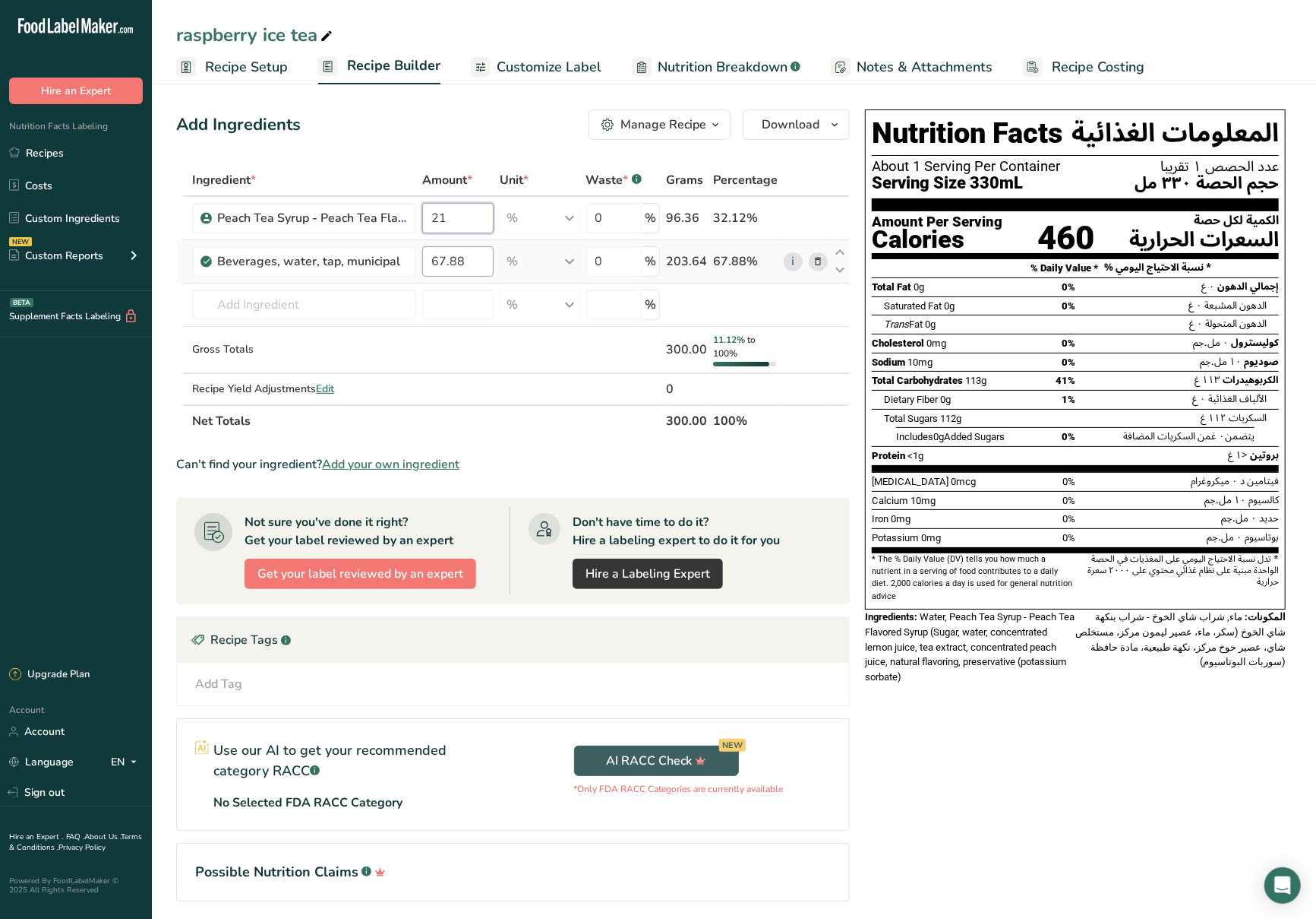
type input "21"
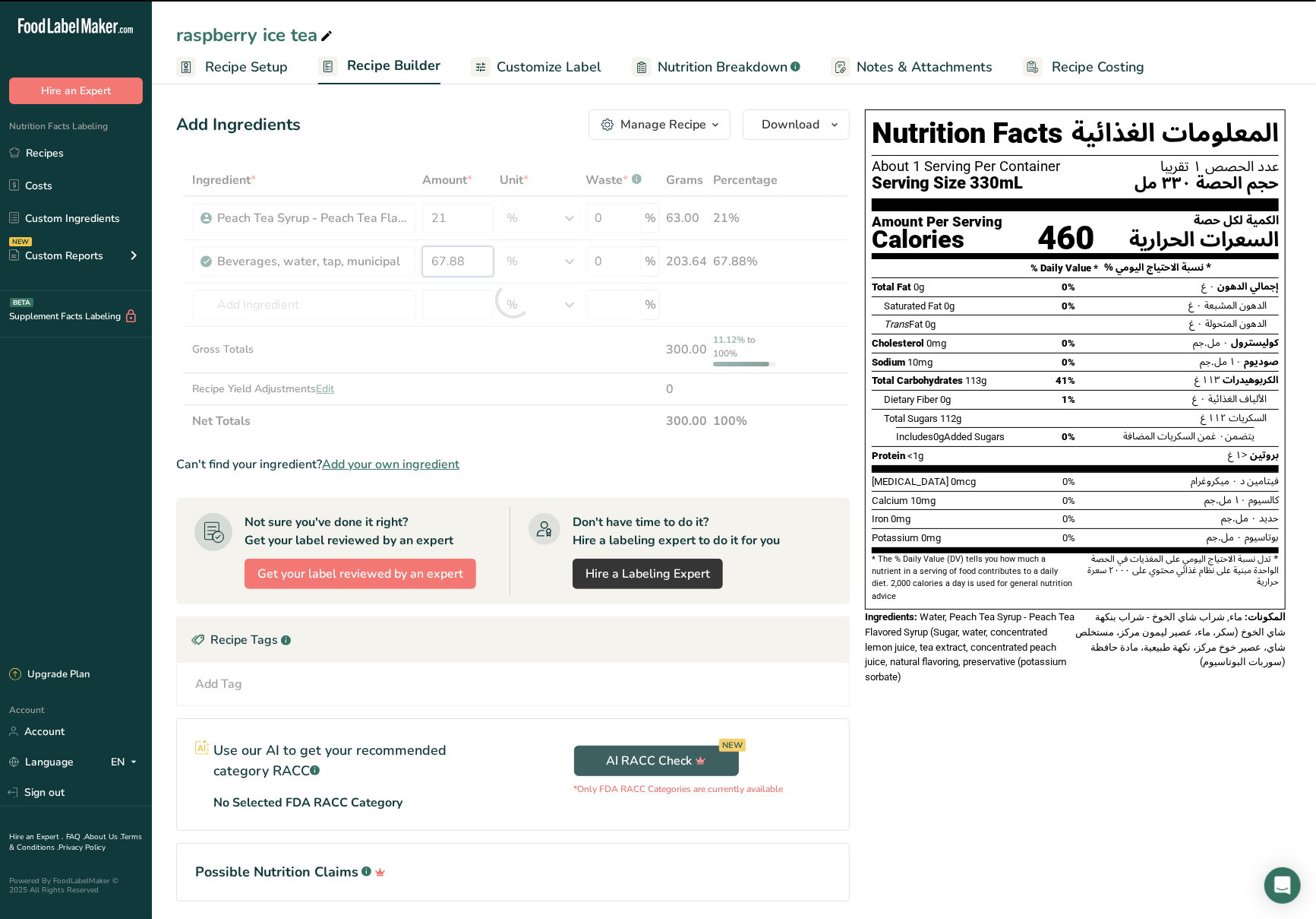
drag, startPoint x: 472, startPoint y: 262, endPoint x: 395, endPoint y: 289, distance: 81.6
click at [395, 289] on div "Ingredient * Amount * Unit * Waste * .a-a{fill:#347362;}.b-a{fill:#fff;} Grams …" at bounding box center [513, 300] width 674 height 273
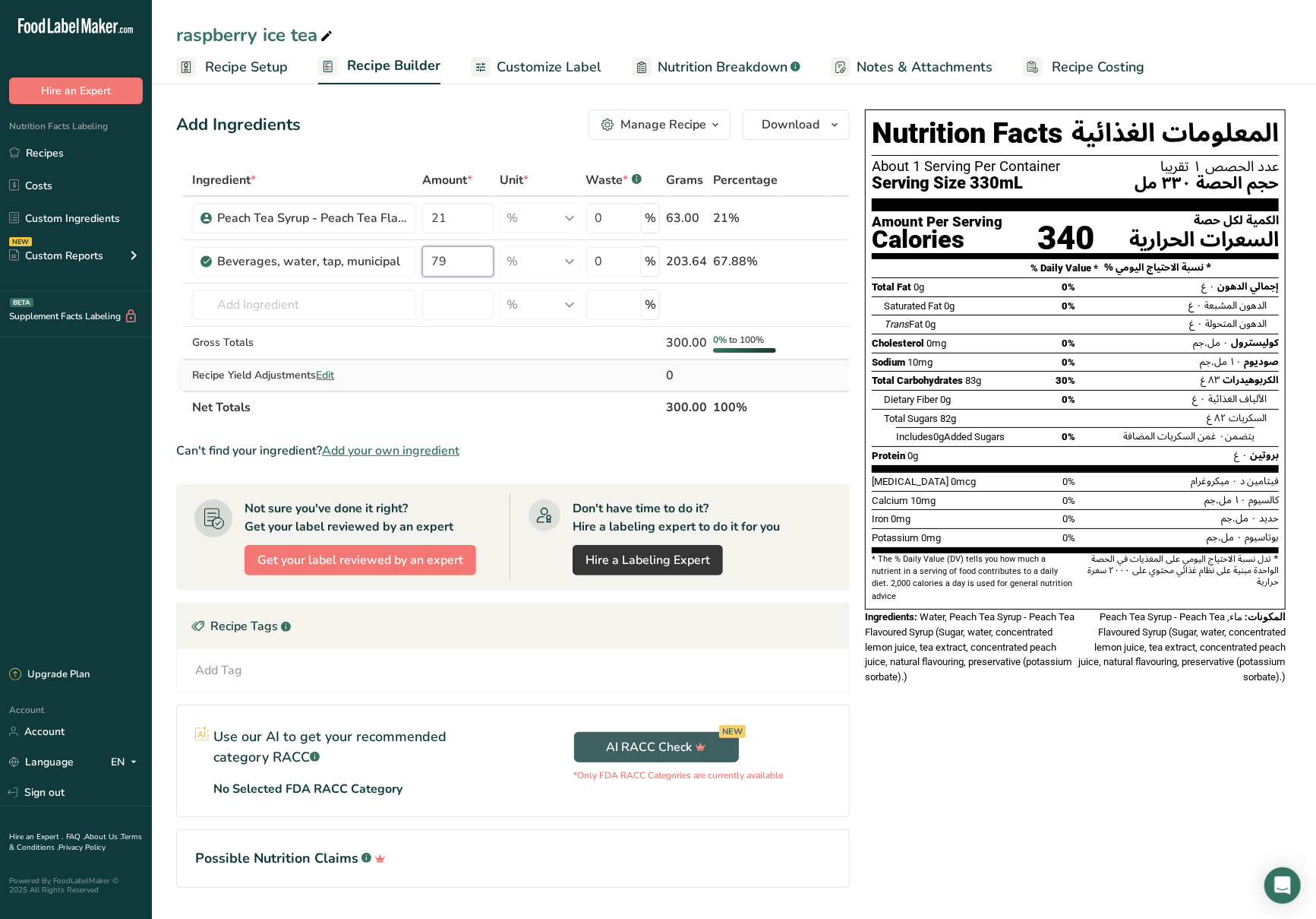
type input "79"
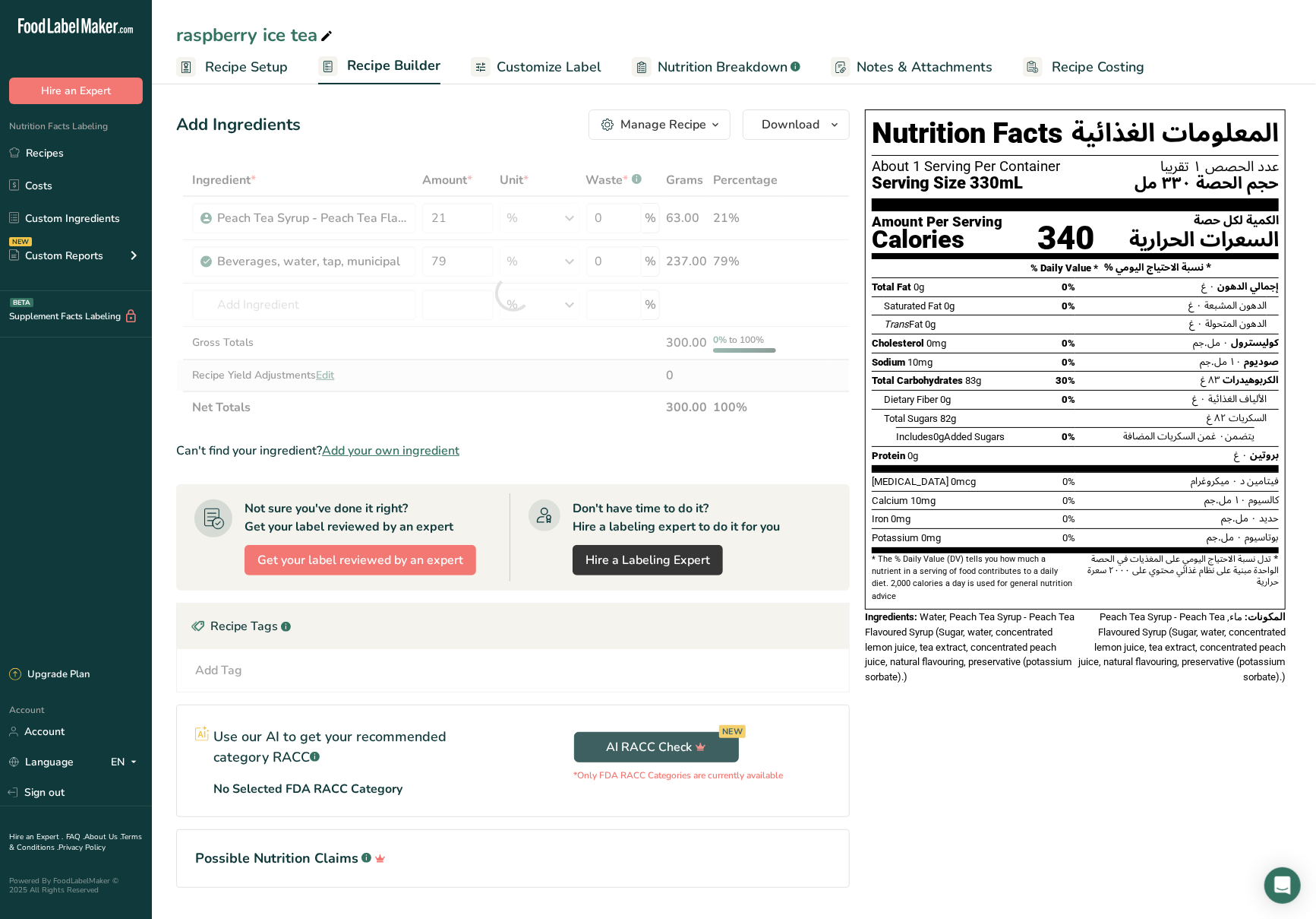
click at [493, 389] on div "Ingredient * Amount * Unit * Waste * .a-a{fill:#347362;}.b-a{fill:#fff;} Grams …" at bounding box center [513, 293] width 674 height 259
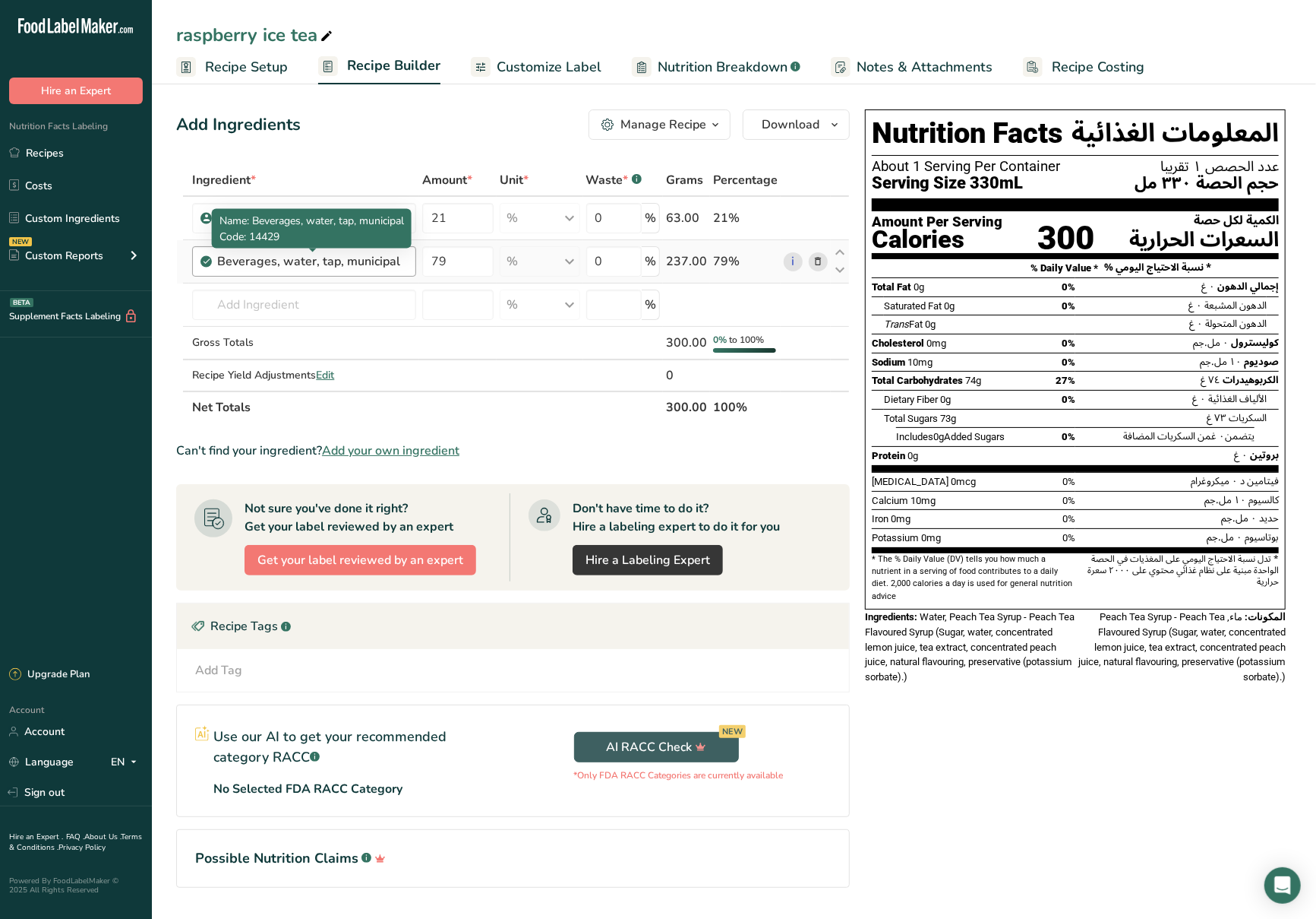
click at [363, 262] on div "Beverages, water, tap, municipal" at bounding box center [312, 262] width 190 height 19
click at [343, 258] on div "Beverages, water, tap, municipal" at bounding box center [312, 262] width 190 height 19
click at [823, 256] on icon at bounding box center [817, 262] width 11 height 16
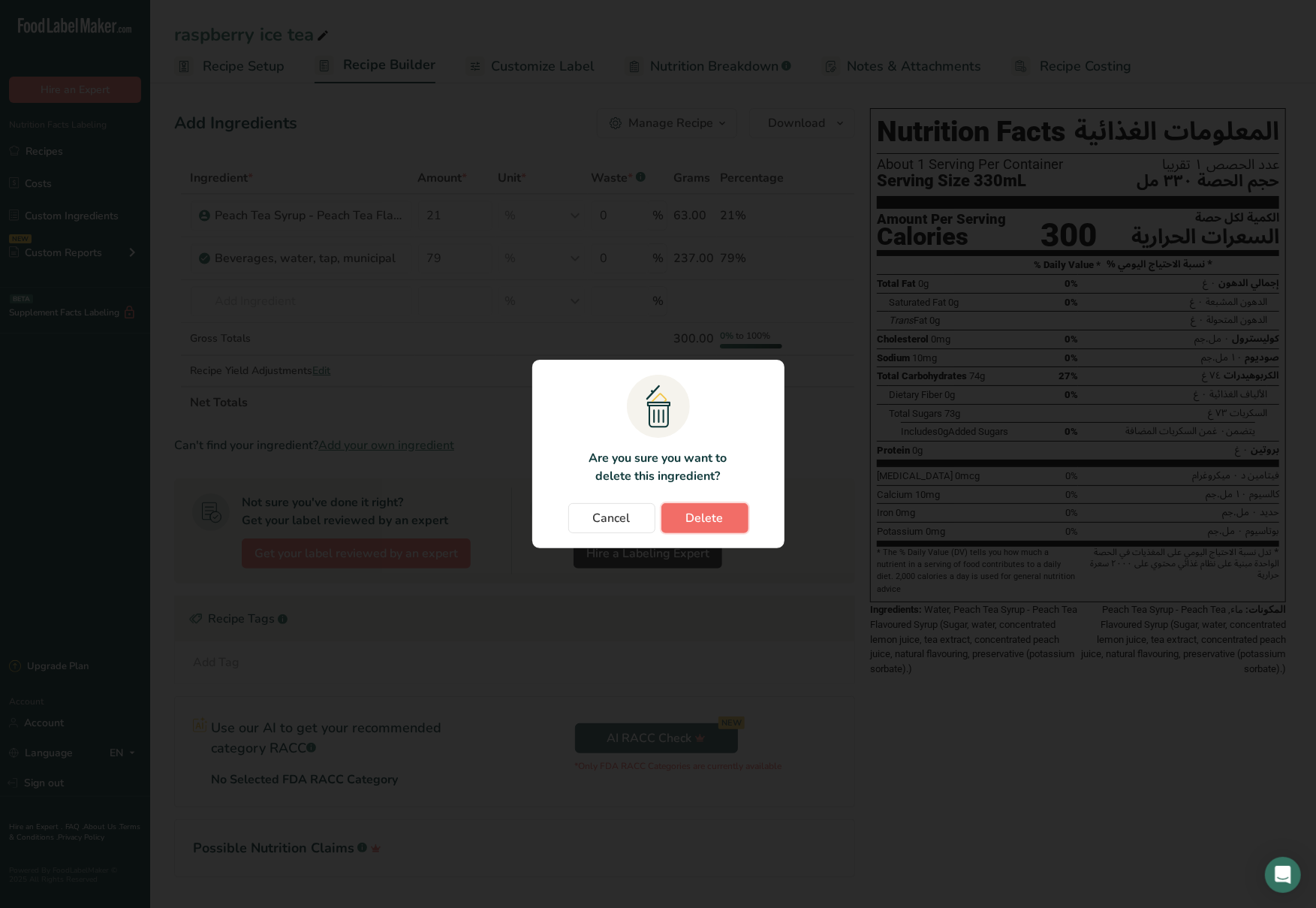
click at [710, 521] on span "Delete" at bounding box center [705, 519] width 38 height 18
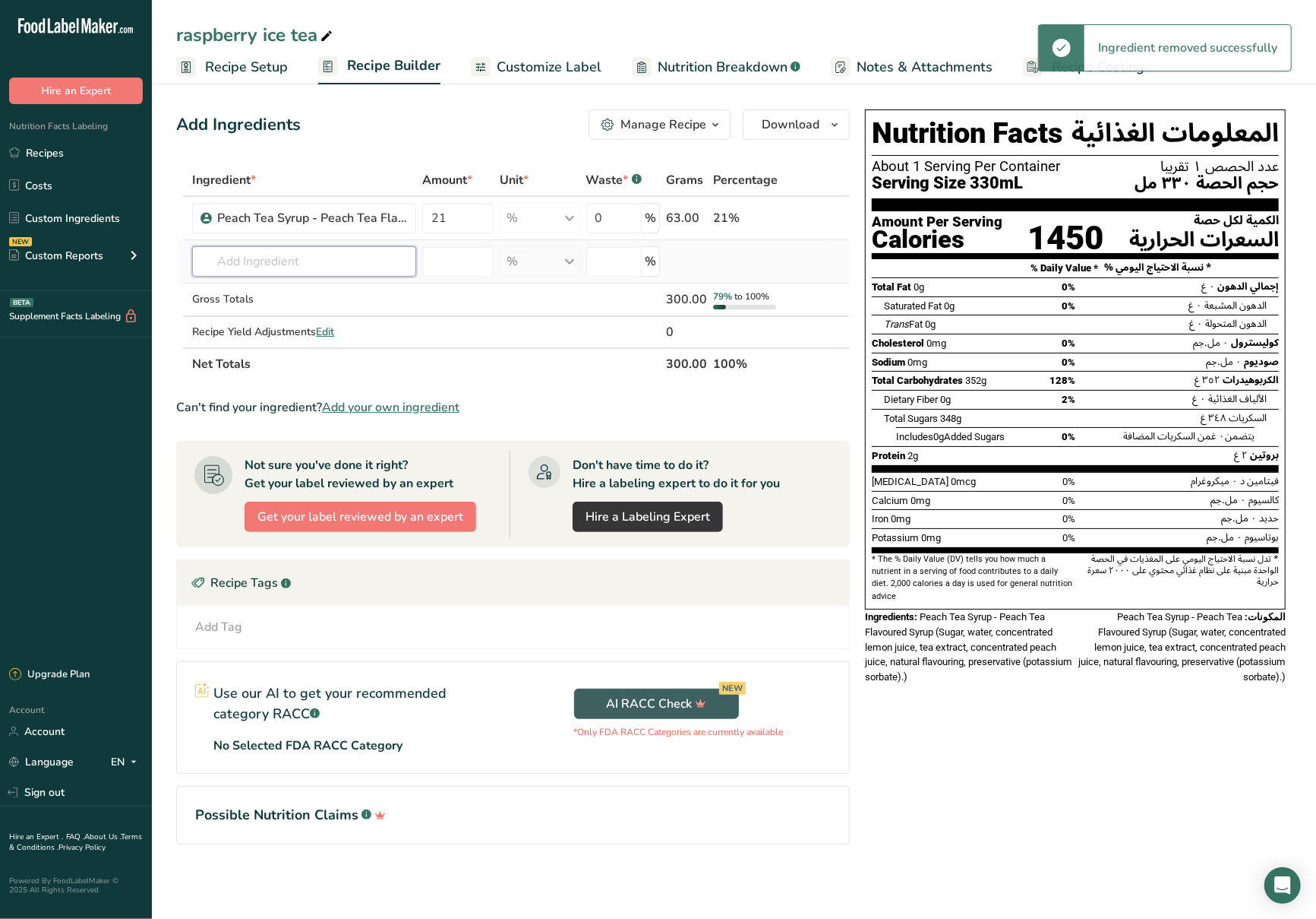
click at [217, 265] on input "text" at bounding box center [305, 262] width 224 height 30
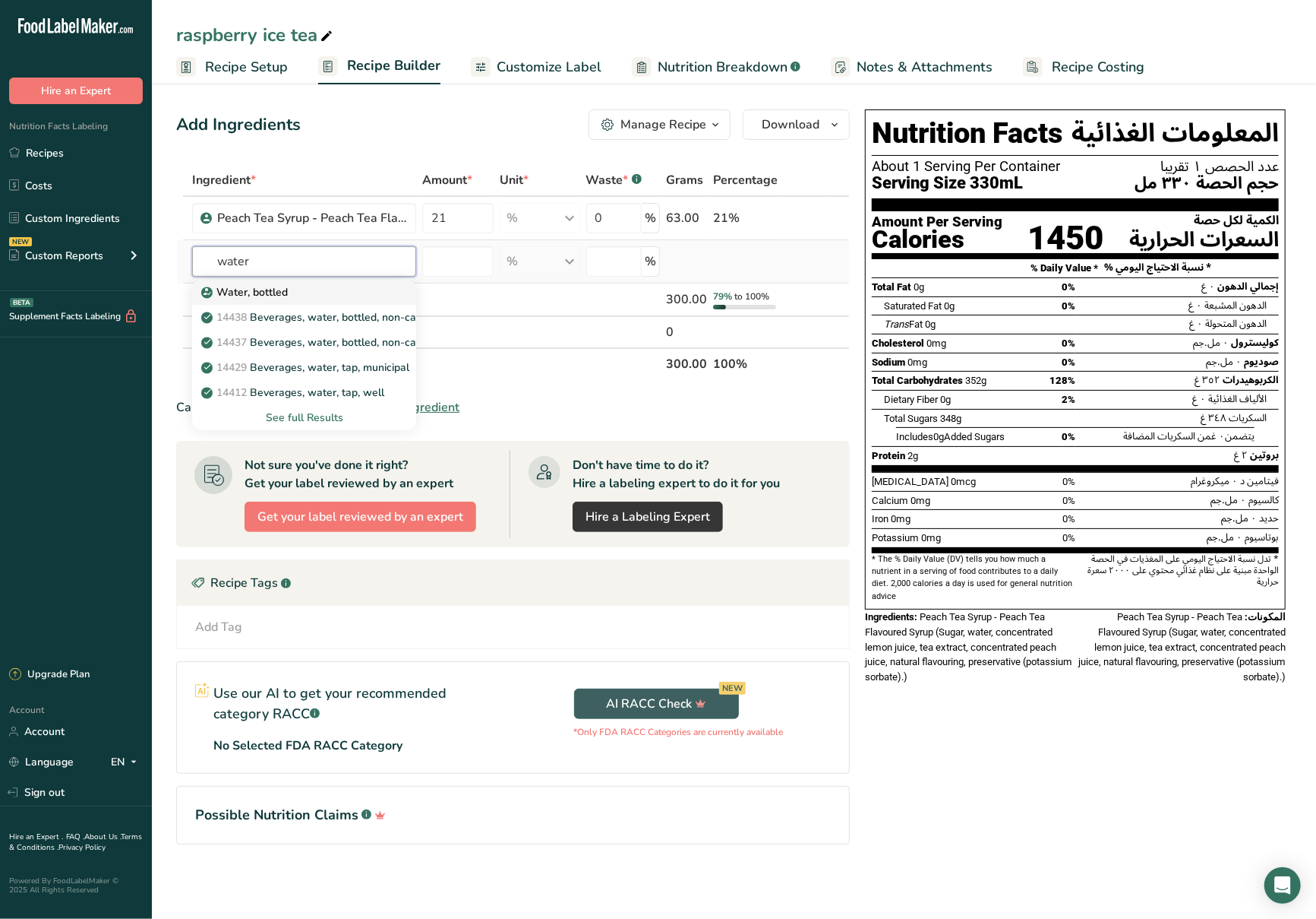
type input "water"
click at [235, 293] on p "Water, bottled" at bounding box center [245, 292] width 84 height 16
type input "Water, bottled"
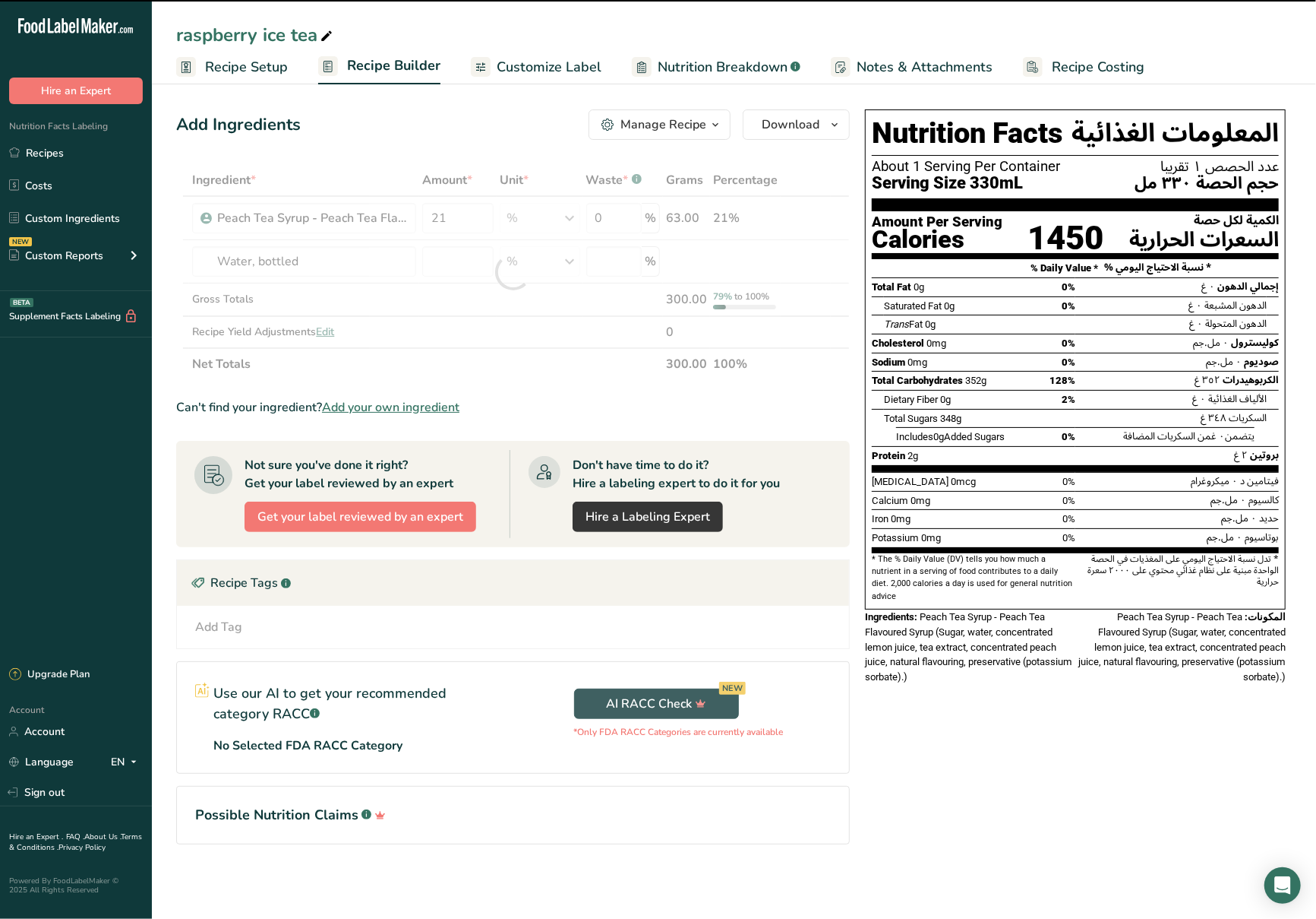
type input "0"
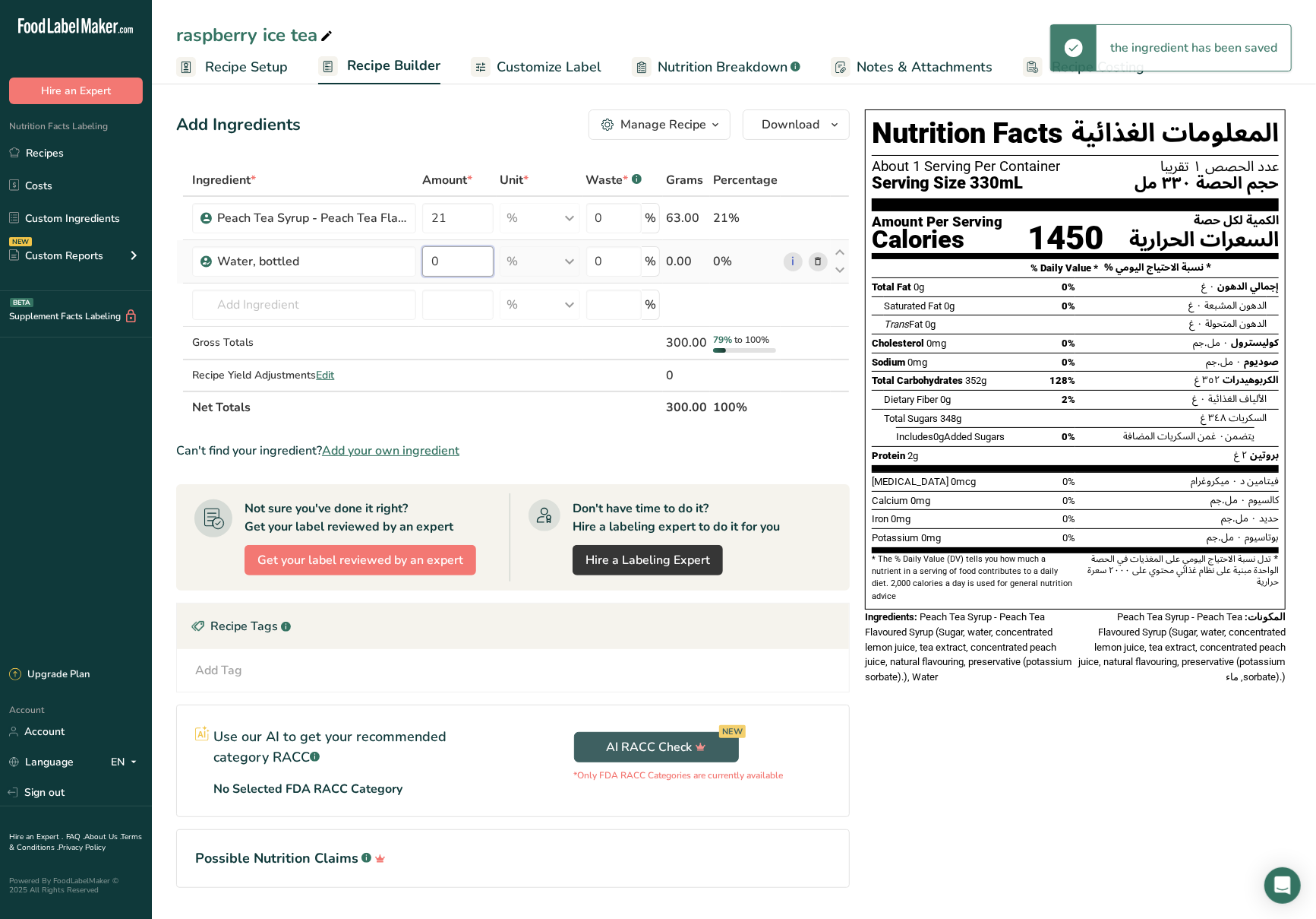
drag, startPoint x: 471, startPoint y: 268, endPoint x: 385, endPoint y: 279, distance: 86.7
click at [385, 279] on tr "Water, bottled 0 % Weight Units g kg mg See more Volume Units l Volume units re…" at bounding box center [513, 262] width 672 height 43
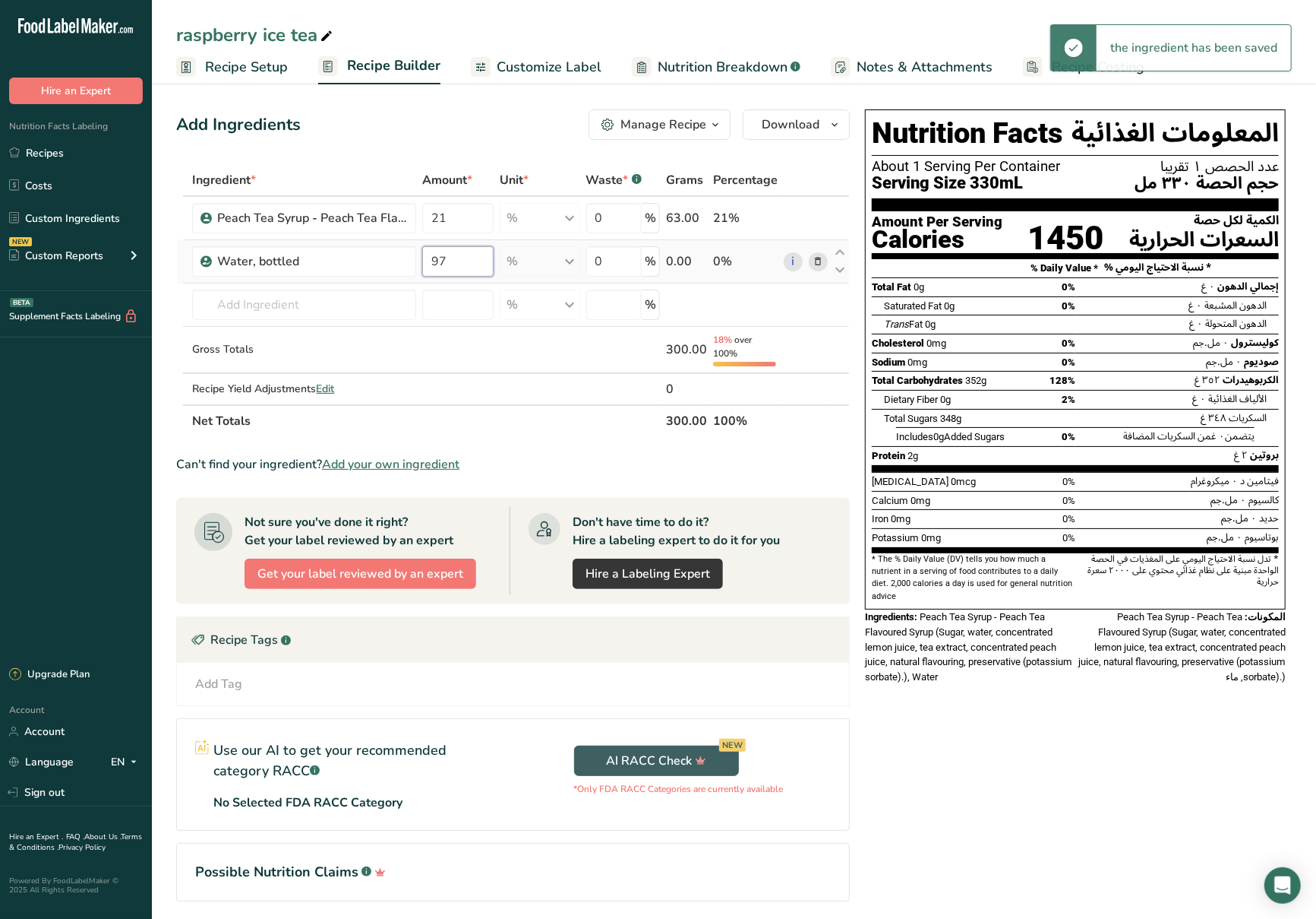
type input "9"
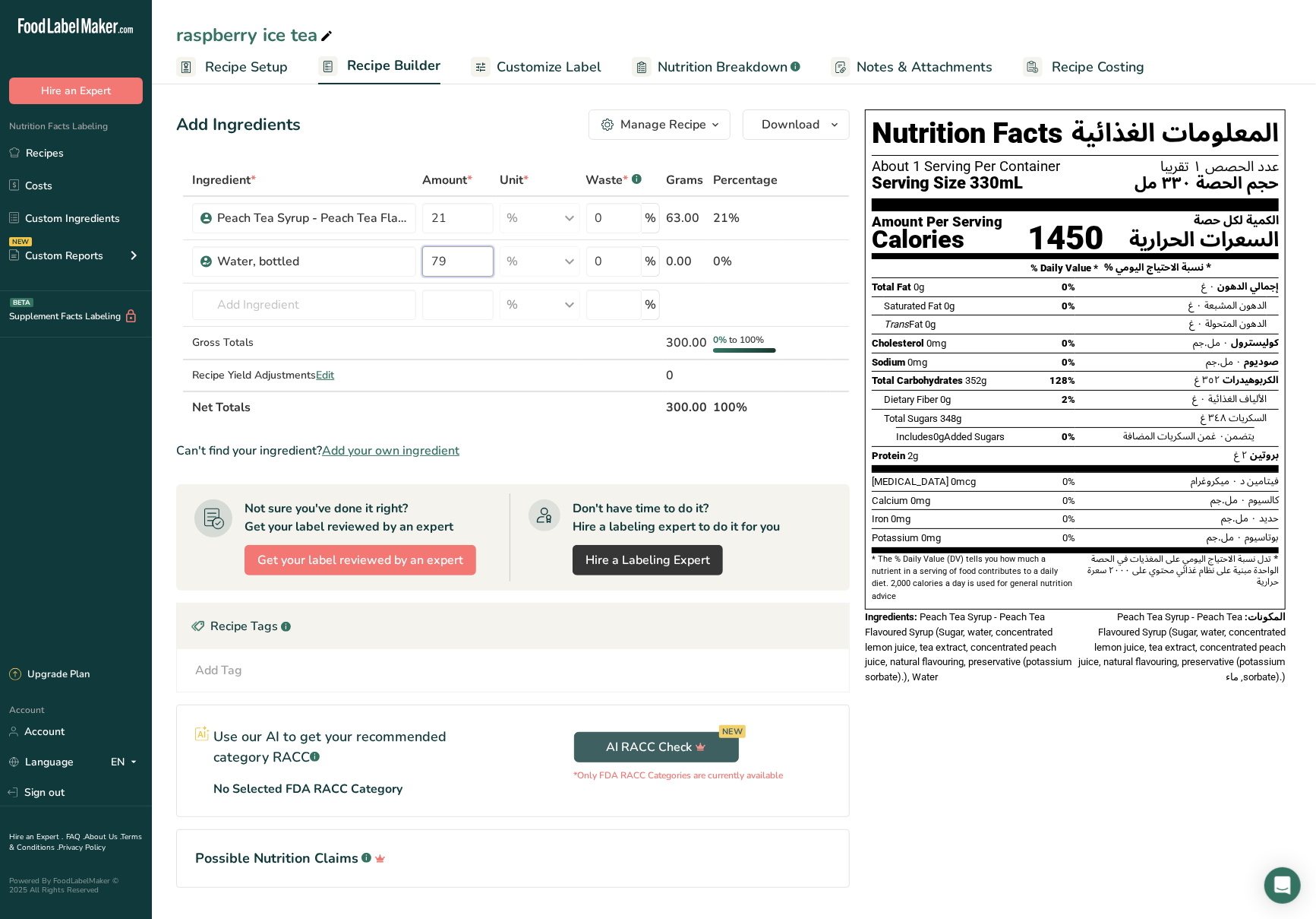
type input "79"
click at [512, 408] on div "Ingredient * Amount * Unit * Waste * .a-a{fill:#347362;}.b-a{fill:#fff;} Grams …" at bounding box center [513, 293] width 674 height 259
click at [265, 61] on span "Recipe Setup" at bounding box center [246, 68] width 83 height 20
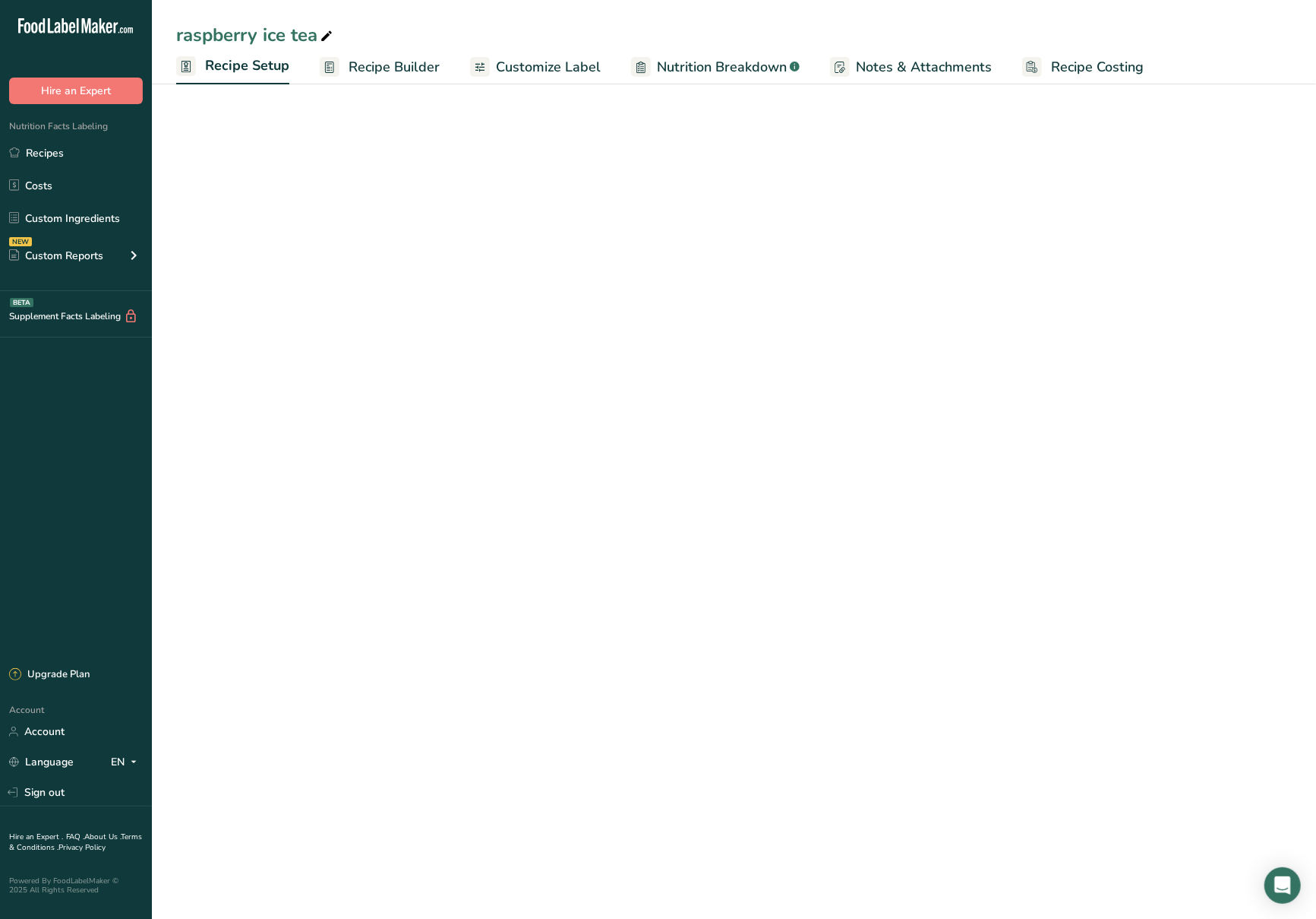
select select "17"
select select "22"
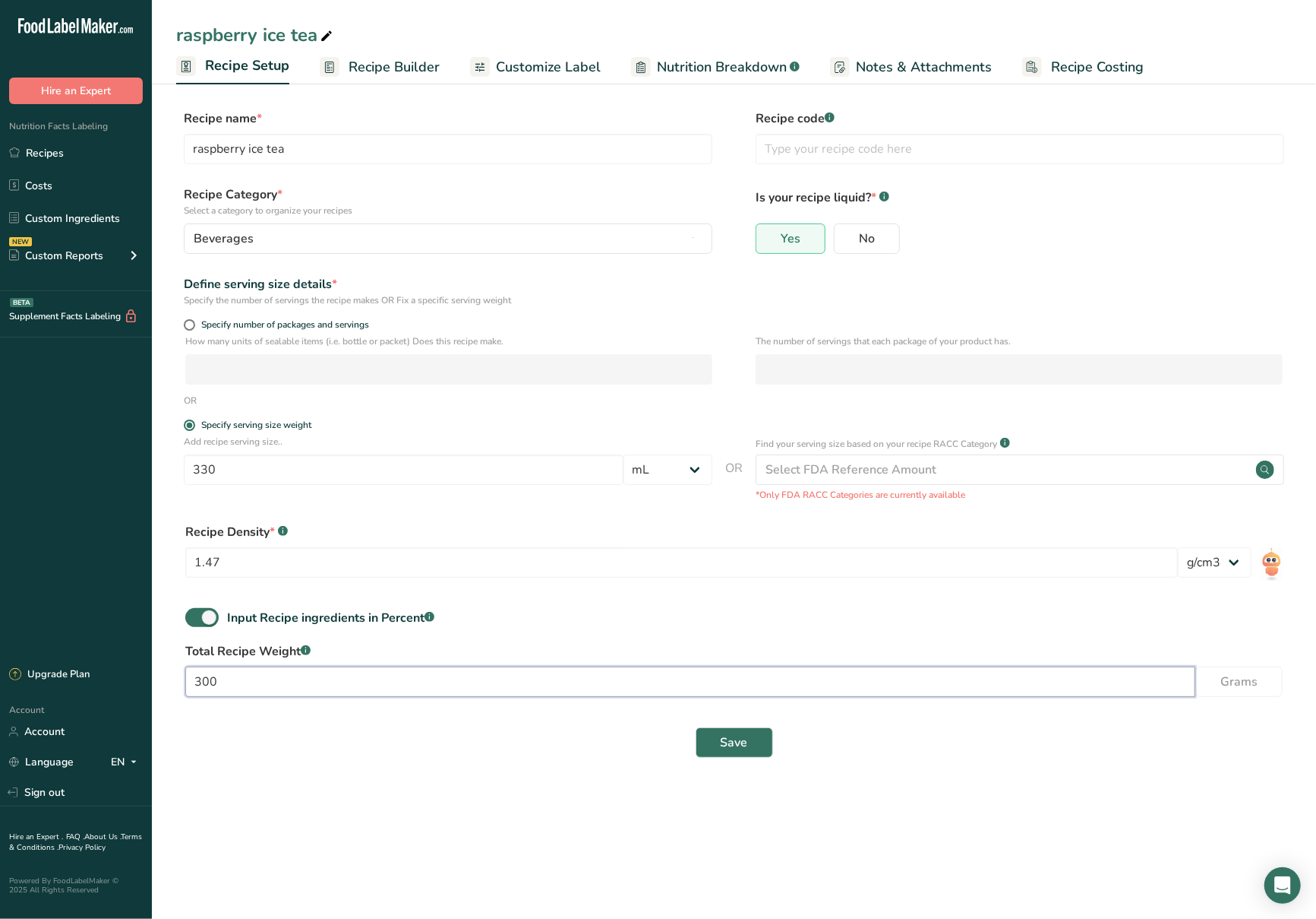
drag, startPoint x: 355, startPoint y: 684, endPoint x: 203, endPoint y: 709, distance: 154.0
click at [203, 709] on form "Recipe name * raspberry ice tea Recipe code .a-a{fill:#347362;}.b-a{fill:#fff;}…" at bounding box center [734, 438] width 1116 height 657
type input "330"
click at [704, 754] on button "Save" at bounding box center [735, 743] width 78 height 30
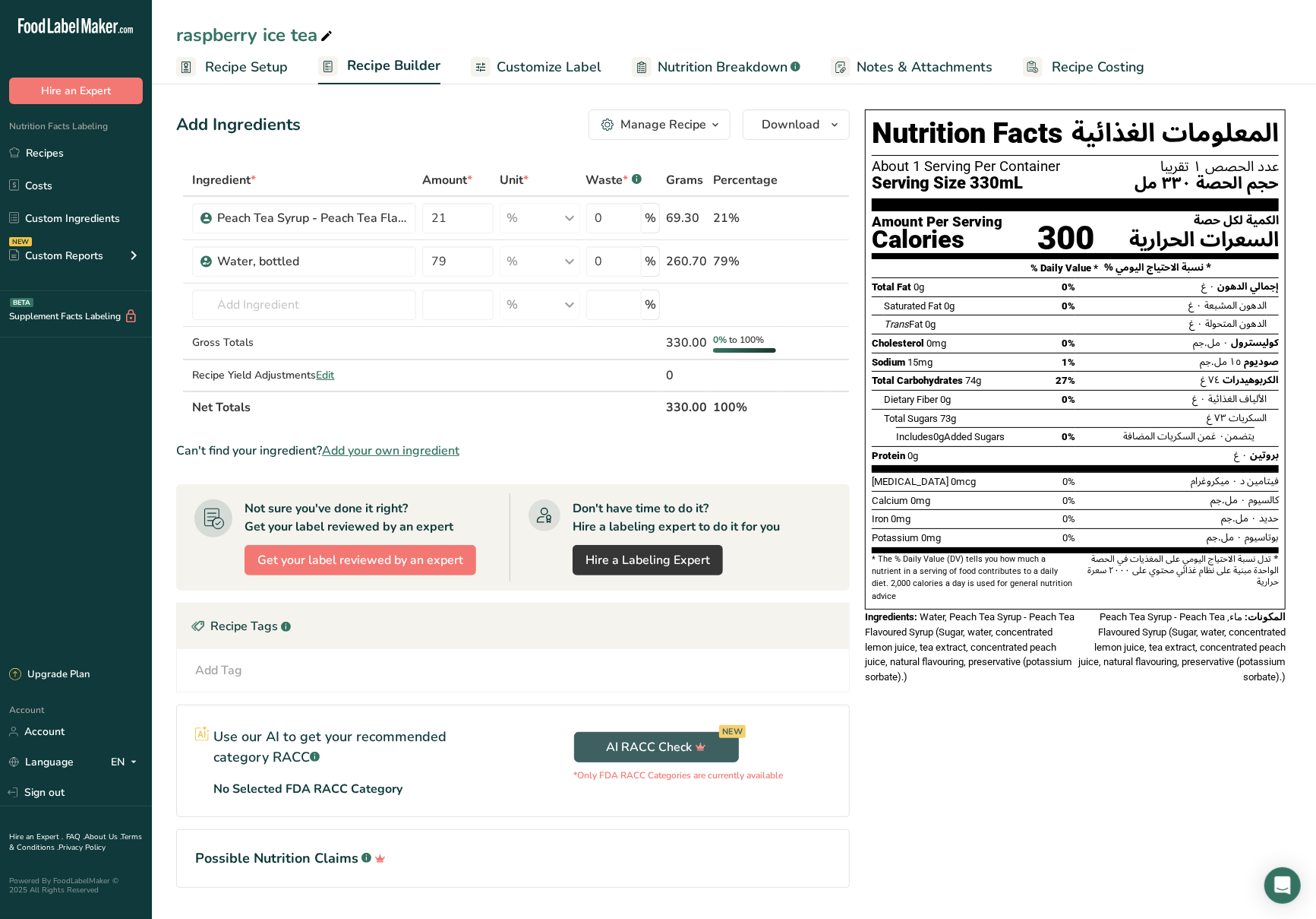
click at [560, 57] on span "Customize Label" at bounding box center [549, 68] width 105 height 20
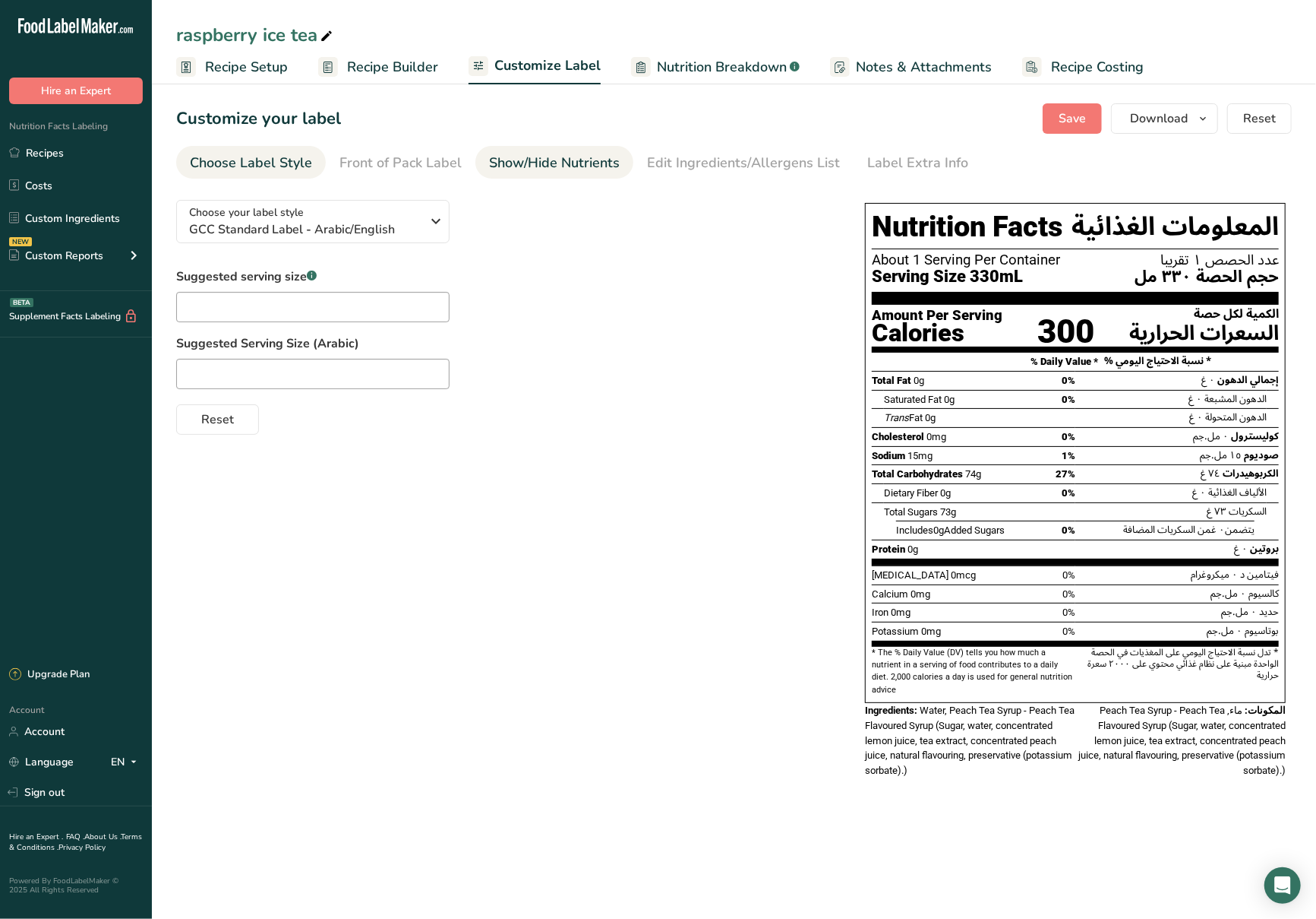
click at [590, 171] on div "Show/Hide Nutrients" at bounding box center [554, 163] width 131 height 20
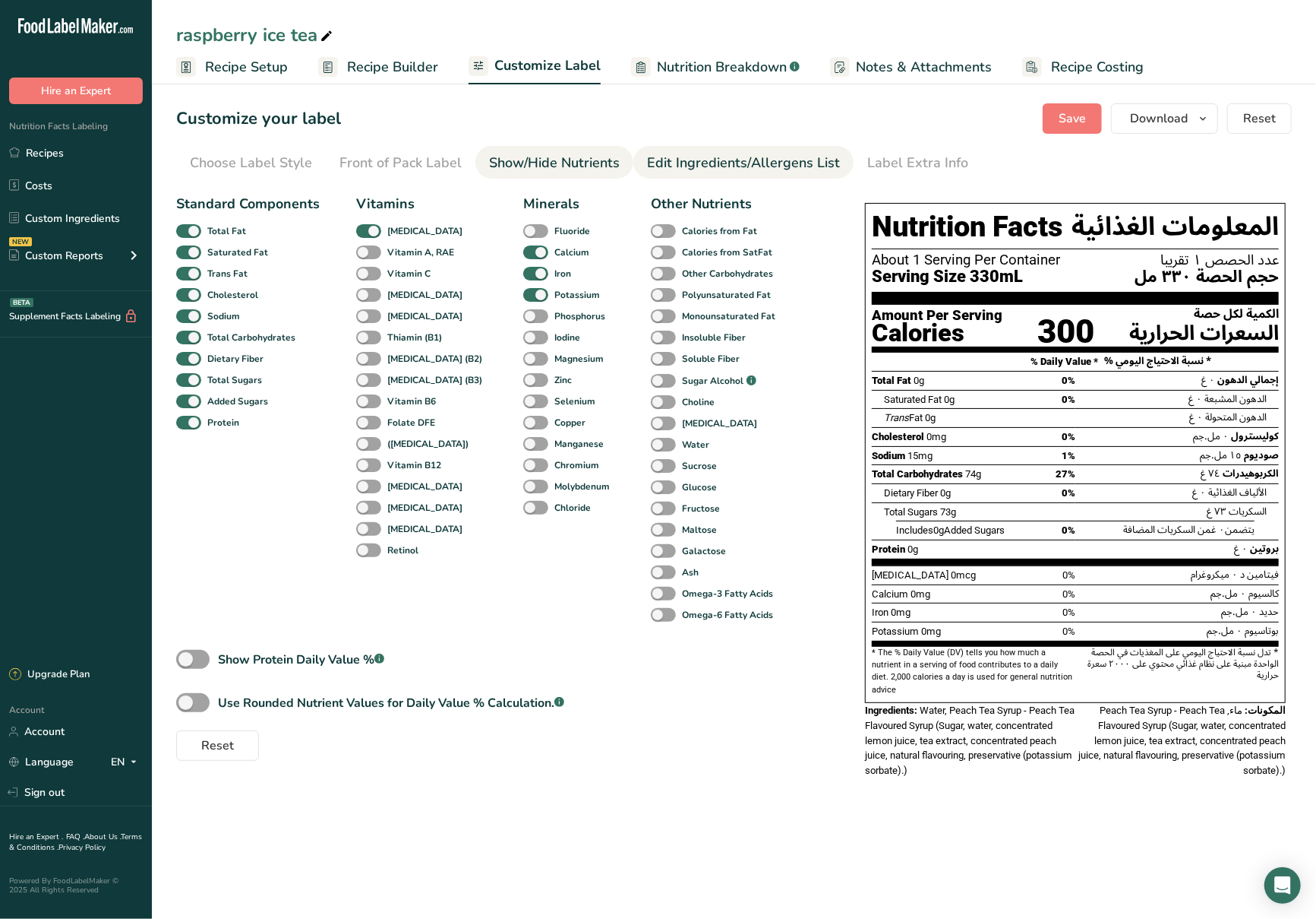
click at [673, 163] on div "Edit Ingredients/Allergens List" at bounding box center [743, 163] width 193 height 20
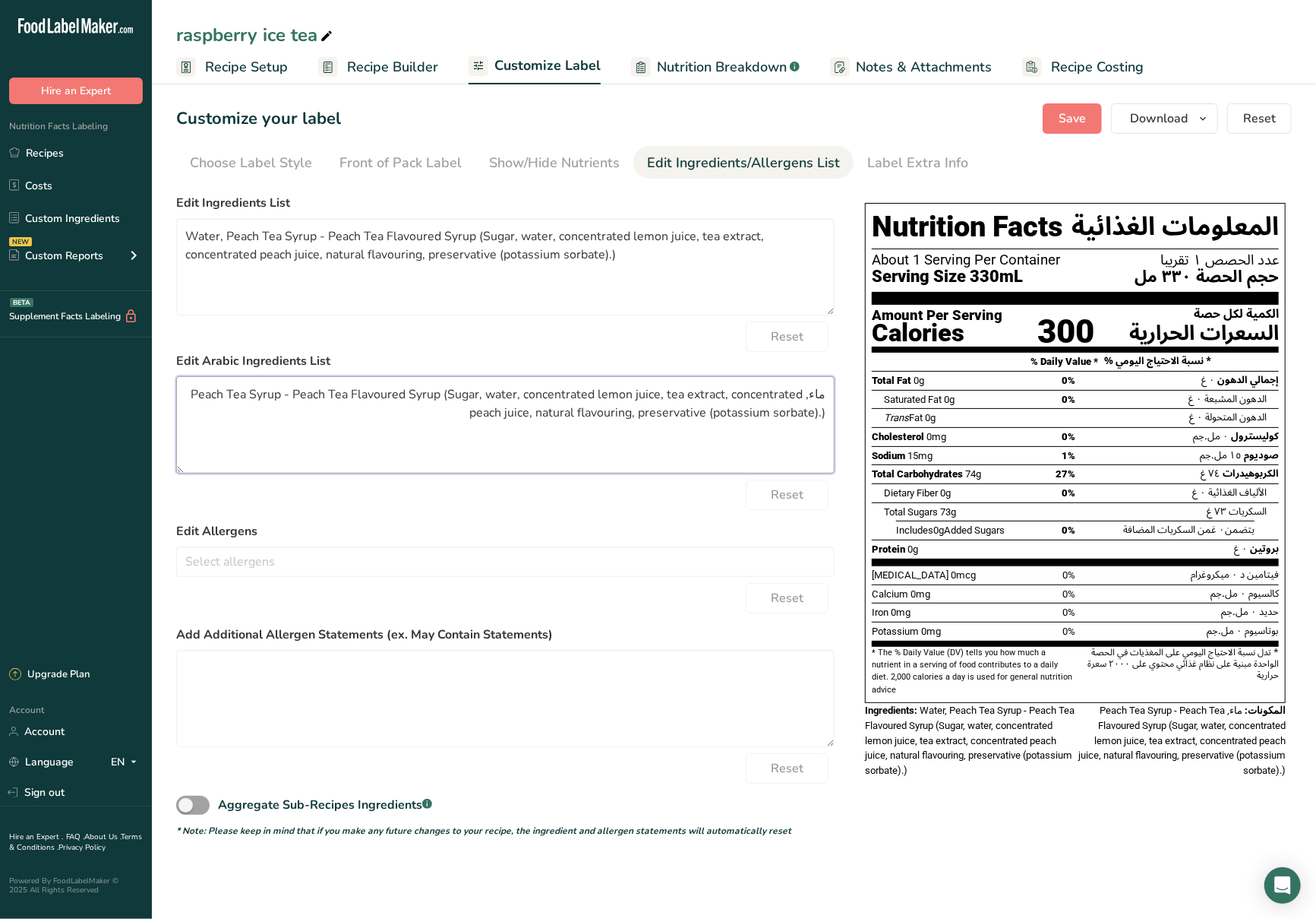
drag, startPoint x: 538, startPoint y: 444, endPoint x: 398, endPoint y: 424, distance: 141.4
click at [398, 424] on textarea "ماء, Peach Tea Syrup - Peach Tea Flavoured Syrup (Sugar, water, concentrated le…" at bounding box center [505, 424] width 659 height 97
drag, startPoint x: 467, startPoint y: 420, endPoint x: 198, endPoint y: 381, distance: 271.8
click at [198, 381] on textarea "ماء, Peach Tea Syrup - Peach Tea Flavoured Syrup (Sugar, water, concentrated le…" at bounding box center [505, 424] width 659 height 97
paste textarea "شراب شاي الخوخ - شراب بنكهة شاي الخوخ (سكر، ماء، عصير ليمون مركز، مستخلص شاي، ع…"
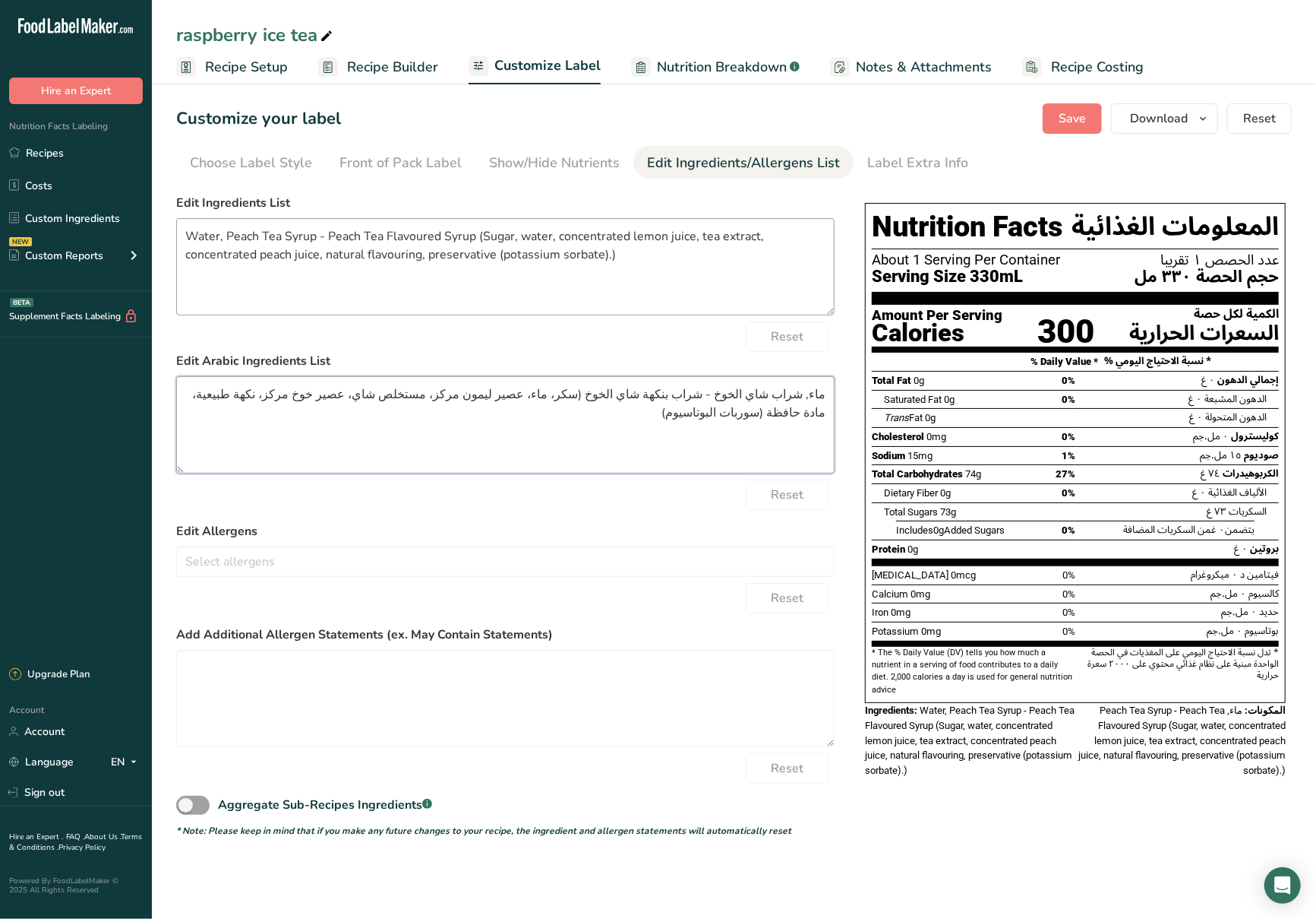
type textarea "ماء, شراب شاي الخوخ - شراب بنكهة شاي الخوخ (سكر، ماء، عصير ليمون مركز، مستخلص ش…"
click at [627, 252] on textarea "Water, Peach Tea Syrup - Peach Tea Flavoured Syrup (Sugar, water, concentrated …" at bounding box center [505, 266] width 659 height 97
click at [413, 235] on textarea "Water, Peach Tea Syrup - Peach Tea Flavoured Syrup (Sugar, water, concentrated …" at bounding box center [505, 266] width 659 height 97
type textarea "Water, Peach Tea Syrup - Peach Tea Flavored Syrup (Sugar, water, concentrated l…"
click at [1065, 113] on span "Save" at bounding box center [1072, 119] width 27 height 19
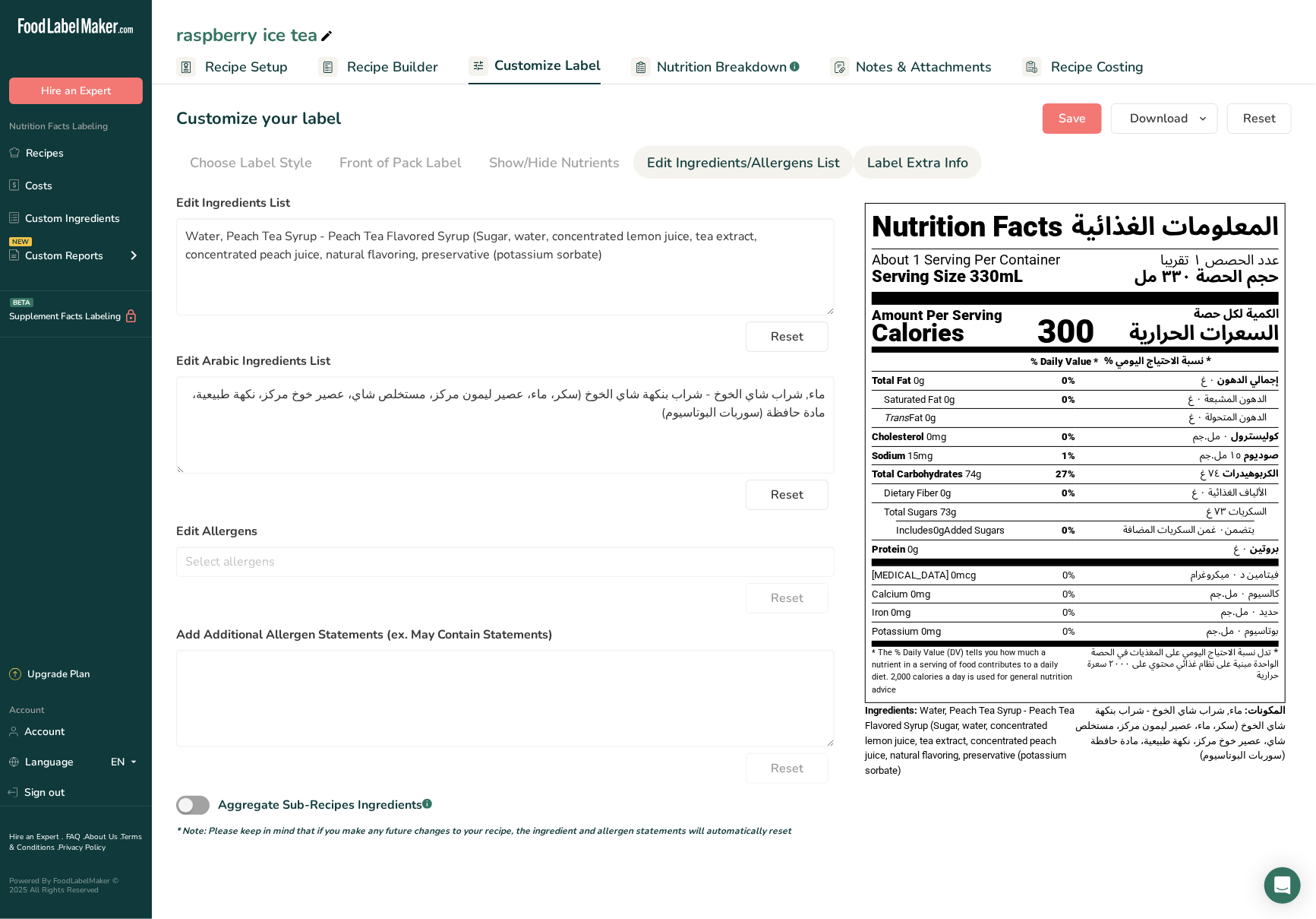
click at [887, 178] on link "Label Extra Info" at bounding box center [918, 163] width 101 height 35
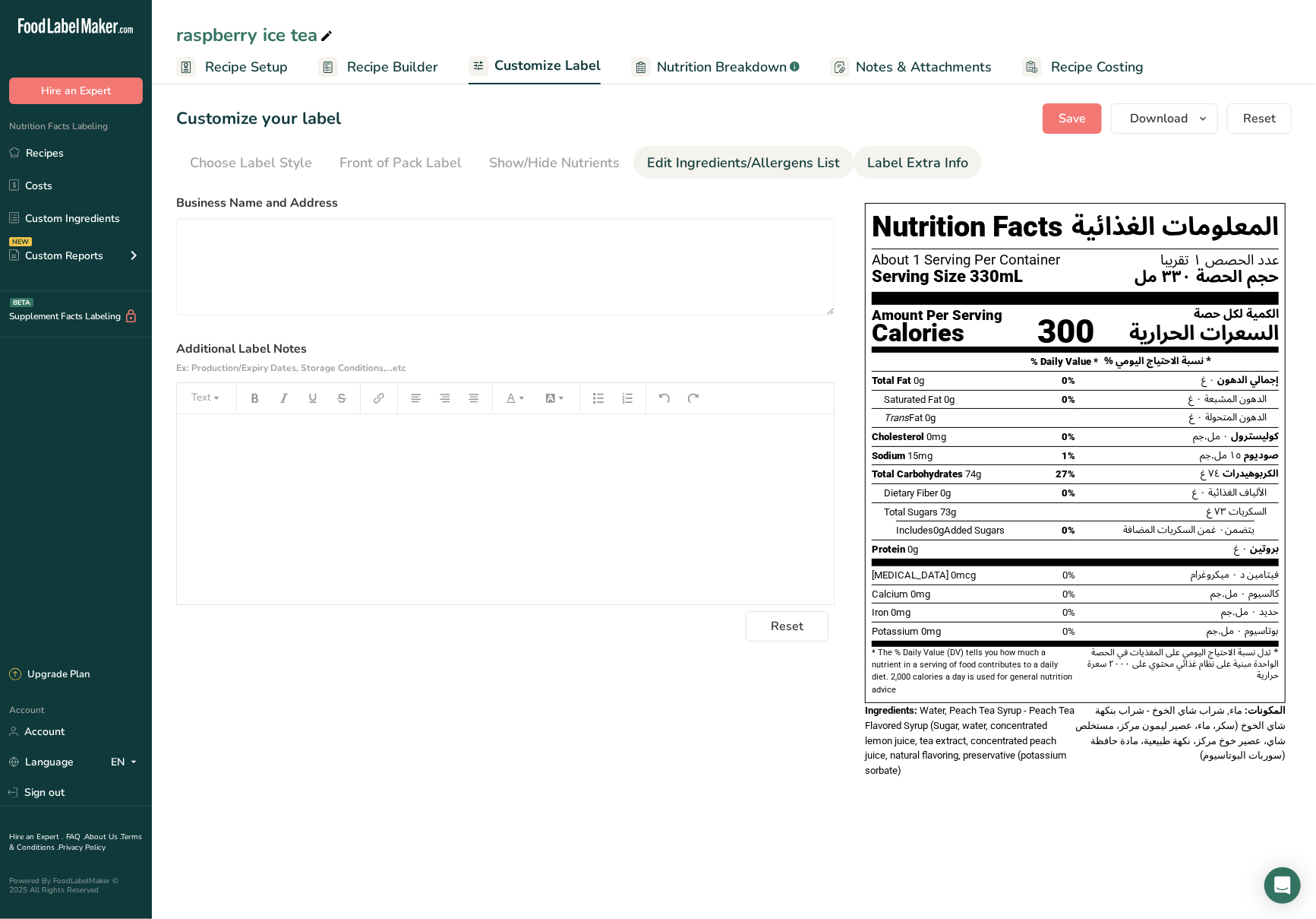
click at [733, 174] on link "Edit Ingredients/Allergens List" at bounding box center [743, 163] width 193 height 35
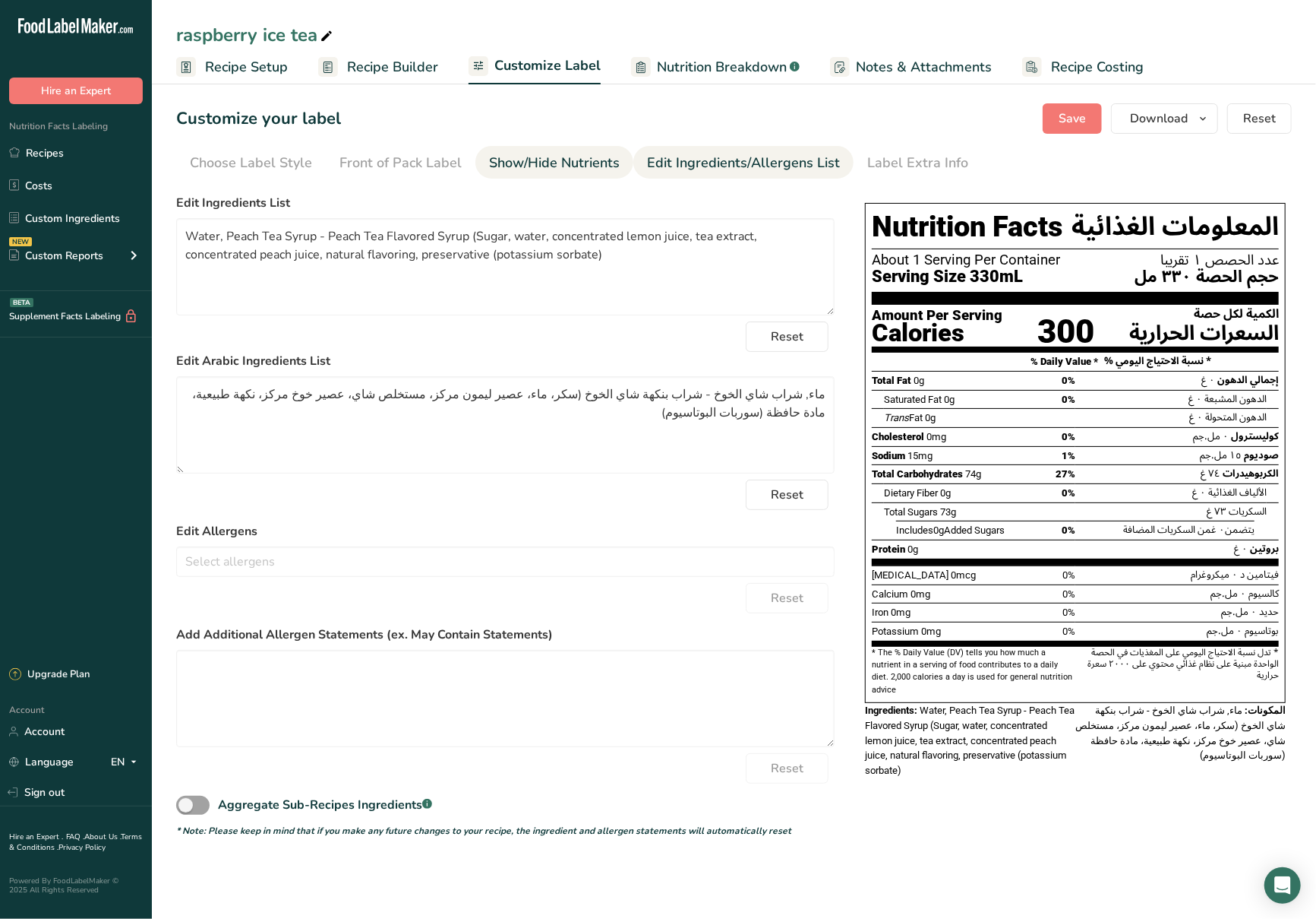
click at [592, 150] on link "Show/Hide Nutrients" at bounding box center [554, 163] width 131 height 35
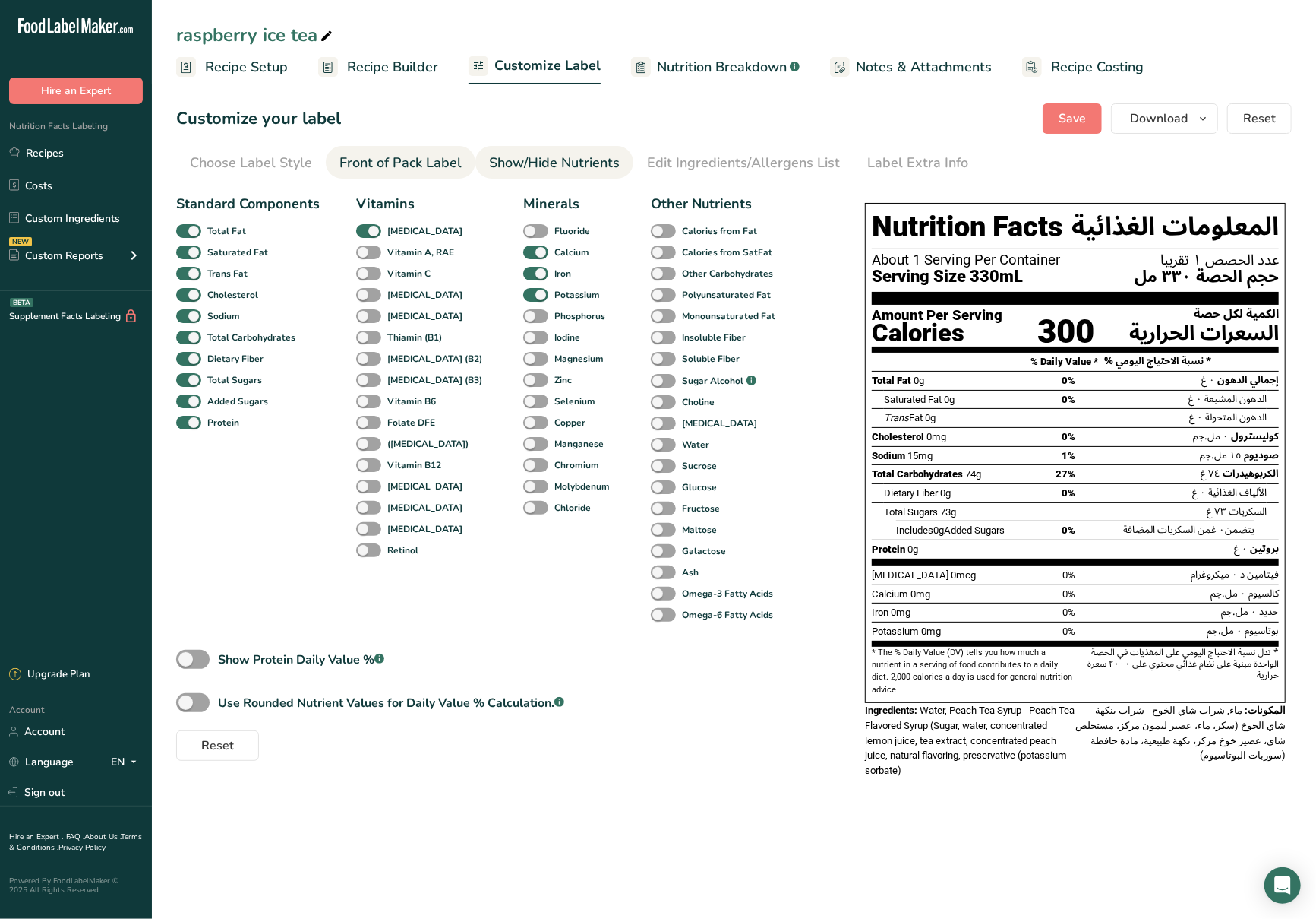
click at [414, 163] on div "Front of Pack Label" at bounding box center [401, 163] width 122 height 20
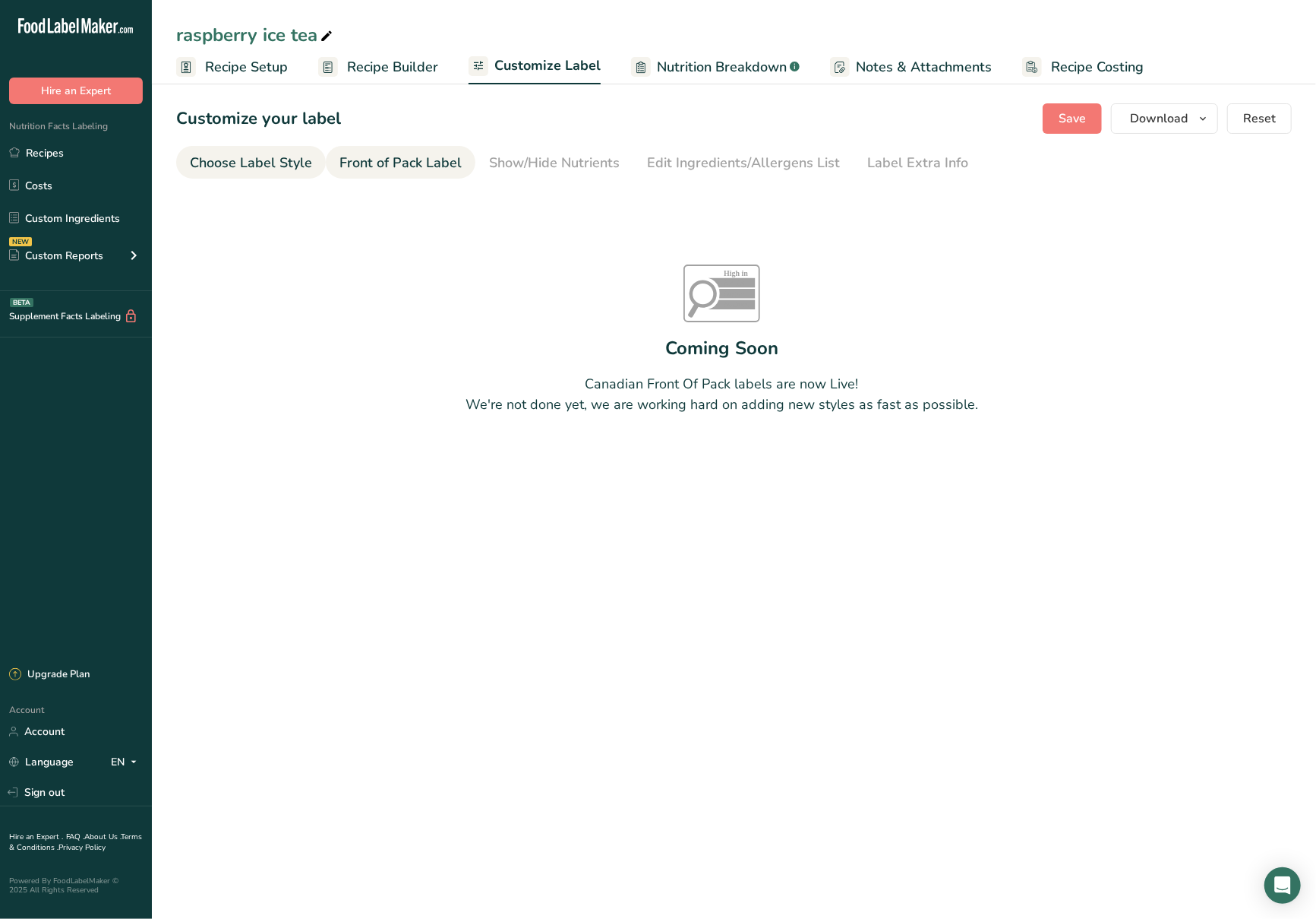
click at [253, 171] on div "Choose Label Style" at bounding box center [251, 163] width 122 height 20
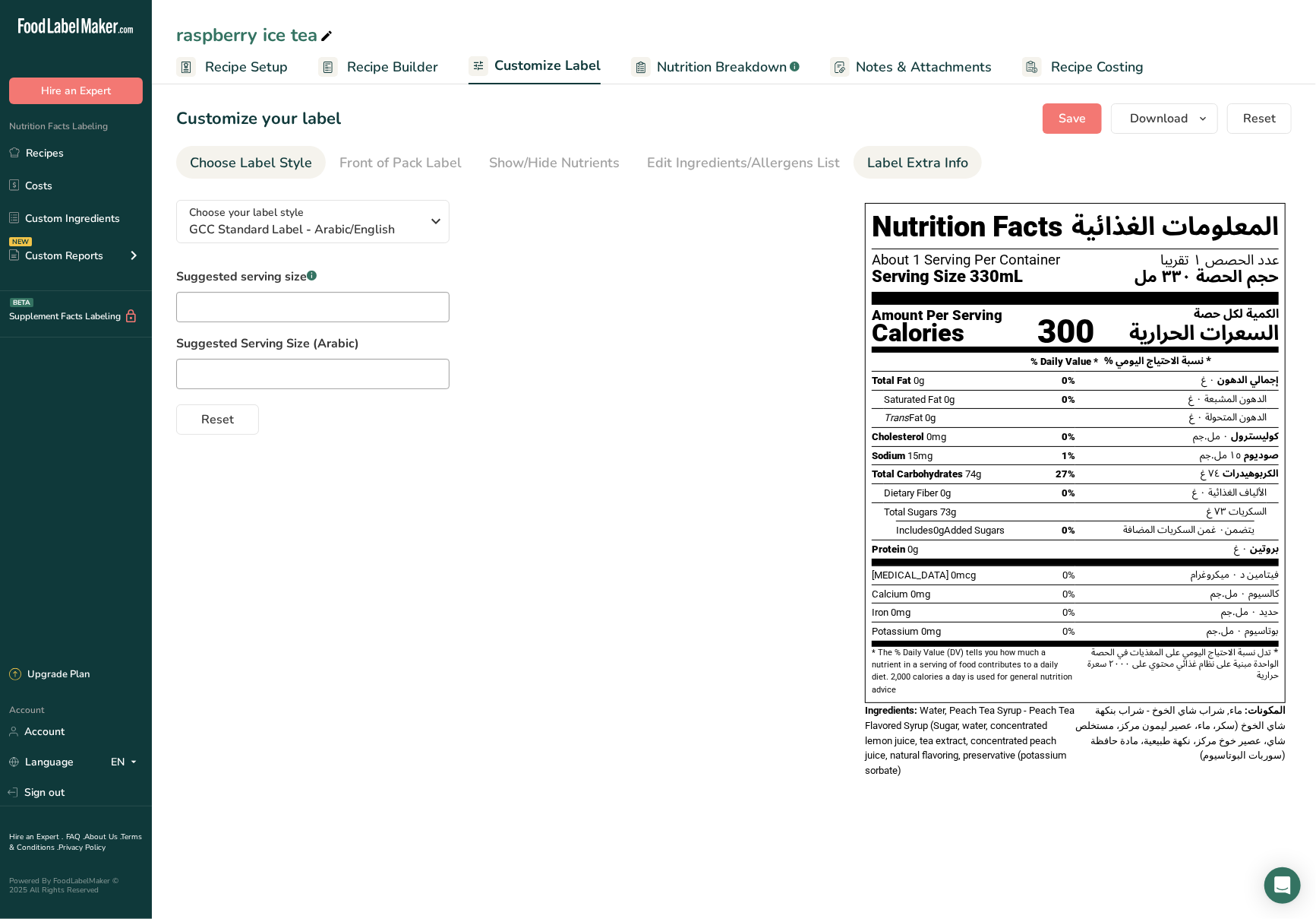
click at [882, 146] on link "Label Extra Info" at bounding box center [918, 163] width 101 height 35
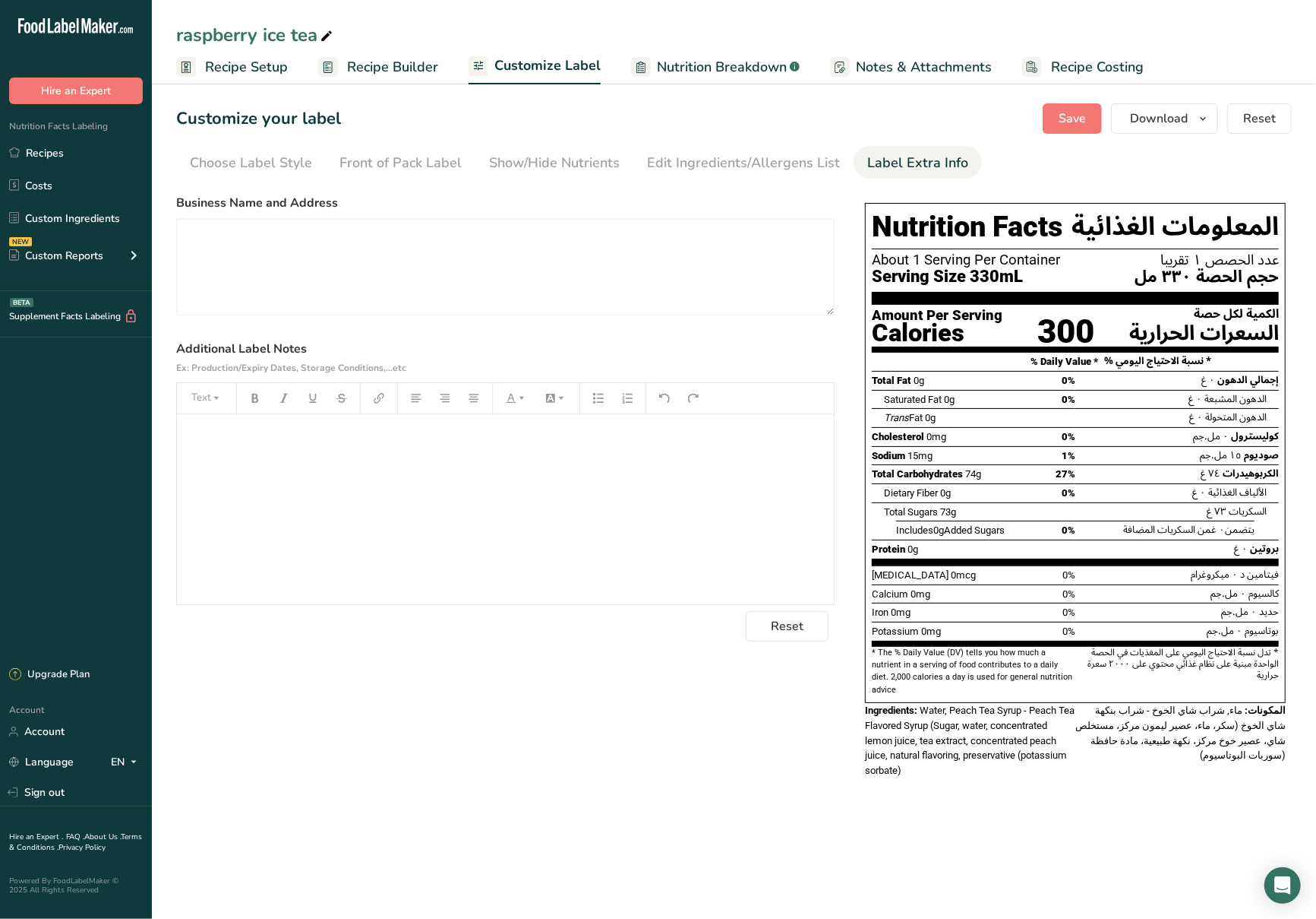
click at [928, 70] on span "Notes & Attachments" at bounding box center [924, 68] width 136 height 20
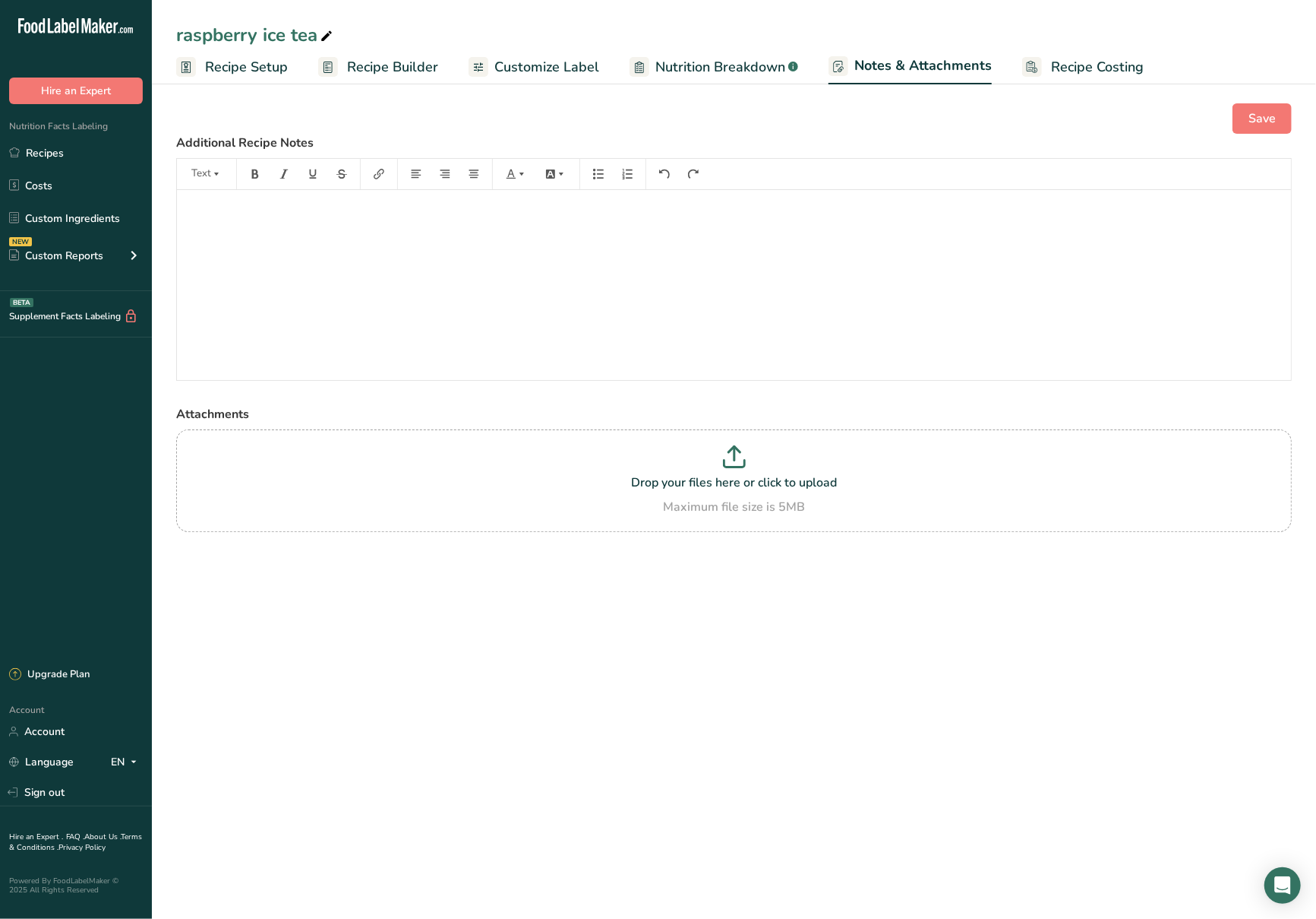
click at [520, 62] on span "Customize Label" at bounding box center [547, 68] width 105 height 20
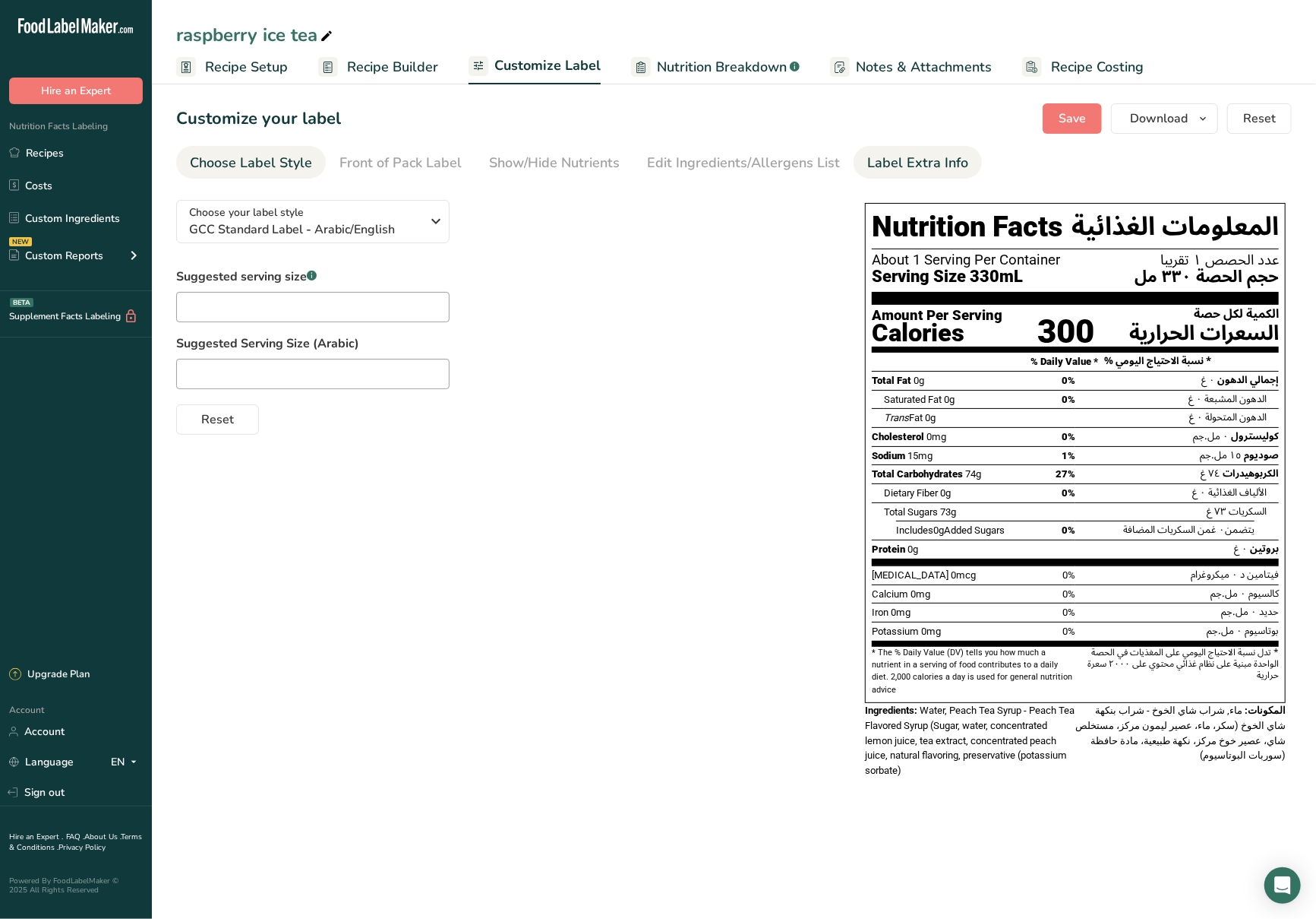
click at [901, 168] on div "Label Extra Info" at bounding box center [918, 163] width 101 height 20
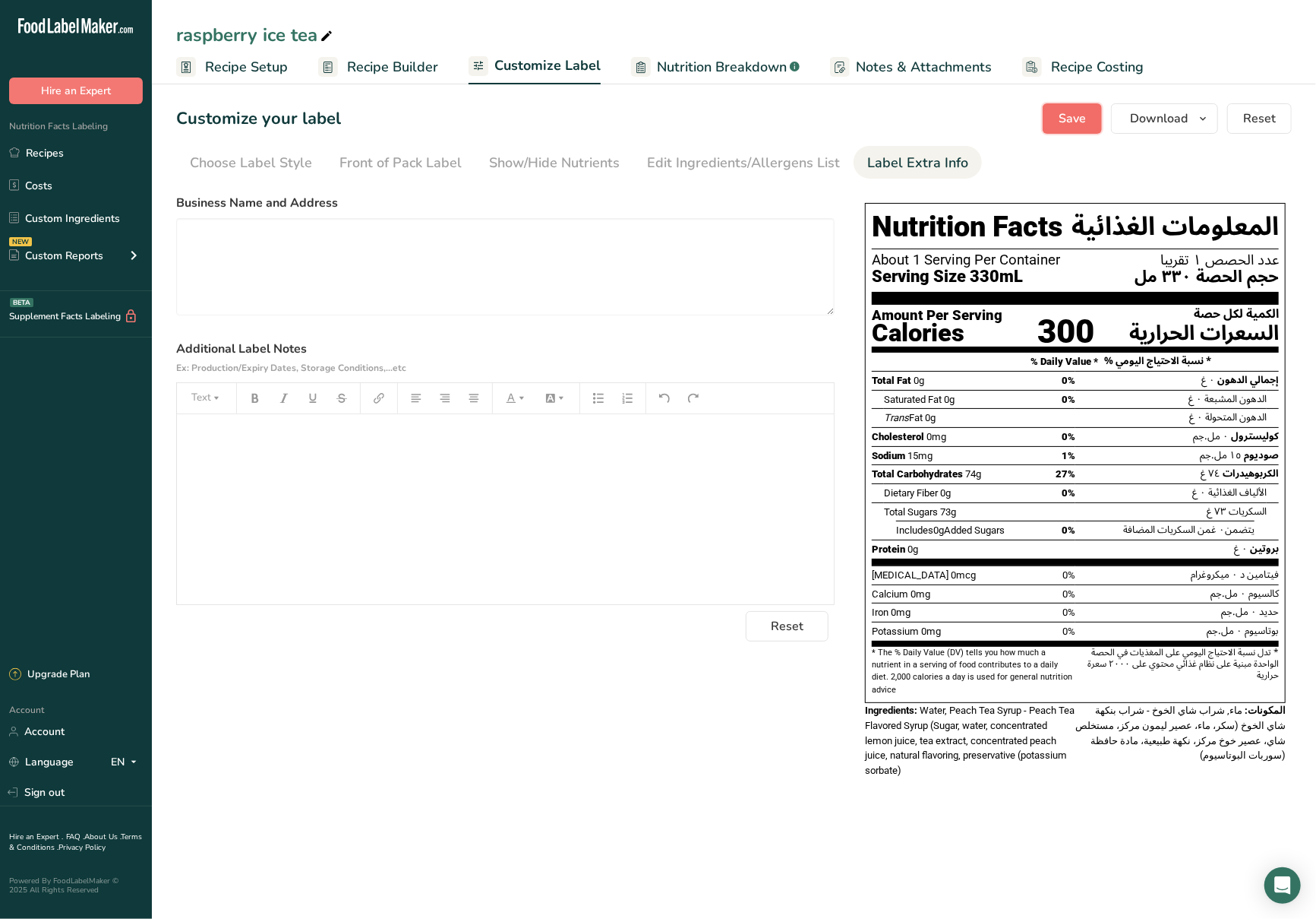
click at [1087, 127] on button "Save" at bounding box center [1072, 118] width 59 height 30
click at [1174, 111] on span "Download" at bounding box center [1159, 119] width 57 height 19
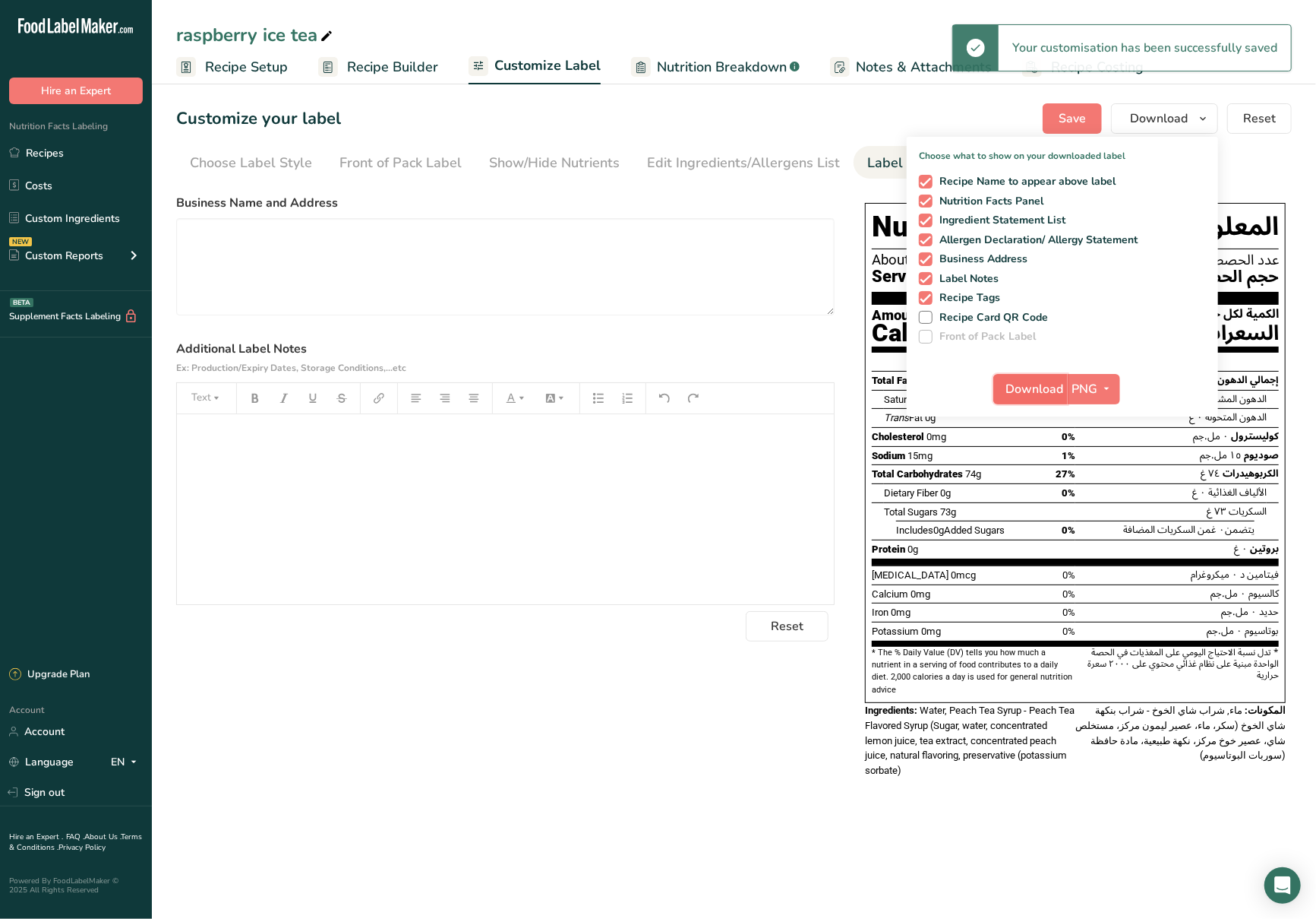
click at [1039, 392] on span "Download" at bounding box center [1035, 389] width 57 height 19
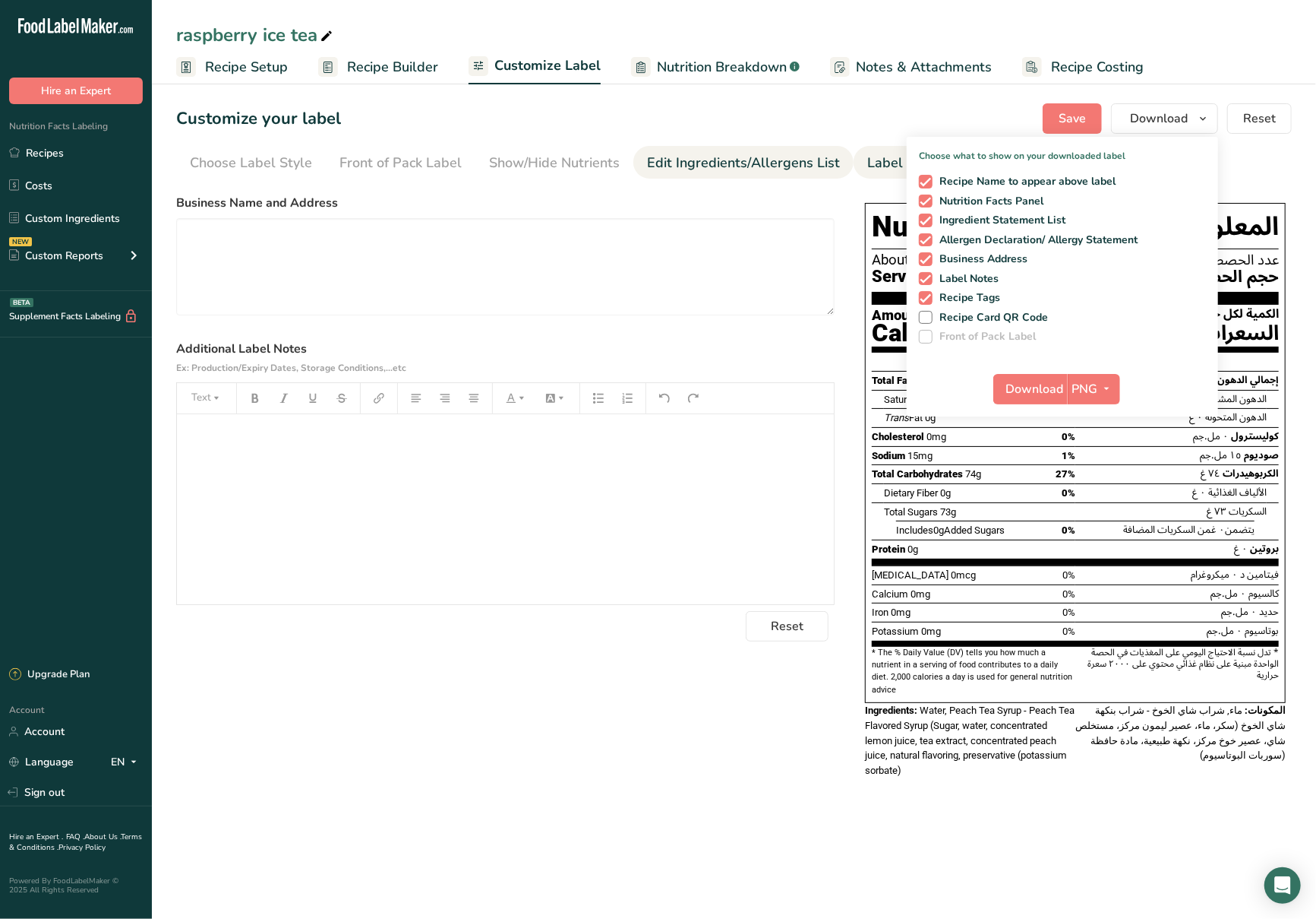
click at [660, 170] on div "Edit Ingredients/Allergens List" at bounding box center [743, 163] width 193 height 20
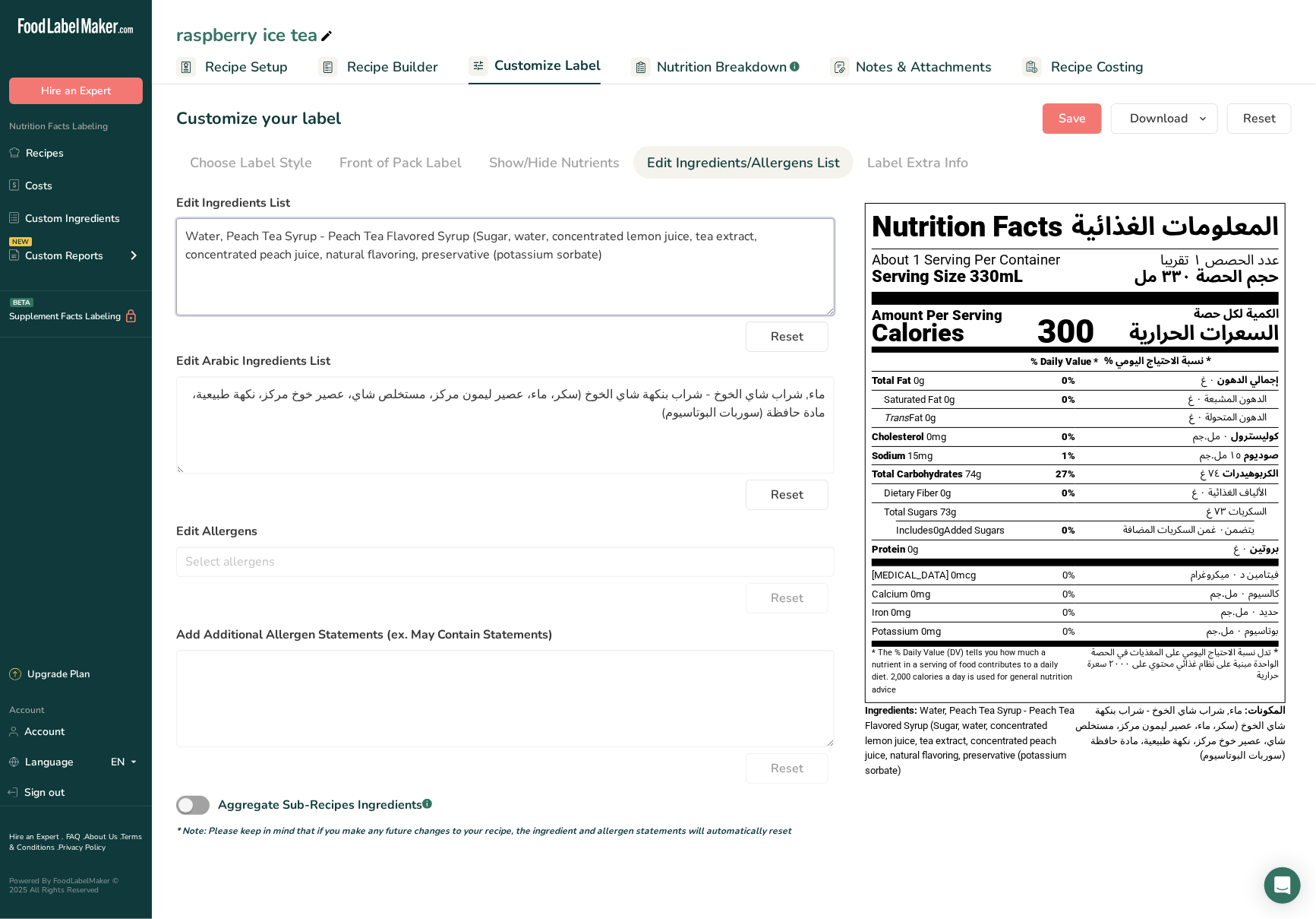
drag, startPoint x: 702, startPoint y: 263, endPoint x: 177, endPoint y: 244, distance: 525.3
click at [177, 244] on textarea "Water, Peach Tea Syrup - Peach Tea Flavored Syrup (Sugar, water, concentrated l…" at bounding box center [505, 266] width 659 height 97
drag, startPoint x: 709, startPoint y: 439, endPoint x: 842, endPoint y: 393, distance: 140.7
click at [842, 393] on div "Choose your label style GCC Standard Label - Arabic/English USA (FDA) Standard …" at bounding box center [734, 512] width 1116 height 650
